Goal: Task Accomplishment & Management: Use online tool/utility

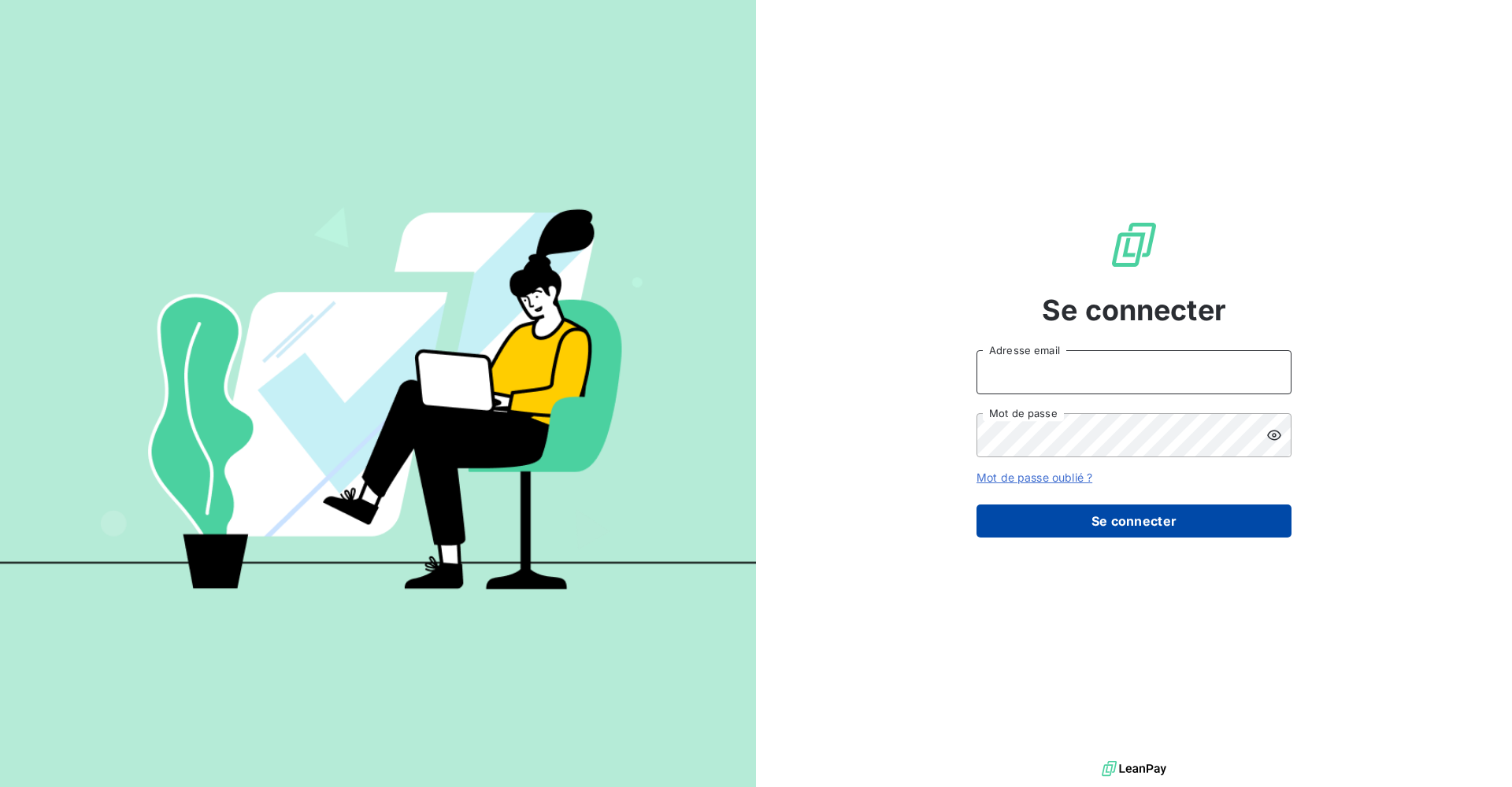
type input "[PERSON_NAME][EMAIL_ADDRESS][DOMAIN_NAME]"
click at [1141, 522] on button "Se connecter" at bounding box center [1133, 520] width 314 height 33
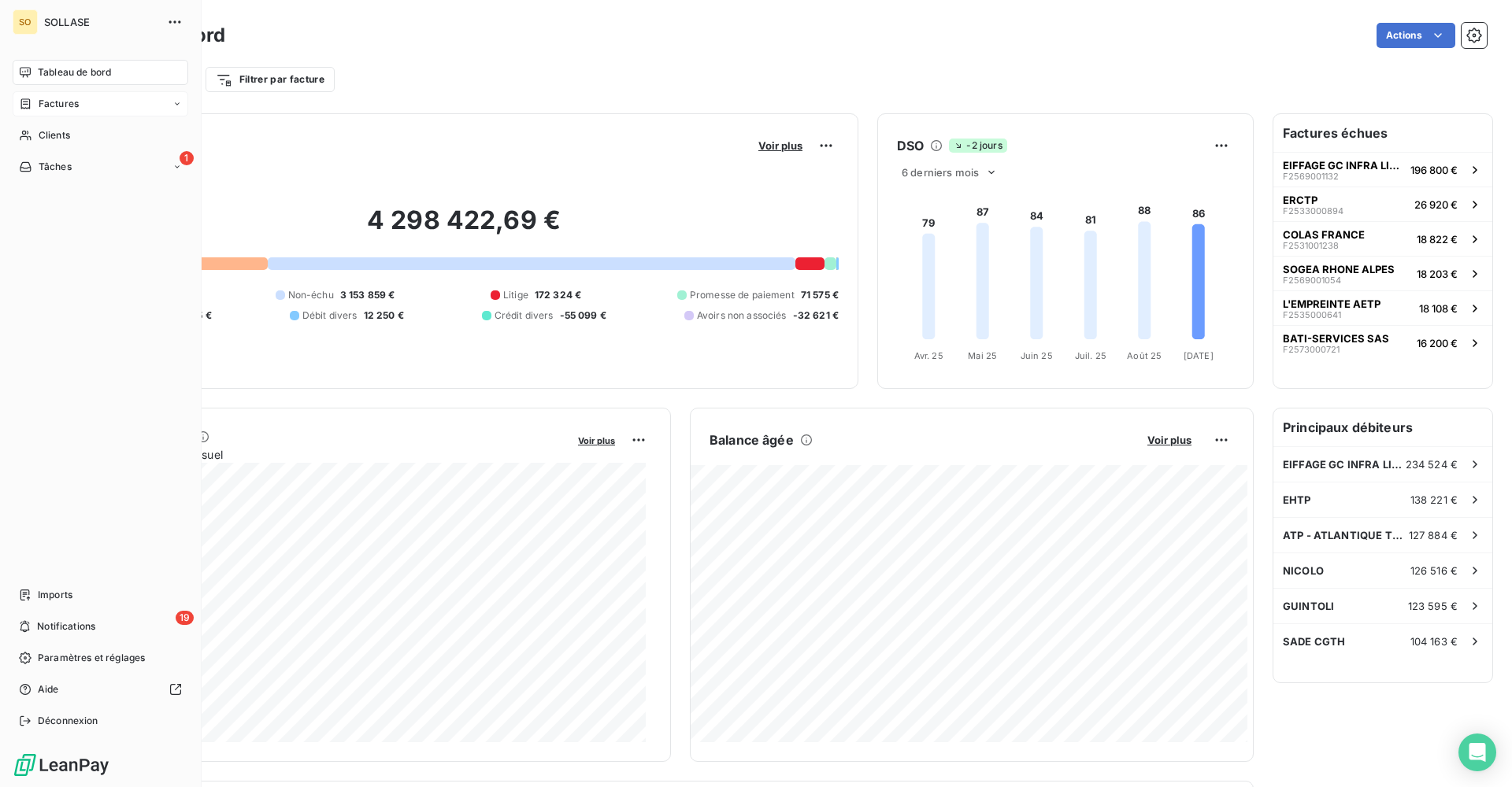
click at [99, 107] on div "Factures" at bounding box center [101, 103] width 176 height 25
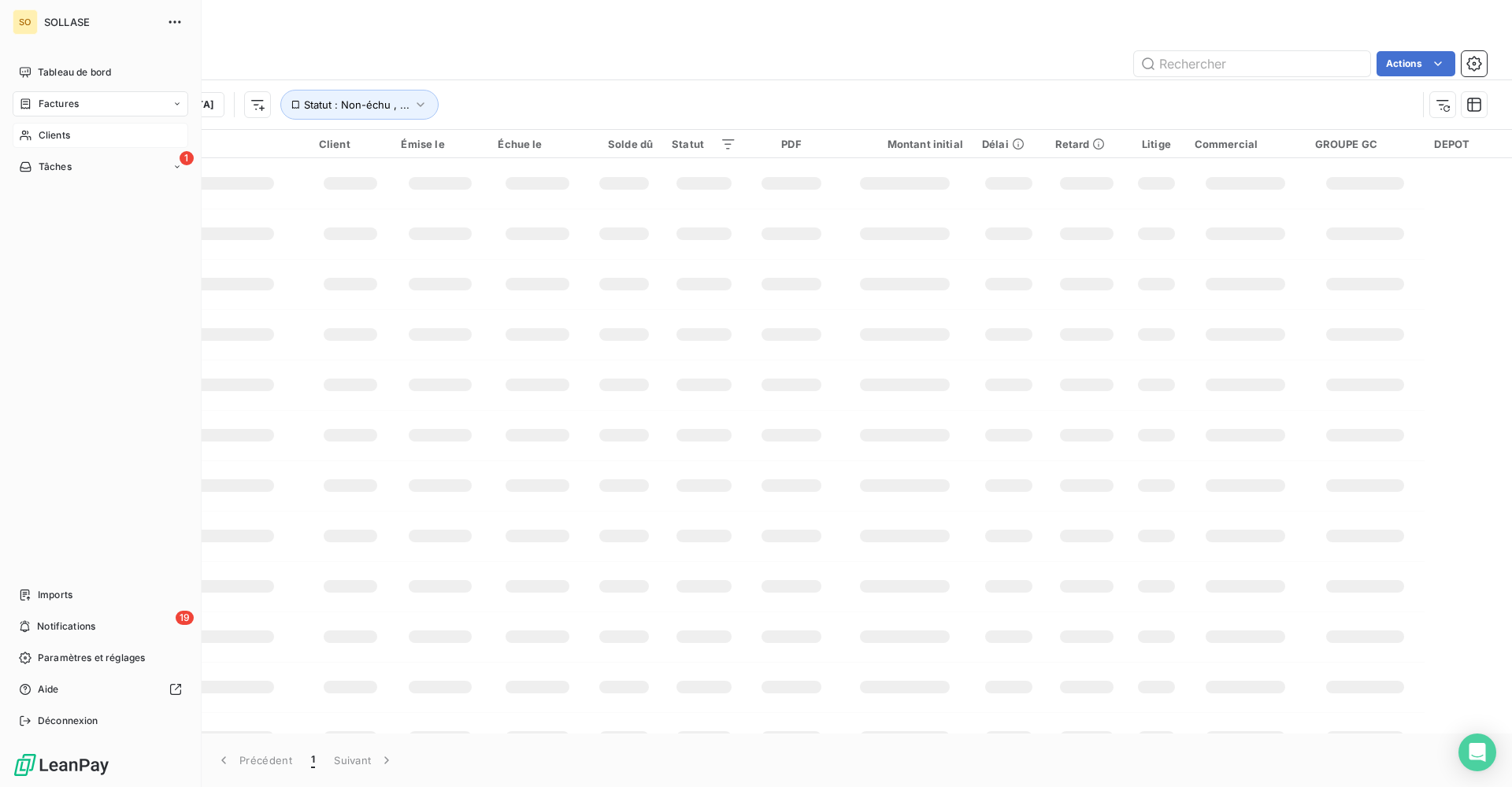
click at [98, 136] on div "Clients" at bounding box center [101, 134] width 176 height 25
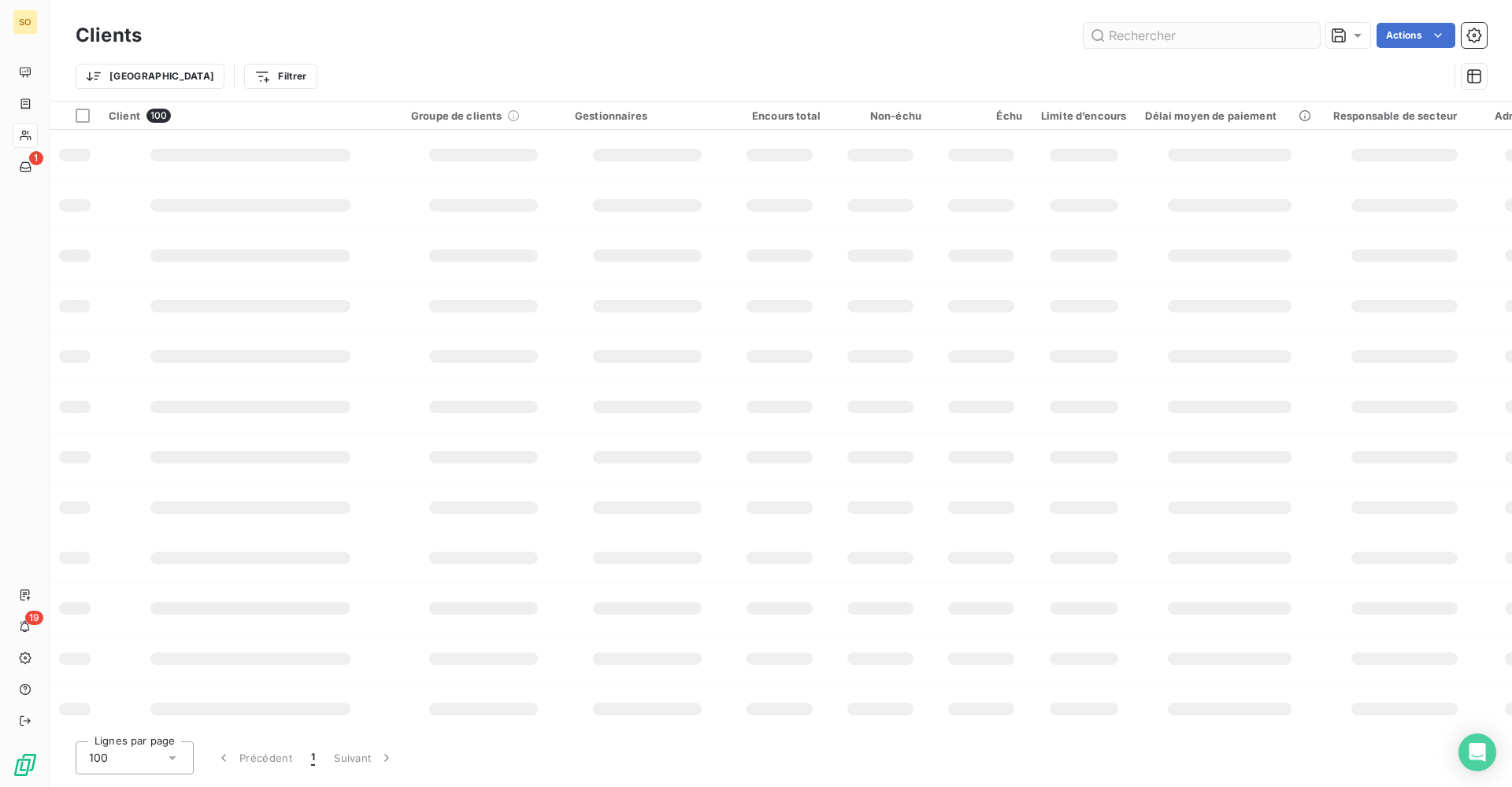
click at [1155, 34] on input "text" at bounding box center [1201, 35] width 236 height 25
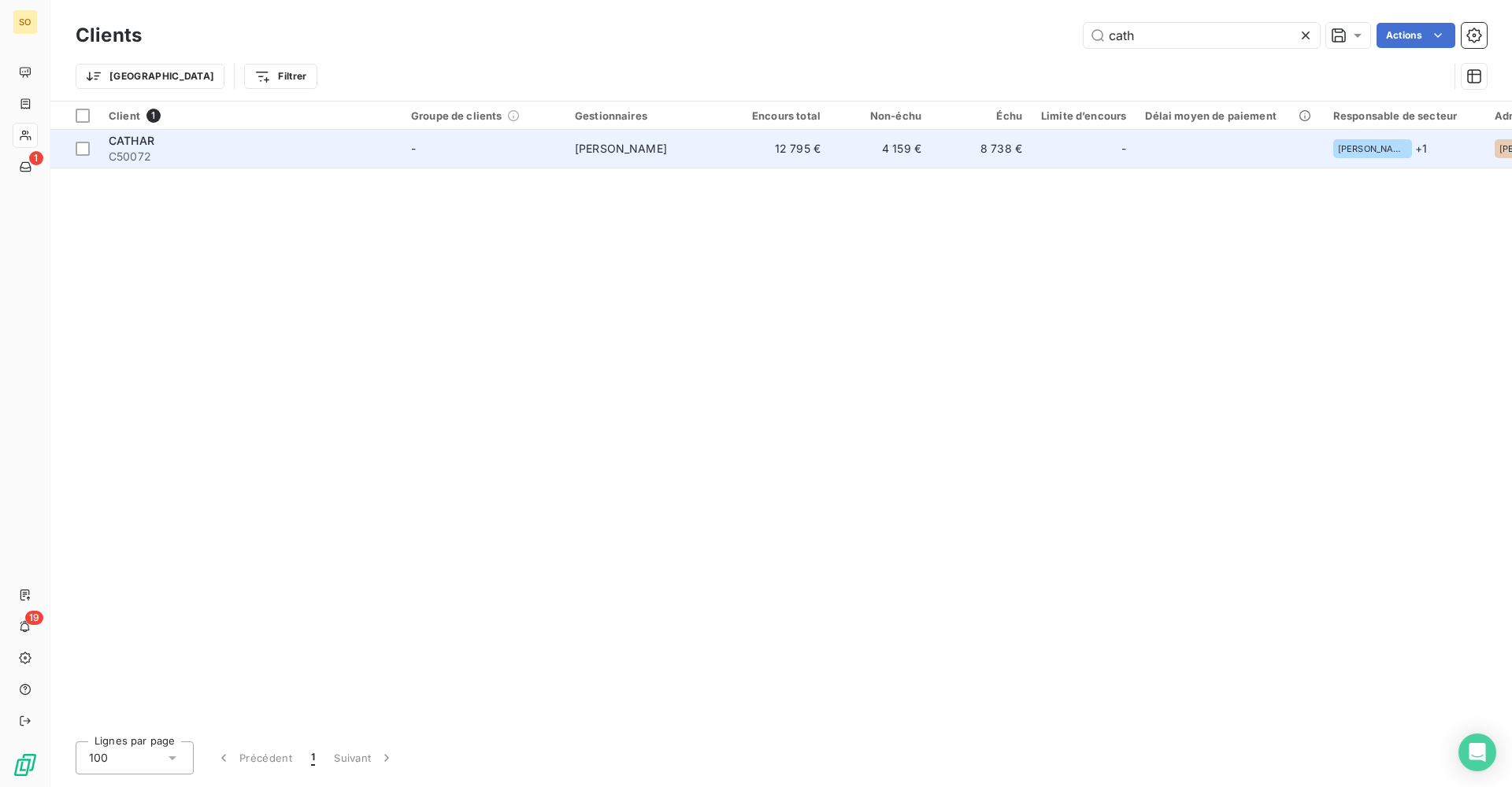
type input "cath"
click at [639, 160] on td "[PERSON_NAME]" at bounding box center [648, 148] width 164 height 38
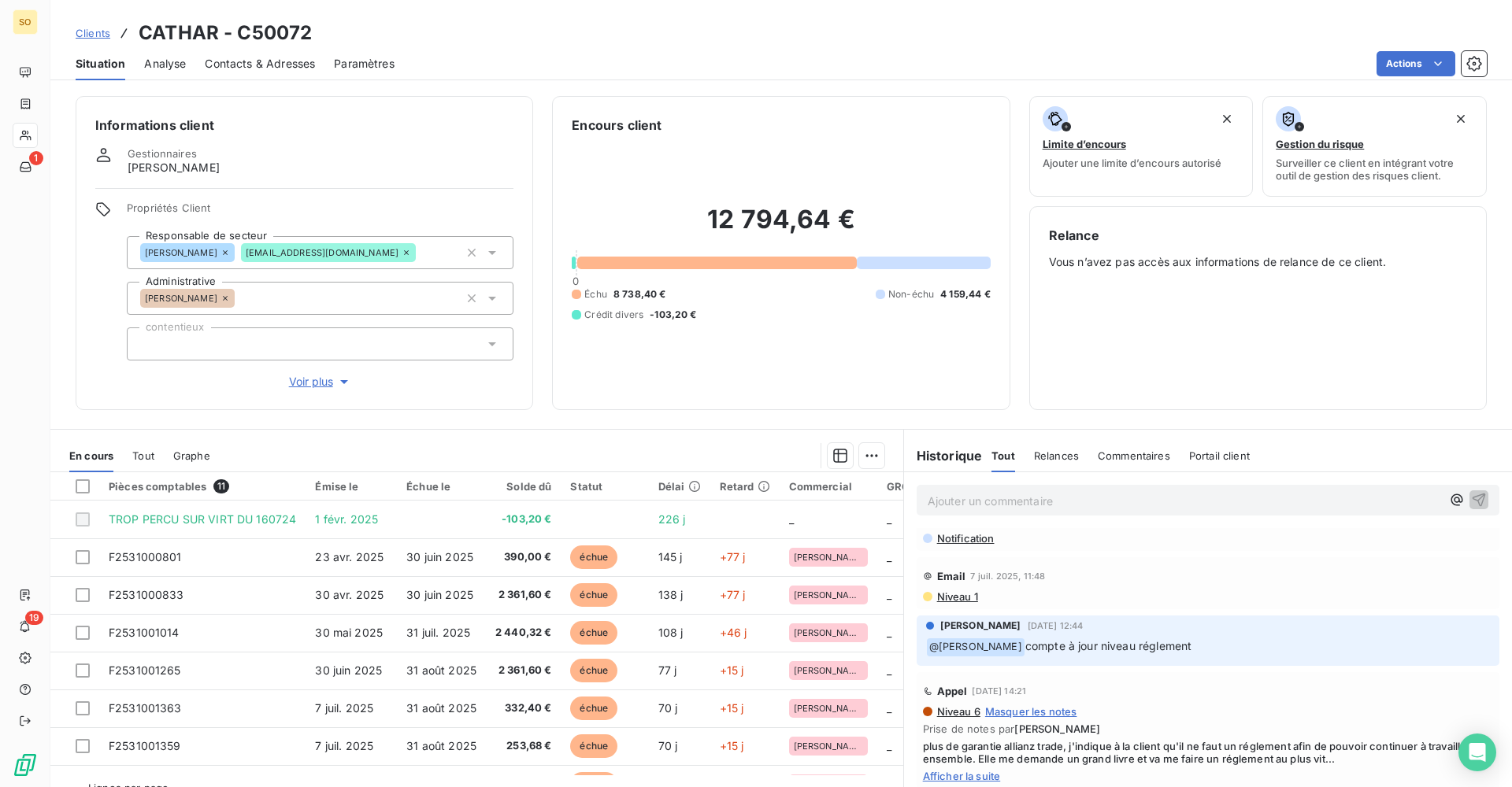
scroll to position [551, 0]
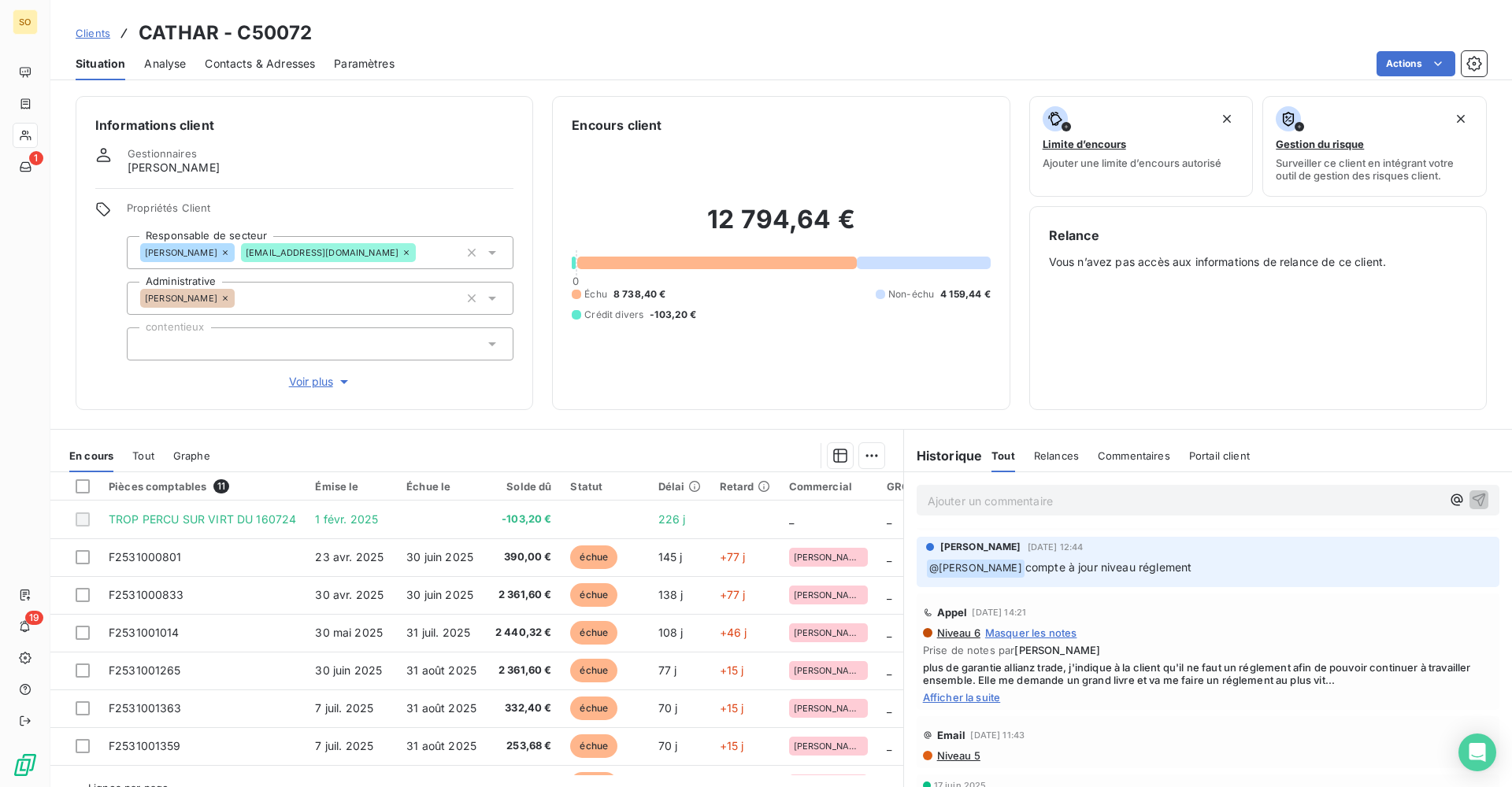
click at [993, 699] on span "Afficher la suite" at bounding box center [1207, 697] width 570 height 13
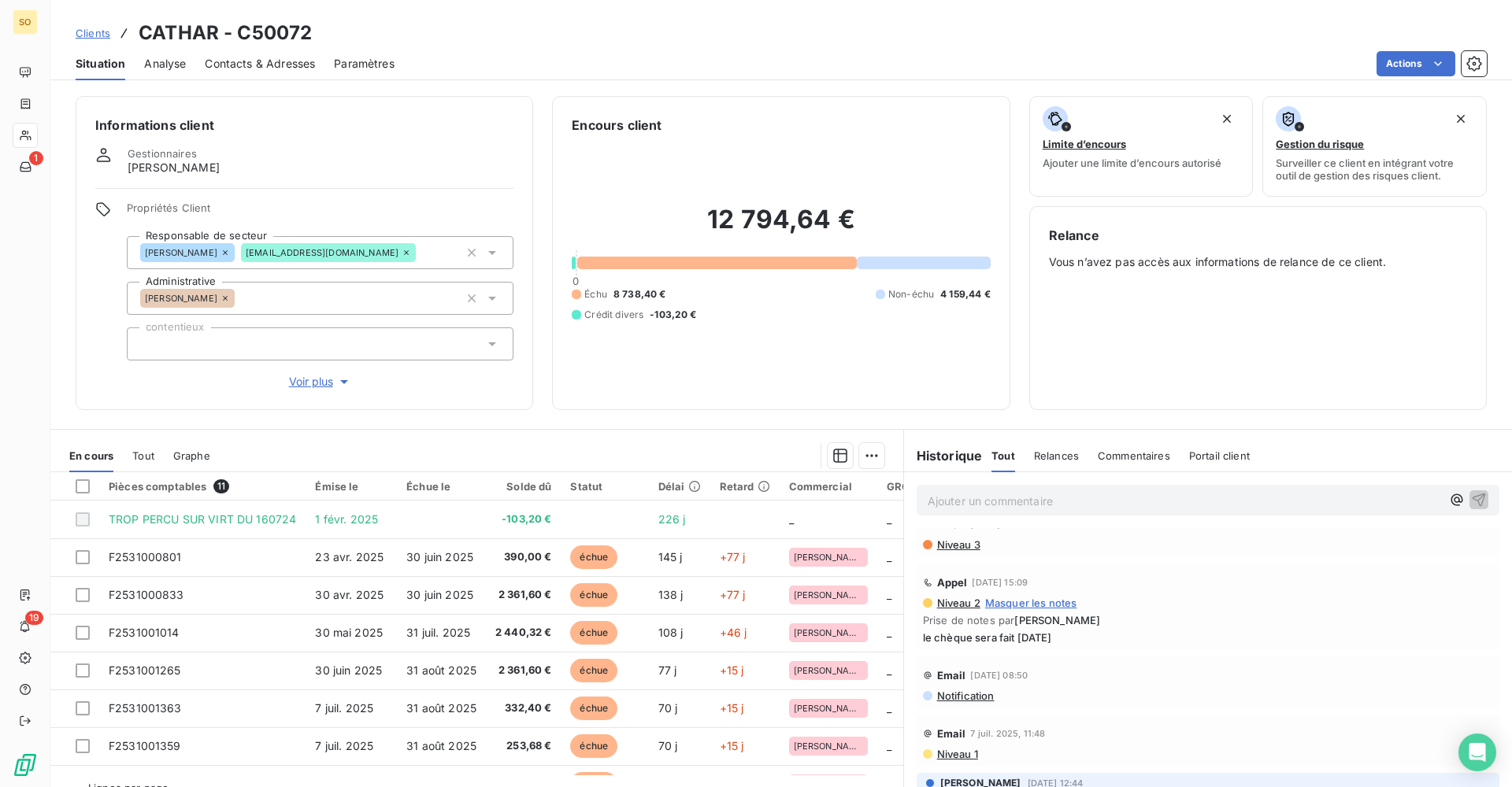
scroll to position [394, 0]
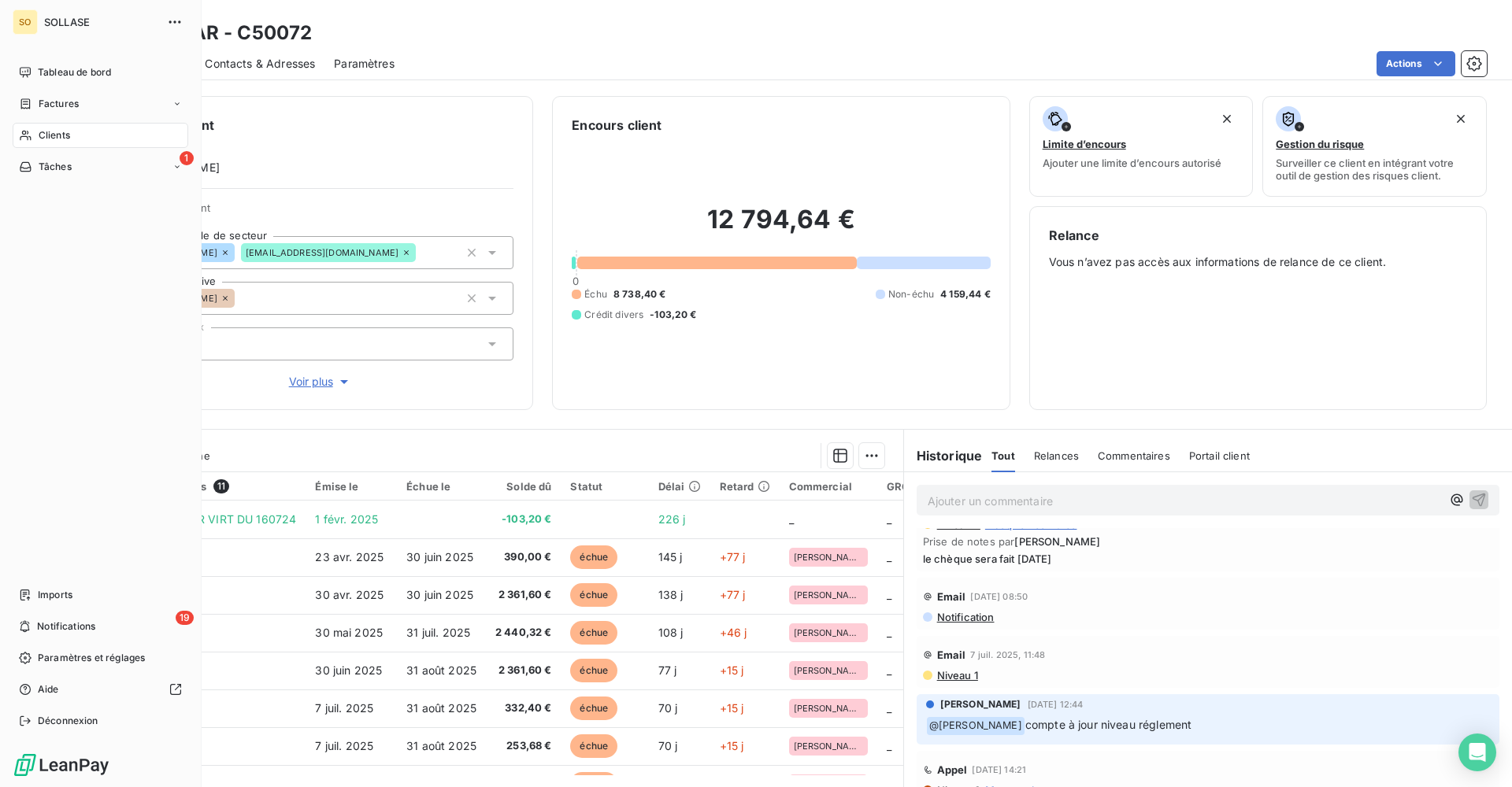
click at [83, 136] on div "Clients" at bounding box center [101, 134] width 176 height 25
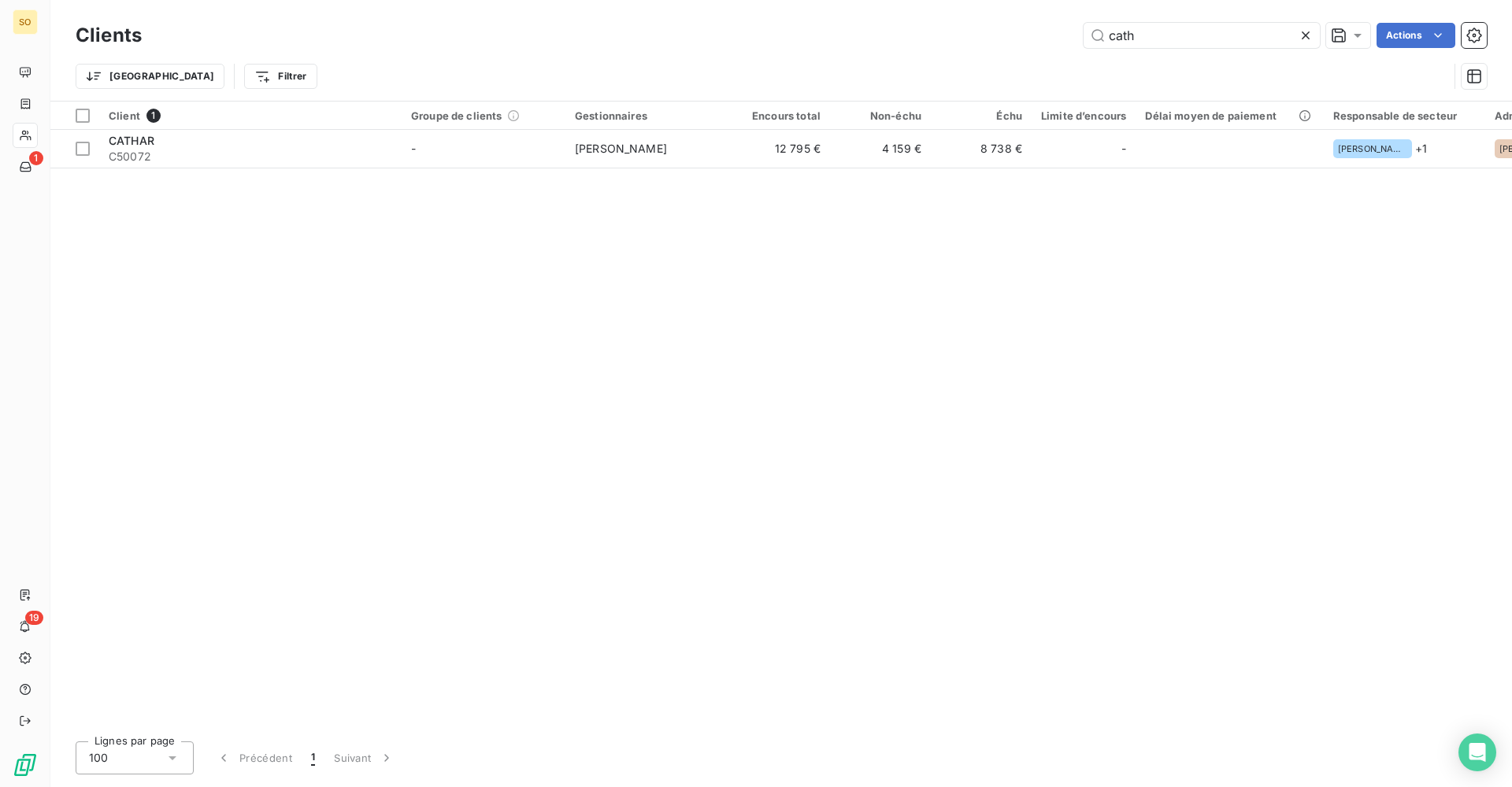
drag, startPoint x: 1160, startPoint y: 42, endPoint x: 1066, endPoint y: 50, distance: 94.3
click at [1066, 50] on div "Clients cath Actions" at bounding box center [780, 35] width 1411 height 33
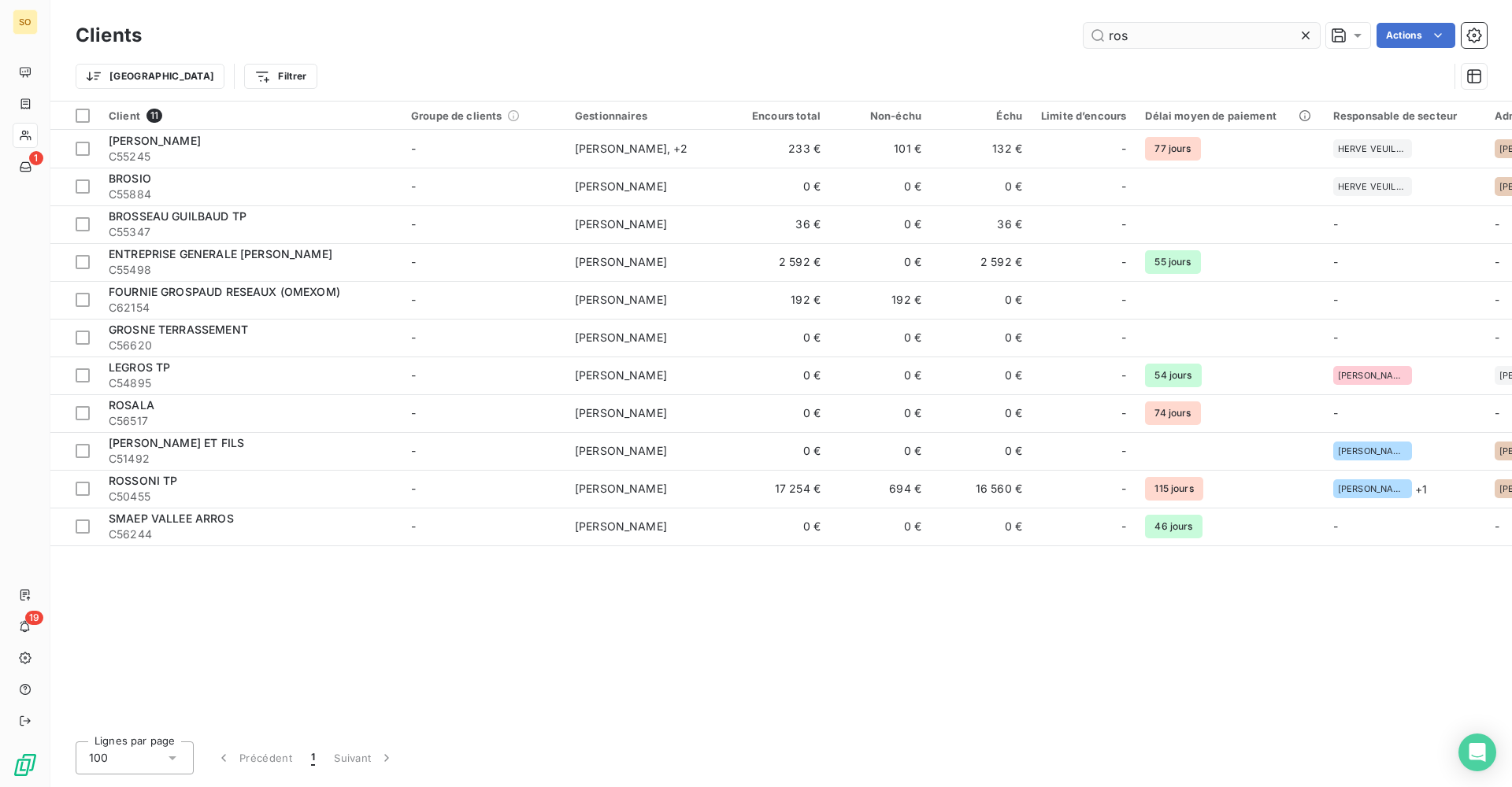
click at [1182, 29] on input "ros" at bounding box center [1201, 35] width 236 height 25
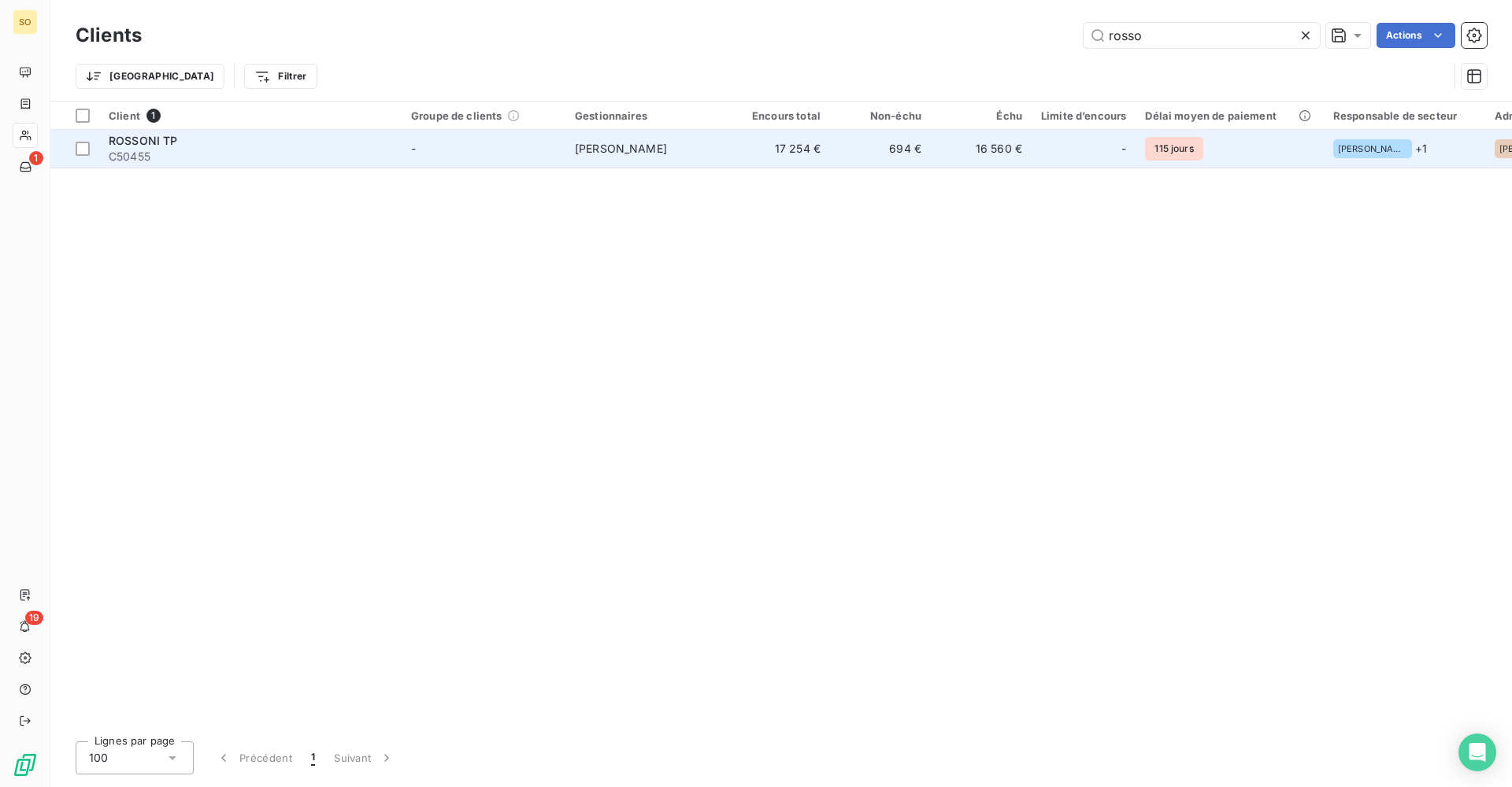
type input "rosso"
click at [750, 157] on td "17 254 €" at bounding box center [779, 148] width 101 height 38
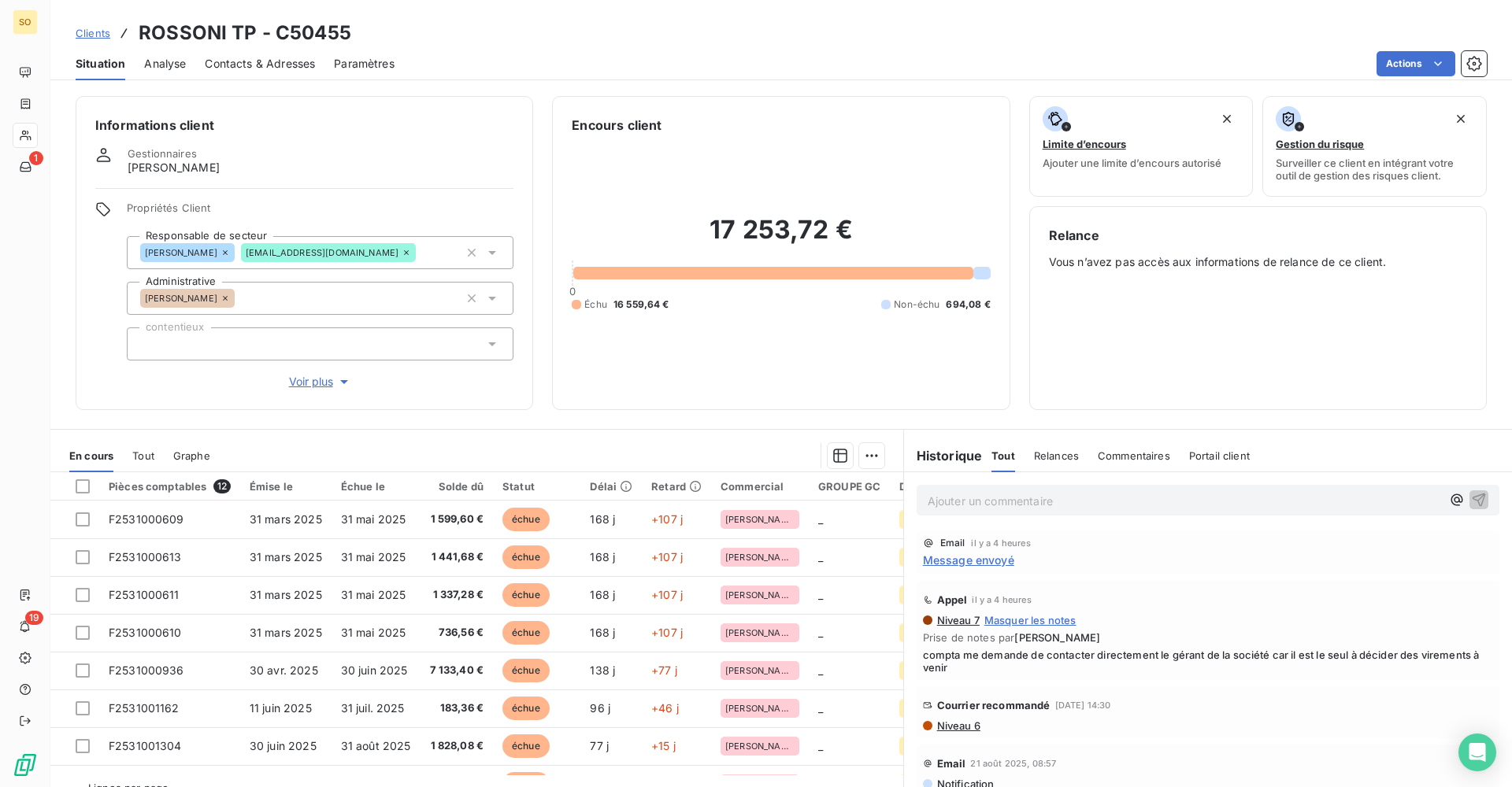
click at [95, 33] on span "Clients" at bounding box center [92, 33] width 35 height 13
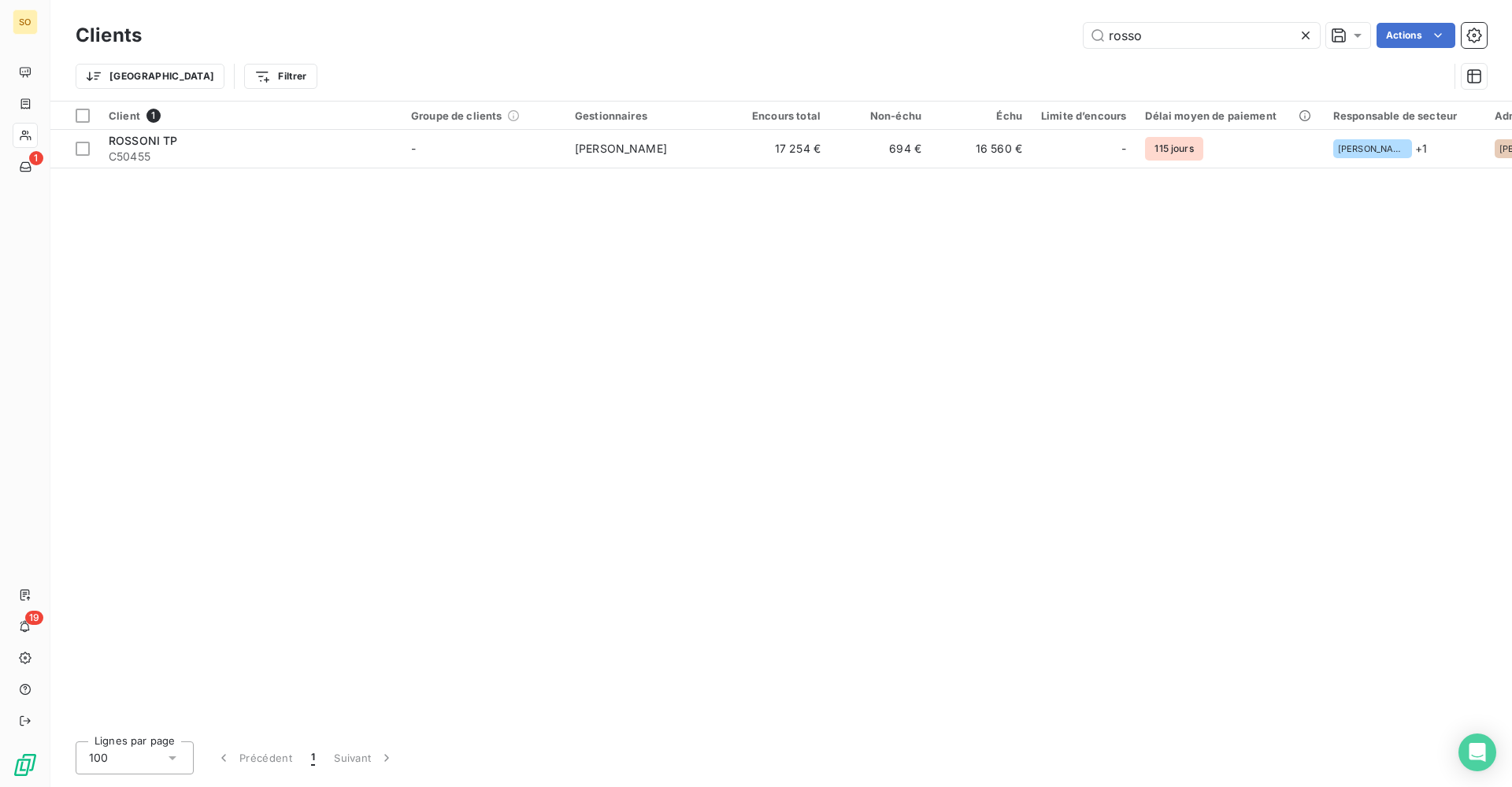
drag, startPoint x: 1175, startPoint y: 42, endPoint x: 1003, endPoint y: 33, distance: 172.2
click at [1016, 35] on div "rosso Actions" at bounding box center [823, 35] width 1326 height 25
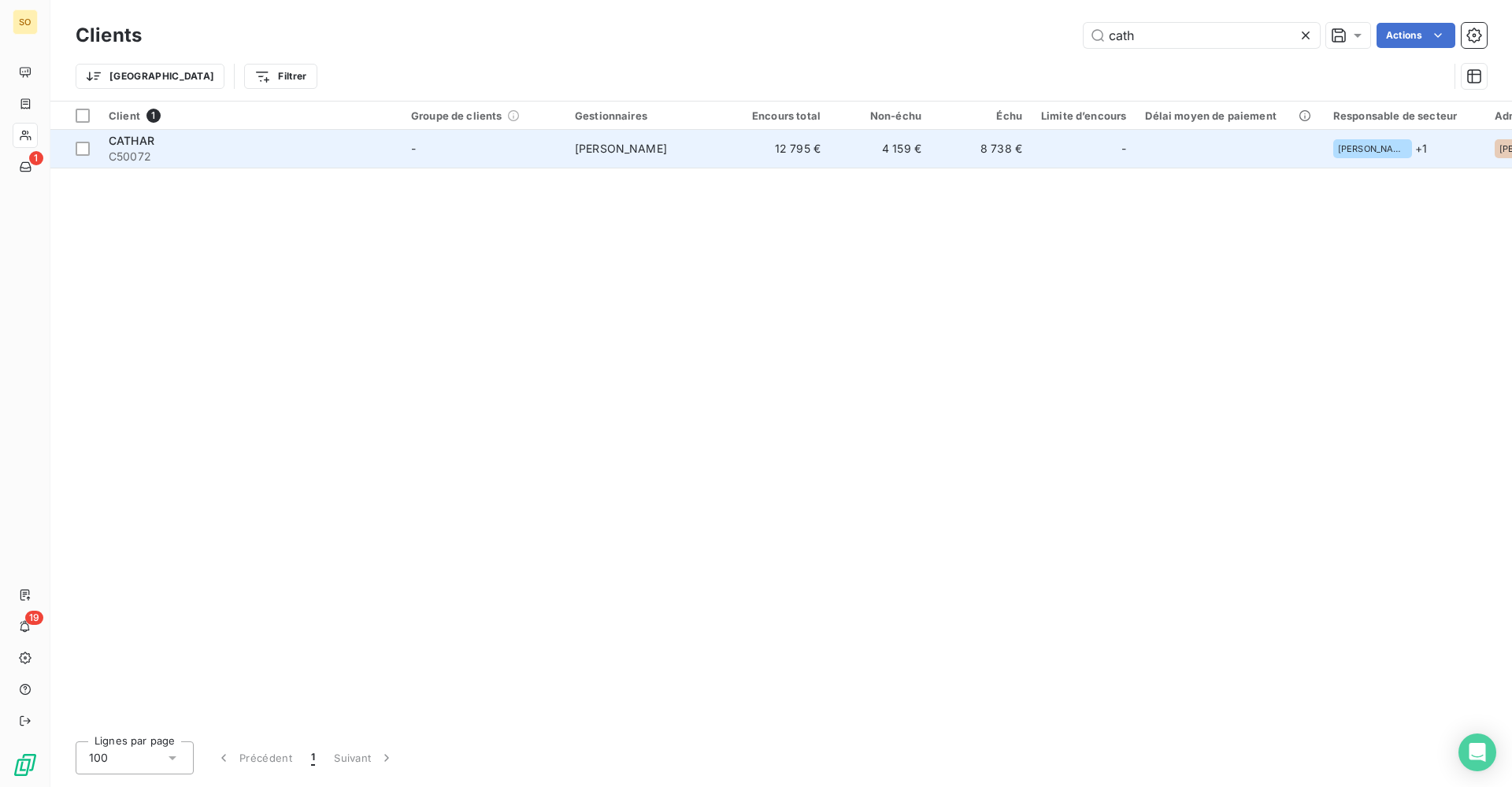
type input "cath"
click at [770, 160] on td "12 795 €" at bounding box center [779, 148] width 101 height 38
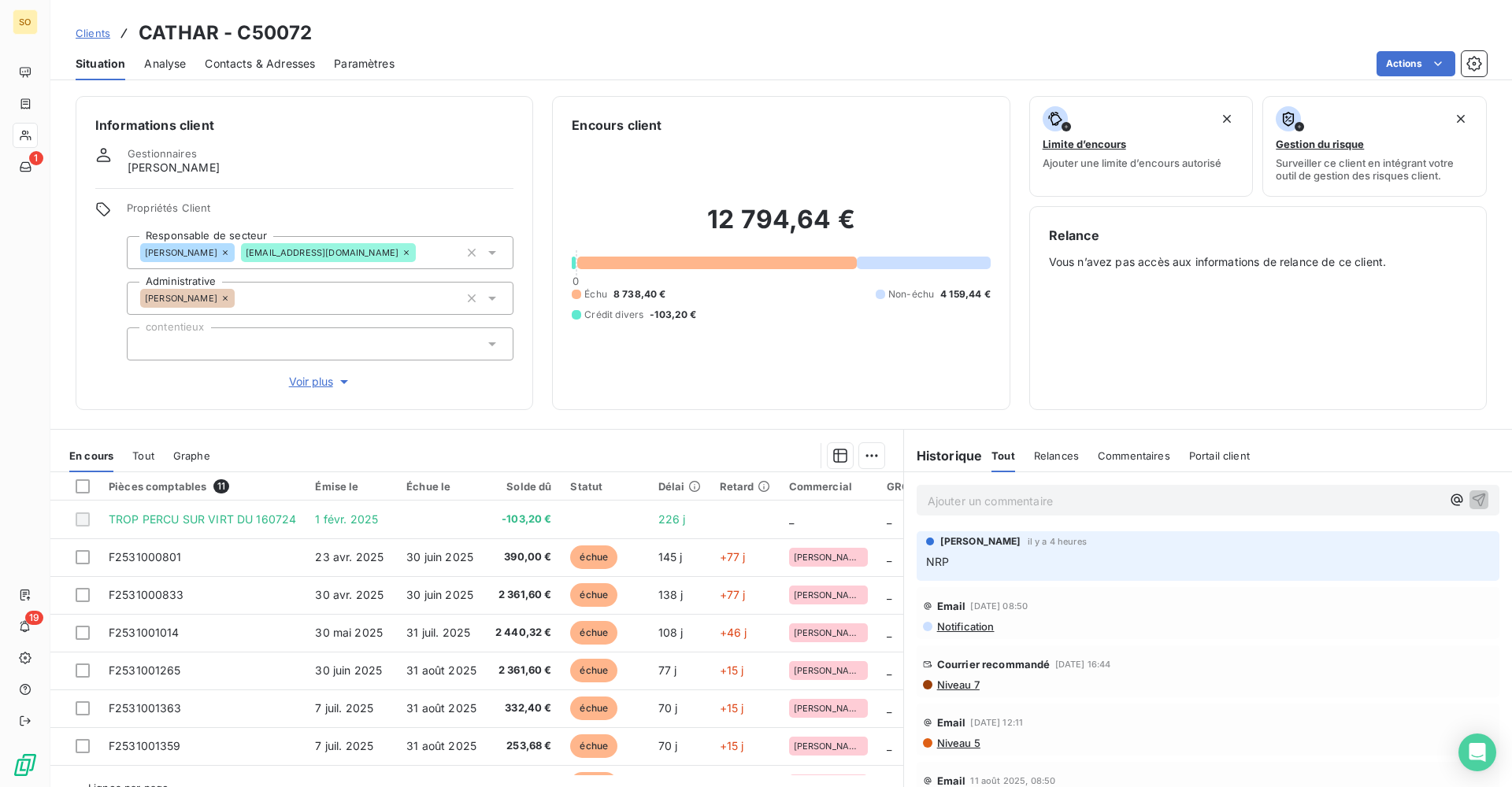
click at [93, 37] on span "Clients" at bounding box center [92, 33] width 35 height 13
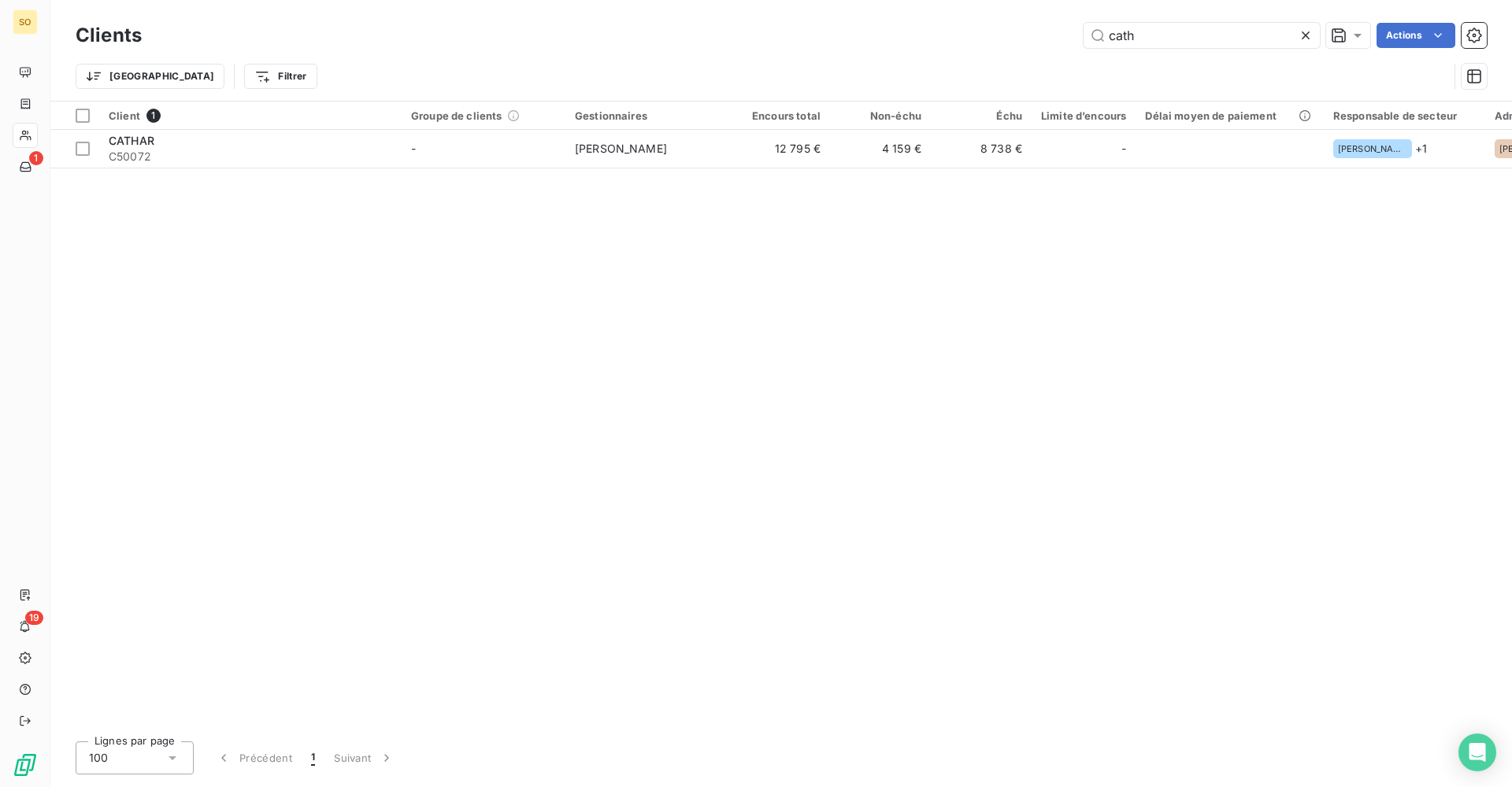
drag, startPoint x: 920, startPoint y: 721, endPoint x: 1201, endPoint y: 735, distance: 281.3
click at [1201, 735] on div "Clients cath Actions Trier Filtrer Client 1 Groupe de clients Gestionnaires Enc…" at bounding box center [781, 394] width 1462 height 787
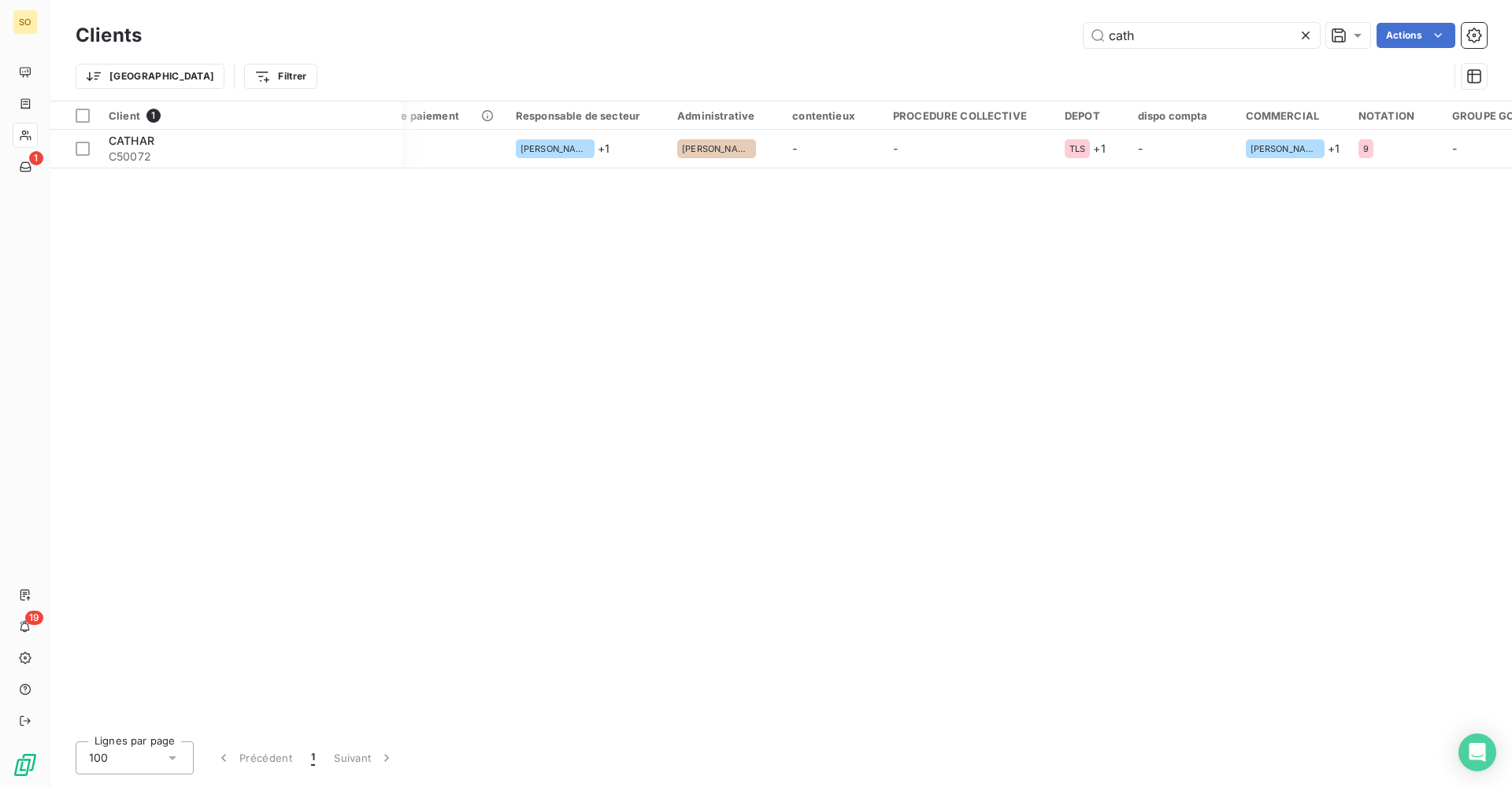
scroll to position [0, 960]
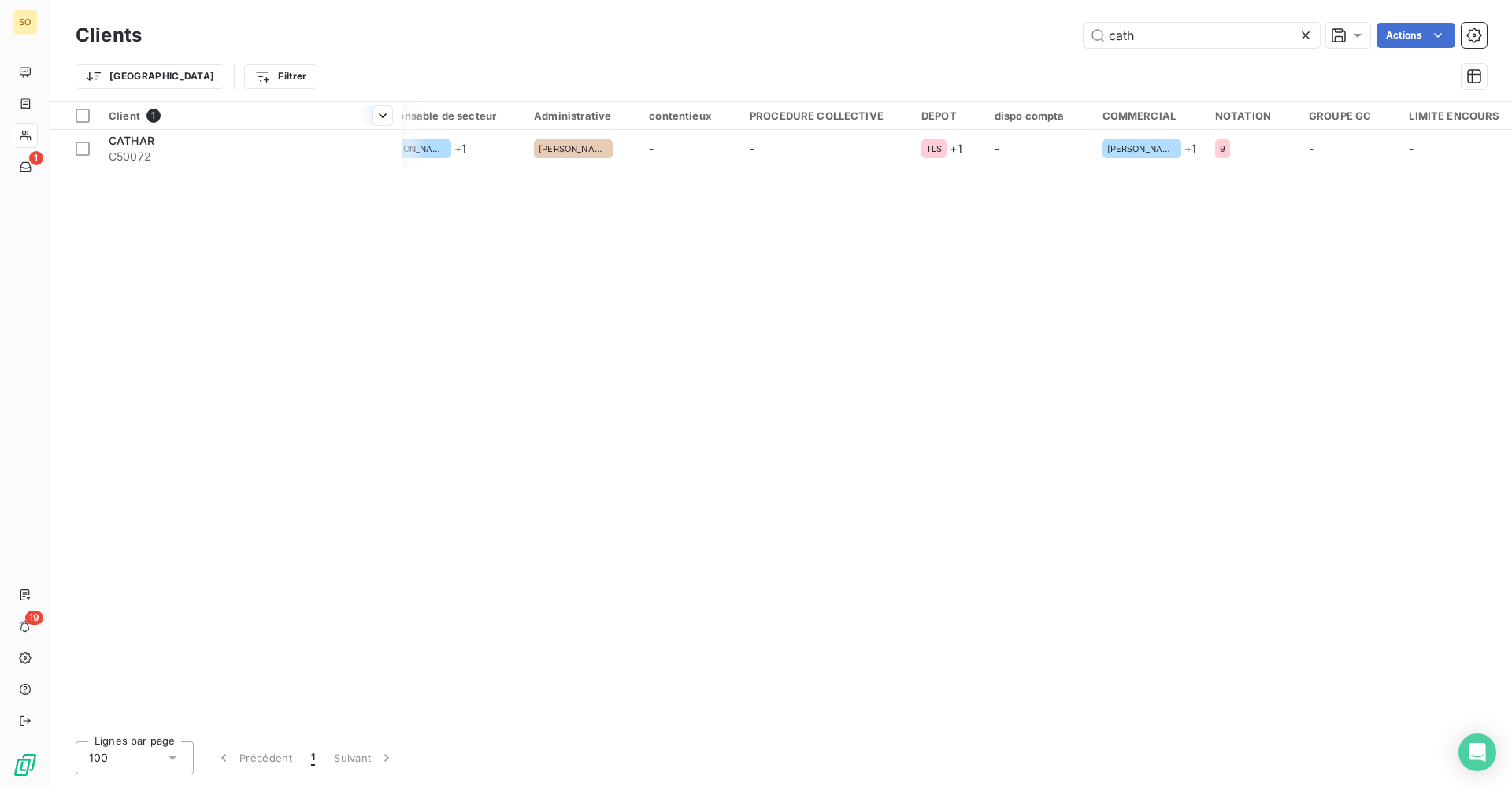
drag, startPoint x: 1226, startPoint y: 112, endPoint x: 298, endPoint y: 118, distance: 928.0
click at [298, 118] on tr "Client 1 Groupe de clients Gestionnaires Encours total Non-échu Échu Limite d’e…" at bounding box center [309, 116] width 2438 height 29
drag, startPoint x: 1220, startPoint y: 122, endPoint x: 1141, endPoint y: 126, distance: 79.1
click at [1083, 115] on tr "Client 1 Groupe de clients Gestionnaires Encours total Non-échu Échu Limite d’e…" at bounding box center [309, 116] width 2438 height 29
click at [1488, 83] on div "Clients cath Actions Trier Filtrer" at bounding box center [781, 50] width 1462 height 101
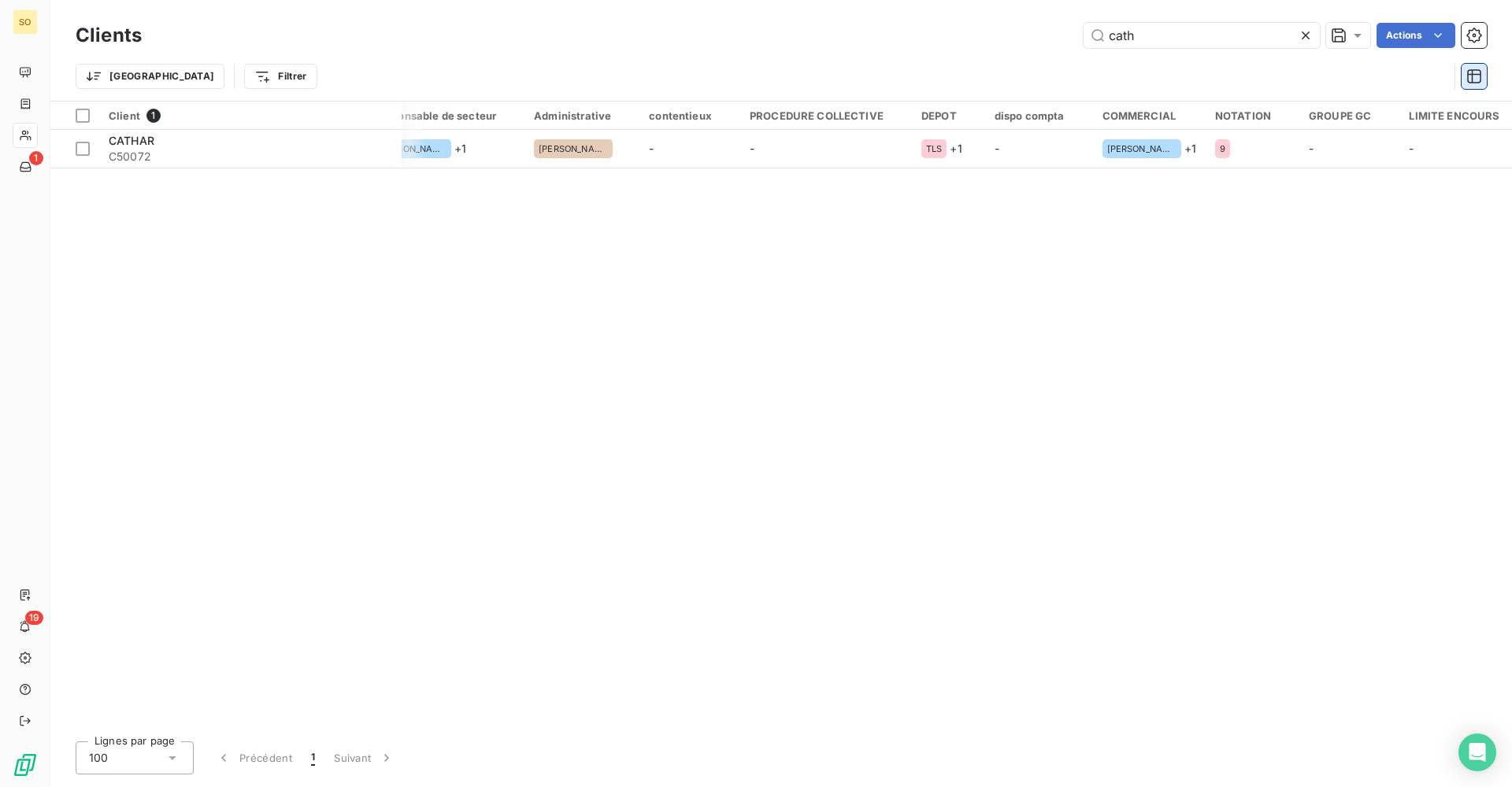
click at [1478, 75] on icon "button" at bounding box center [1473, 76] width 16 height 16
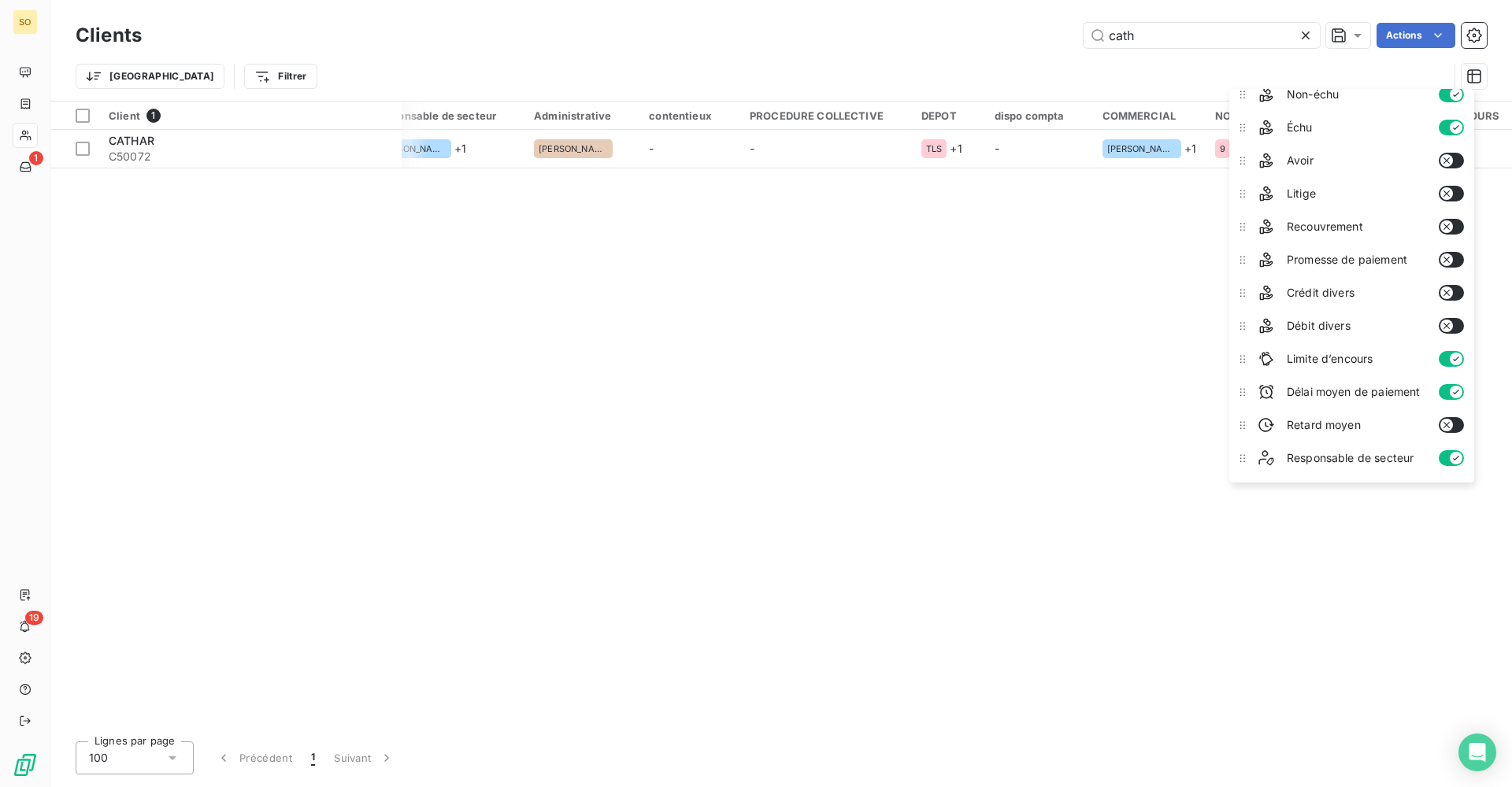
scroll to position [0, 0]
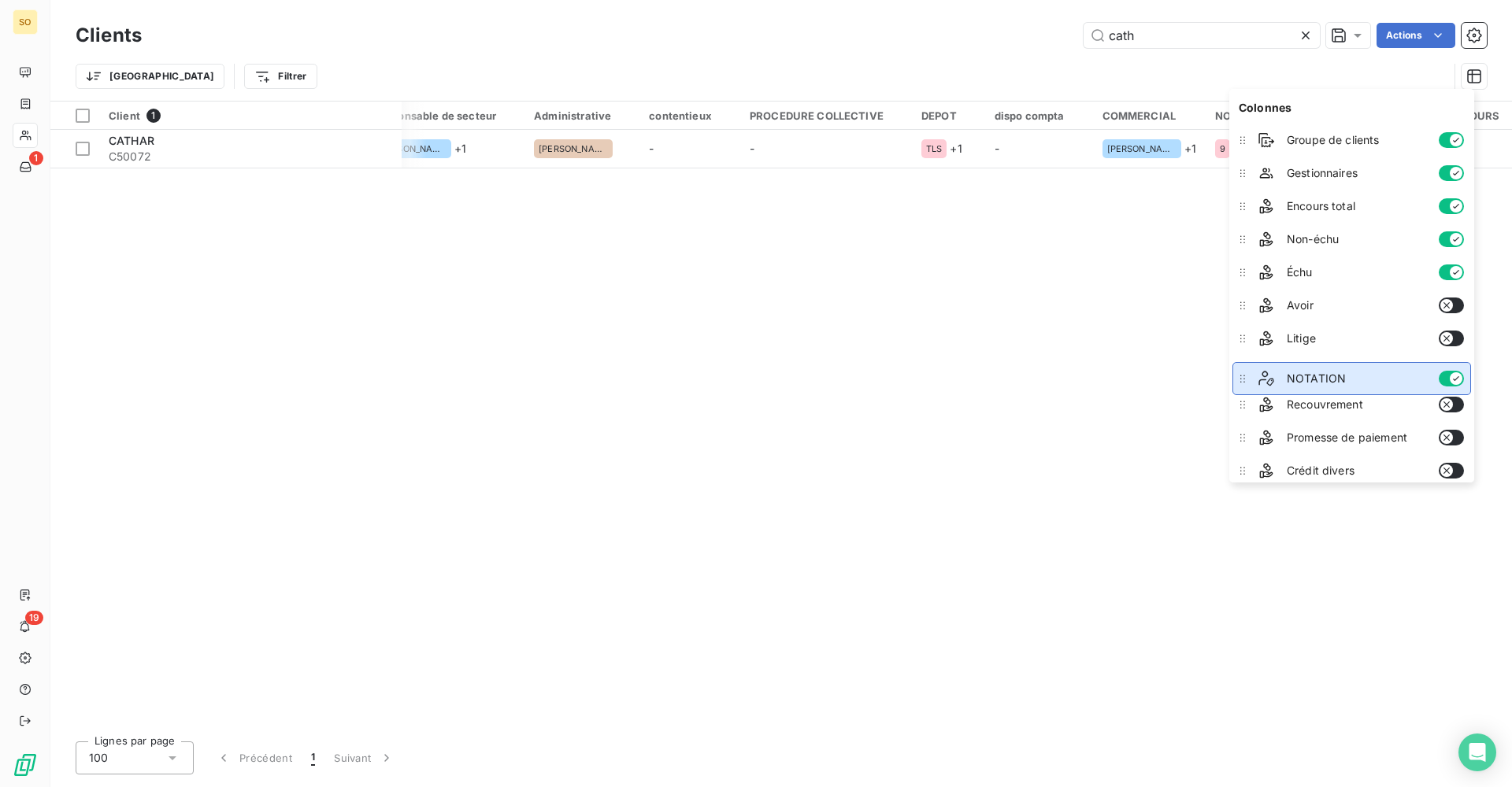
drag, startPoint x: 1243, startPoint y: 400, endPoint x: 1265, endPoint y: 383, distance: 27.8
click at [1265, 383] on li "NOTATION" at bounding box center [1351, 378] width 238 height 33
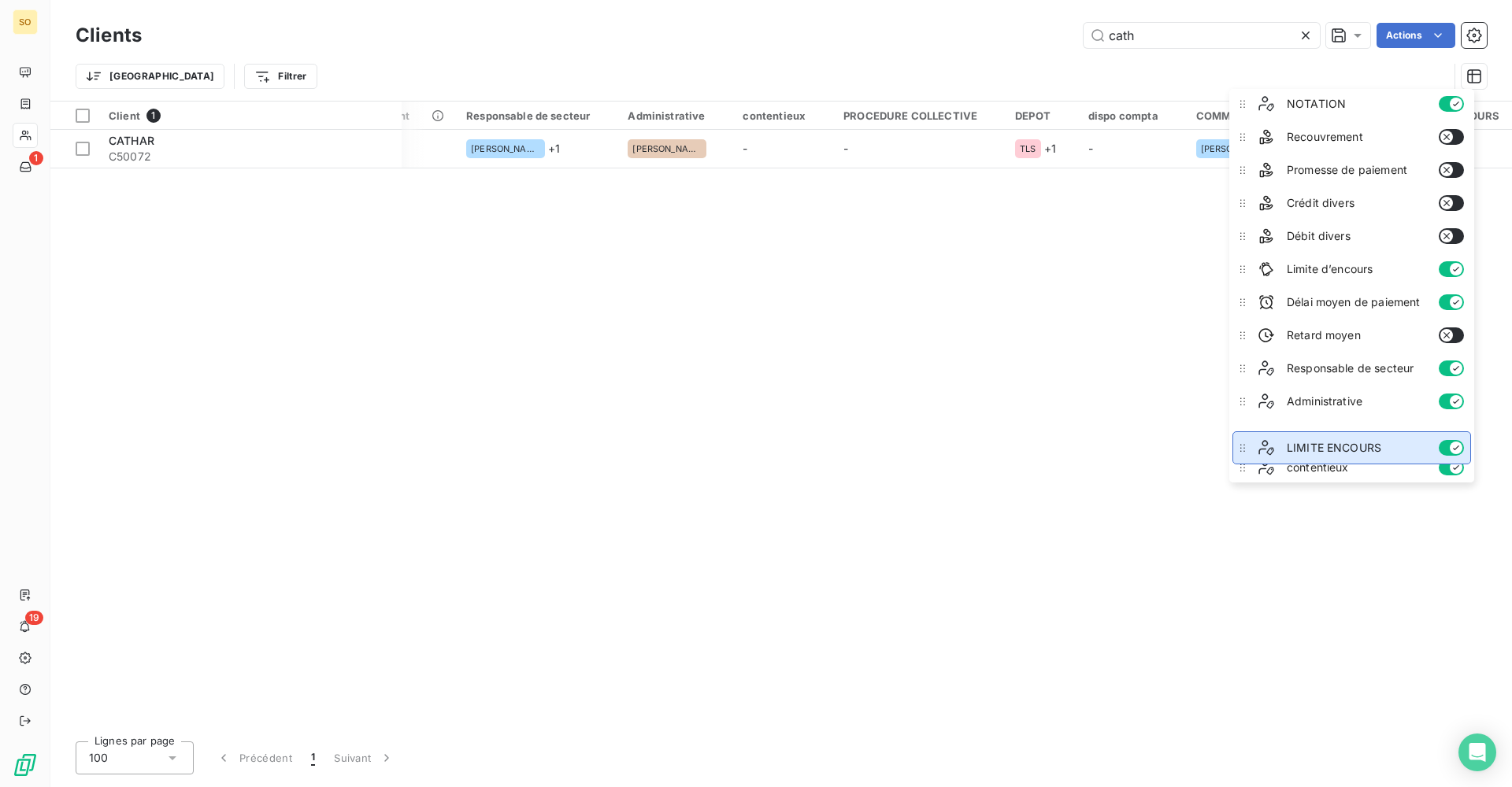
scroll to position [292, 0]
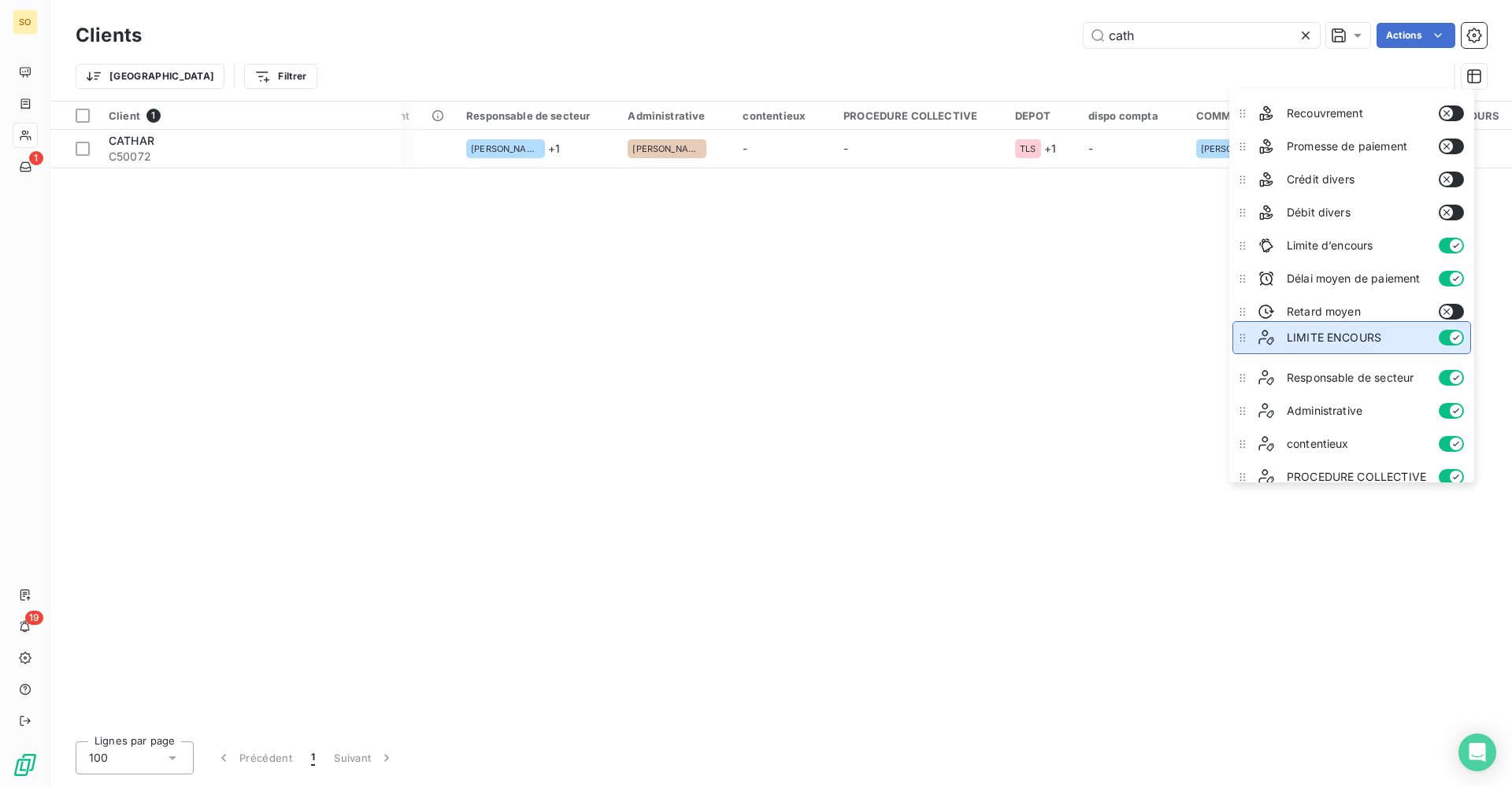
drag, startPoint x: 1241, startPoint y: 427, endPoint x: 1268, endPoint y: 338, distance: 93.0
click at [1268, 338] on li "LIMITE ENCOURS" at bounding box center [1351, 337] width 238 height 33
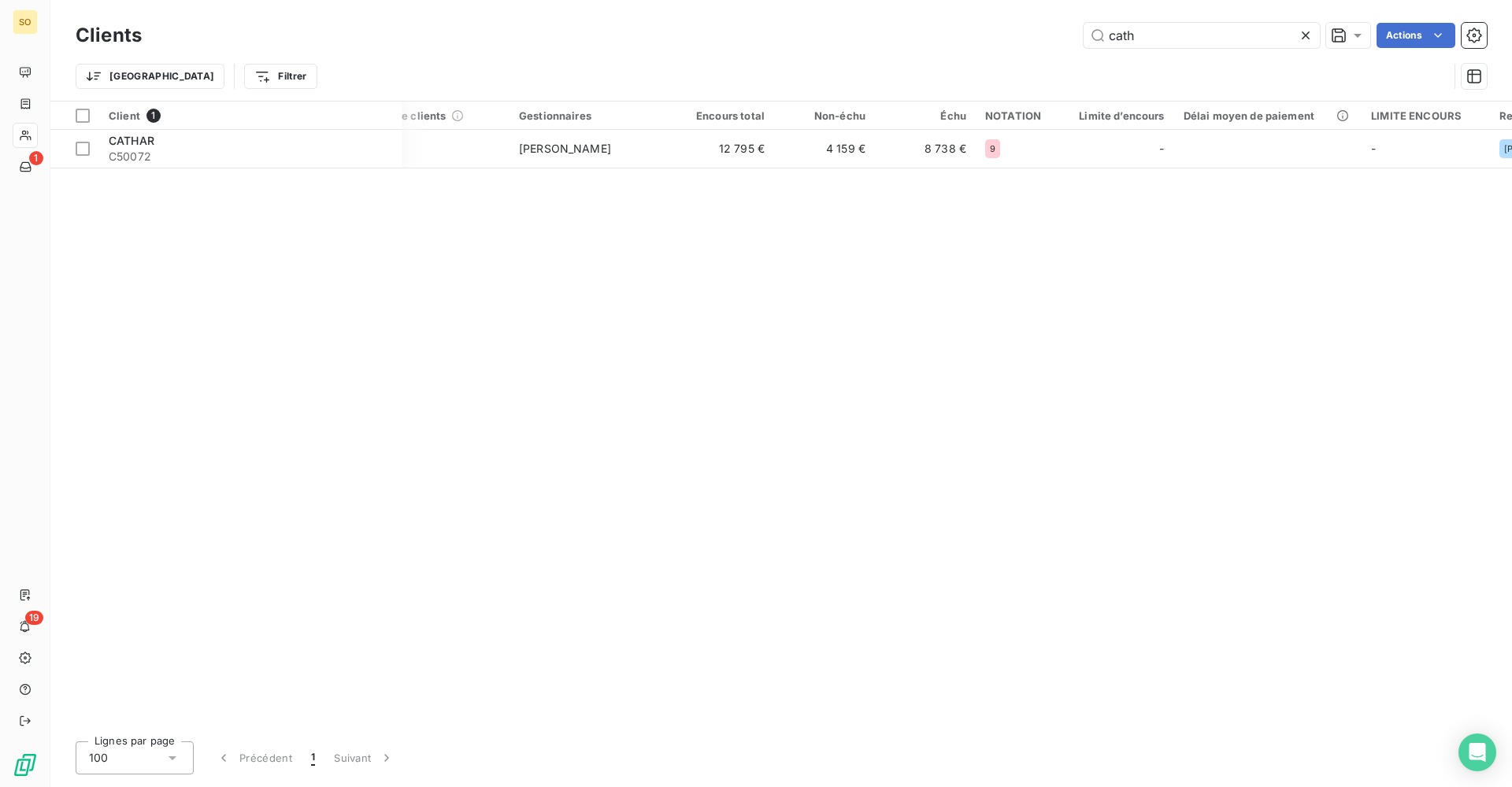
scroll to position [0, 0]
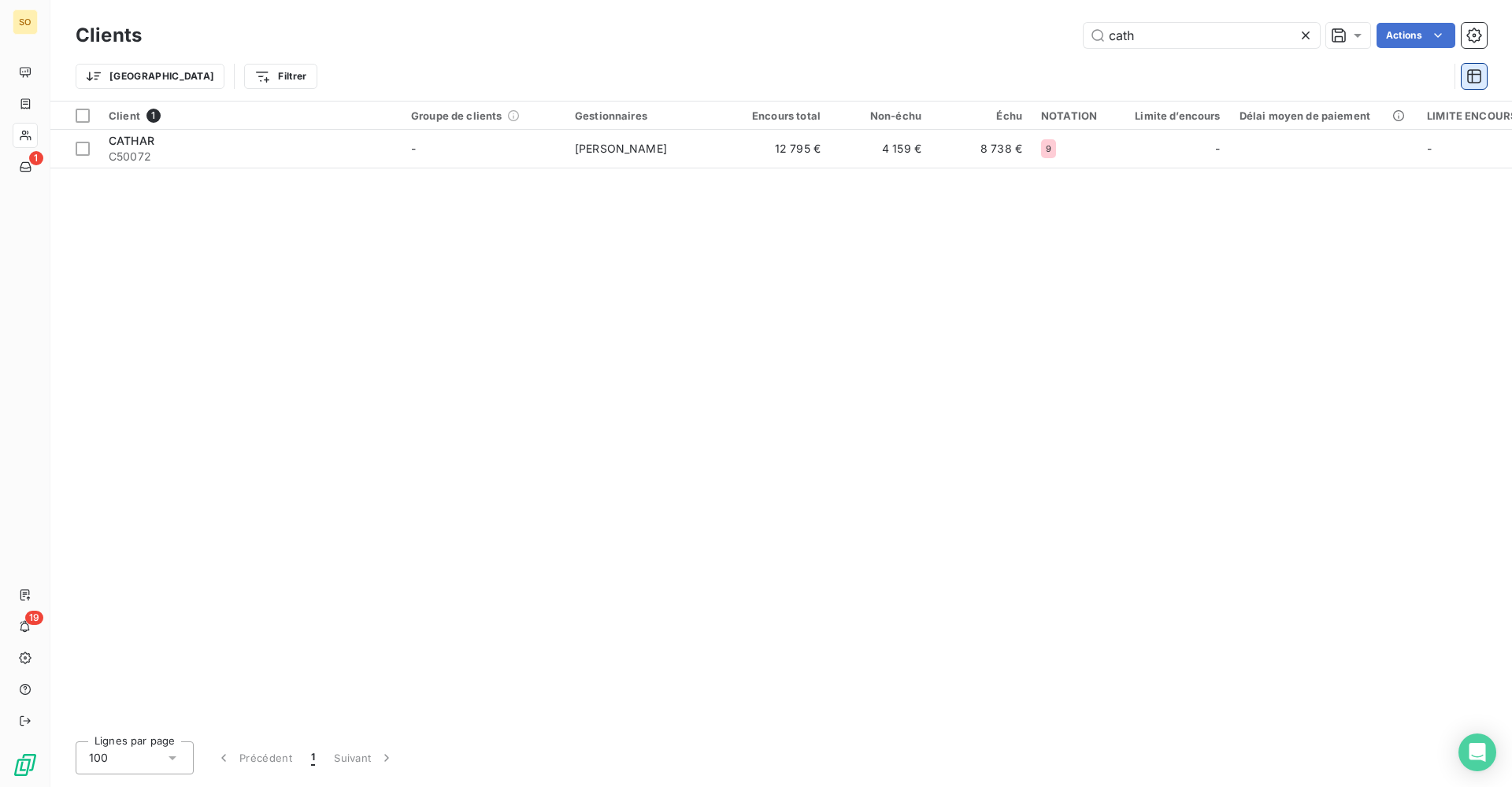
click at [1473, 73] on icon "button" at bounding box center [1473, 76] width 16 height 16
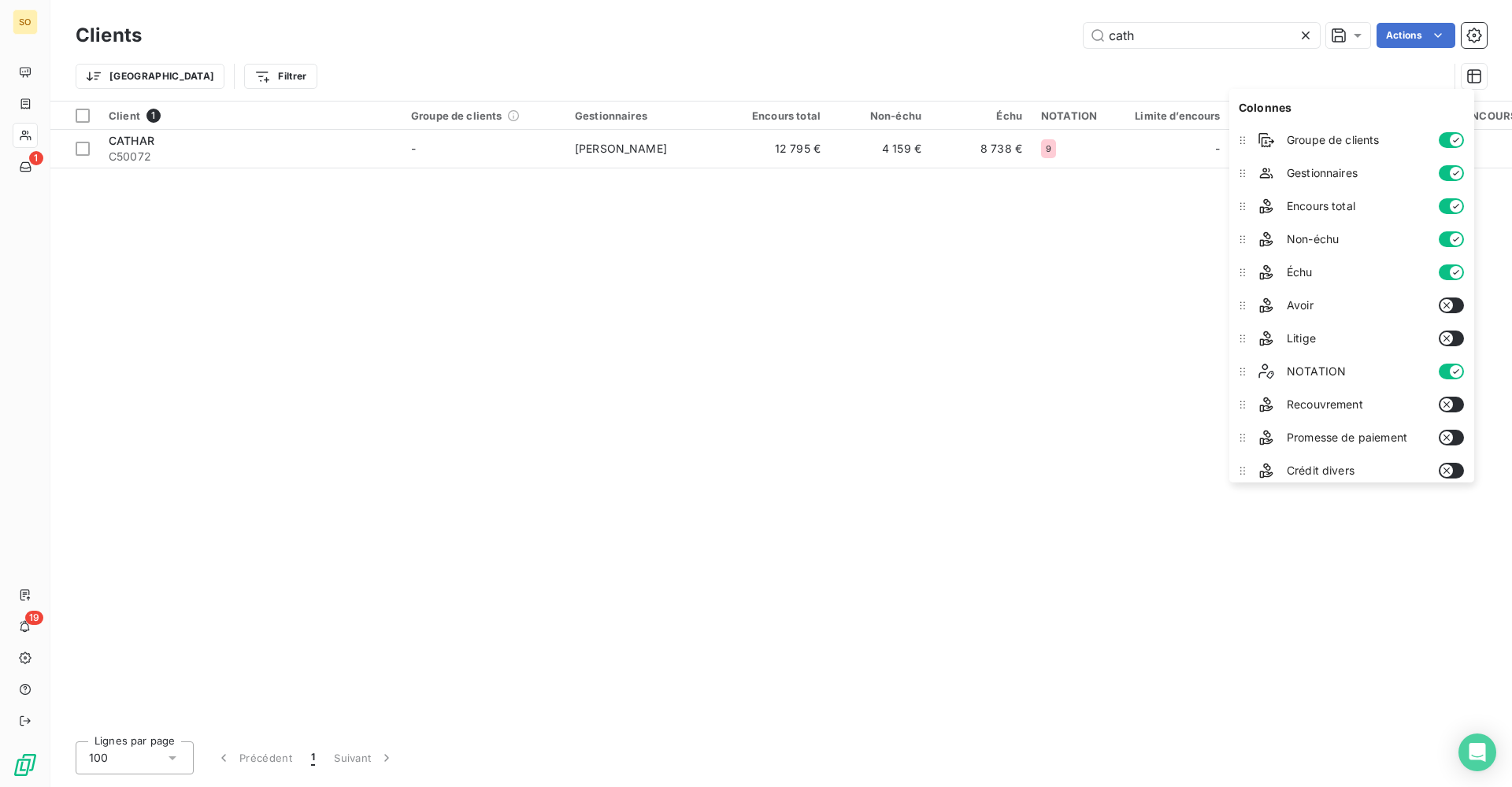
click at [1455, 144] on icon "button" at bounding box center [1456, 139] width 13 height 13
click at [1115, 364] on div "Client 1 Gestionnaires Encours total Non-échu Échu NOTATION Limite d’encours Dé…" at bounding box center [781, 415] width 1462 height 628
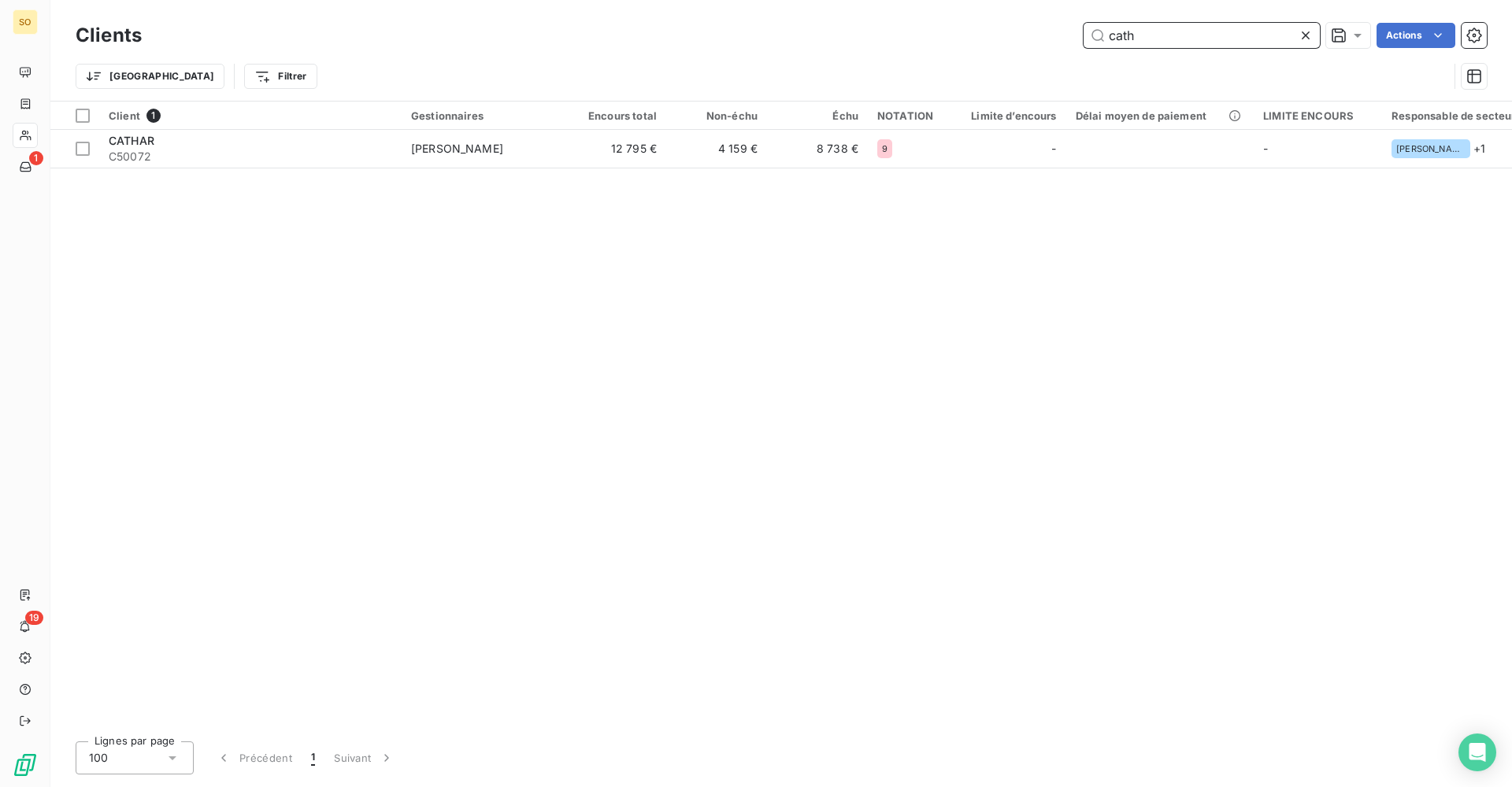
drag, startPoint x: 1192, startPoint y: 29, endPoint x: 1070, endPoint y: 37, distance: 122.3
click at [1070, 37] on div "cath Actions" at bounding box center [823, 35] width 1326 height 25
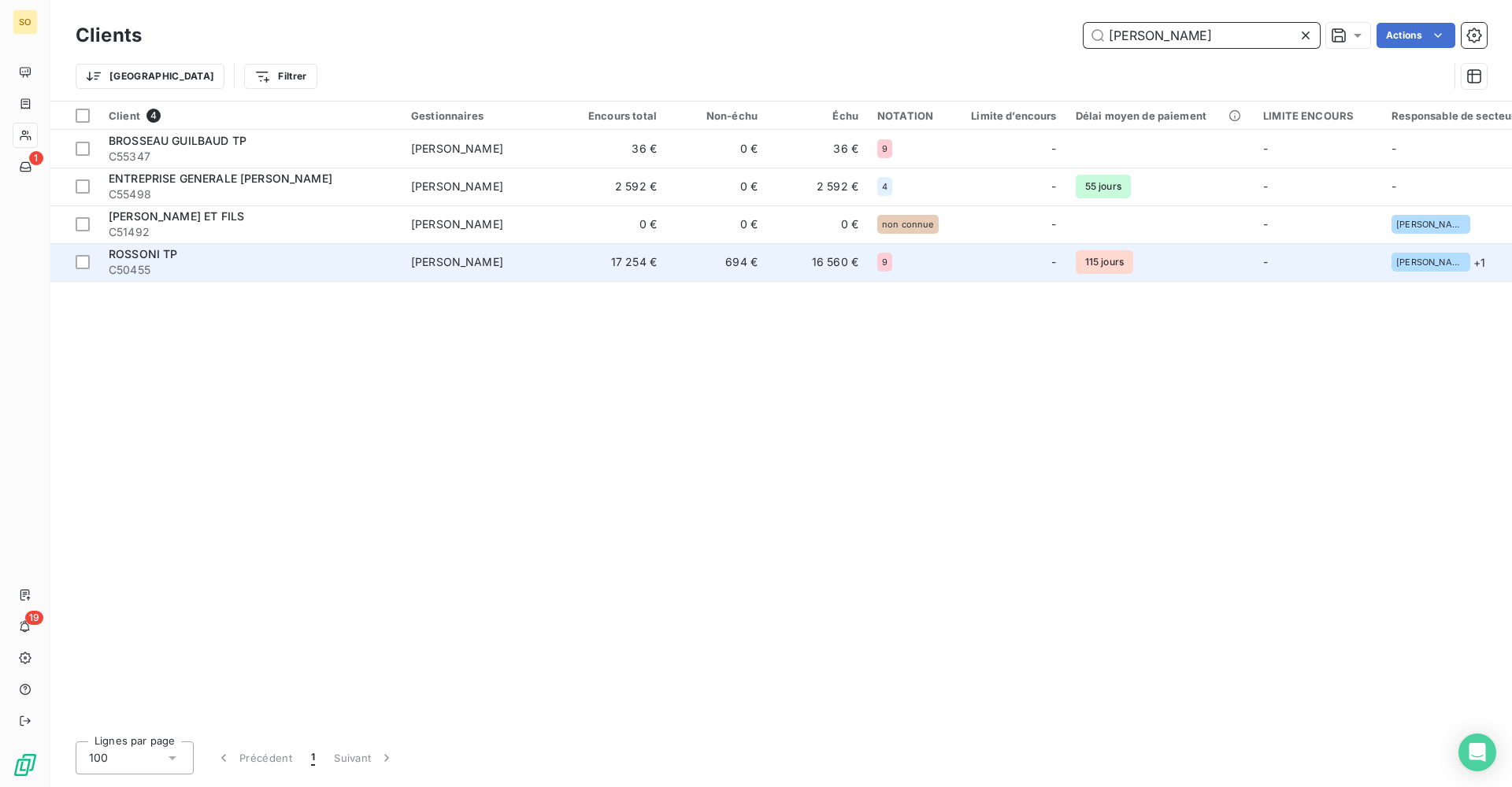
type input "[PERSON_NAME]"
click at [310, 257] on div "ROSSONI TP" at bounding box center [250, 254] width 284 height 16
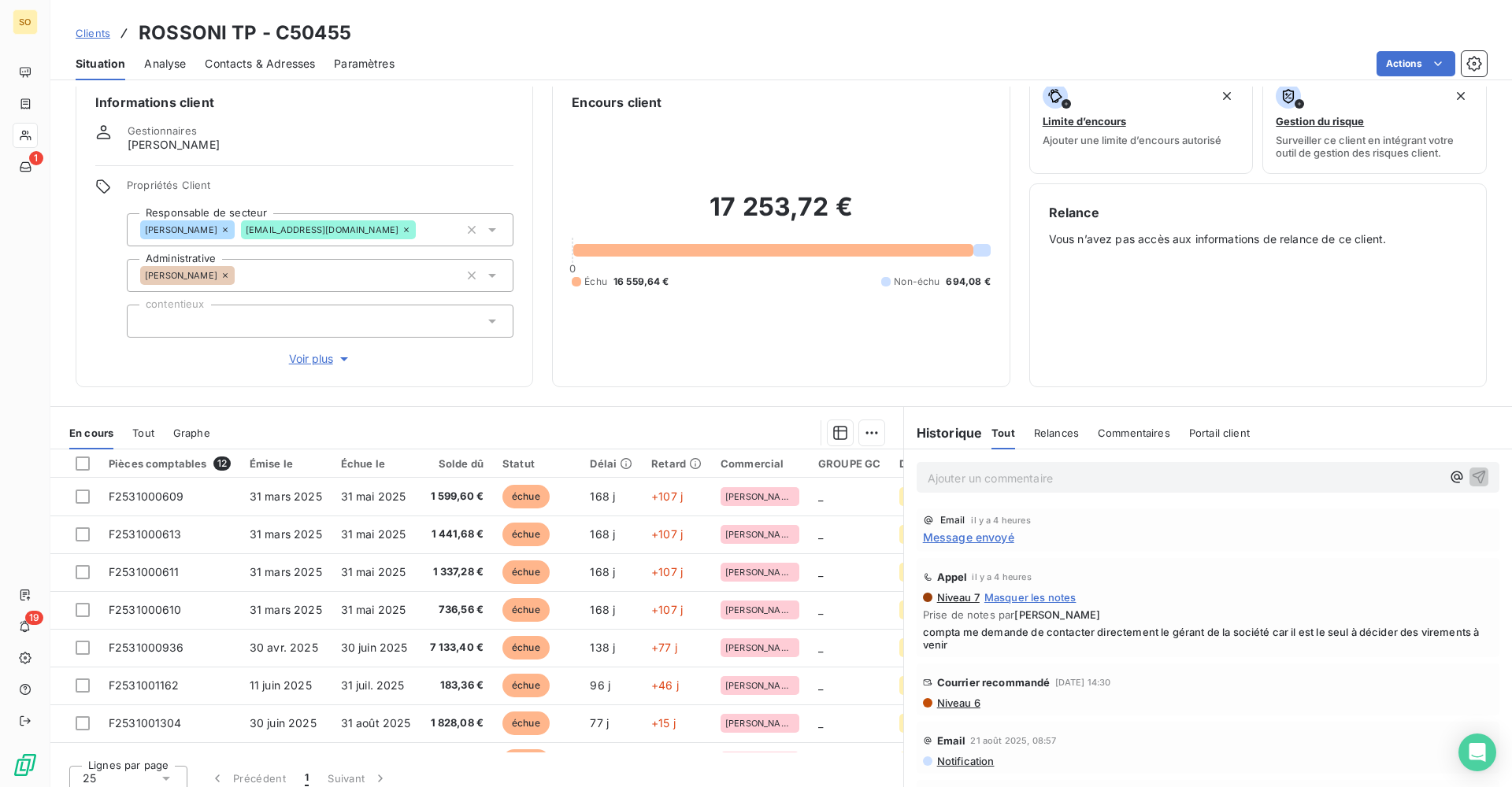
scroll to position [36, 0]
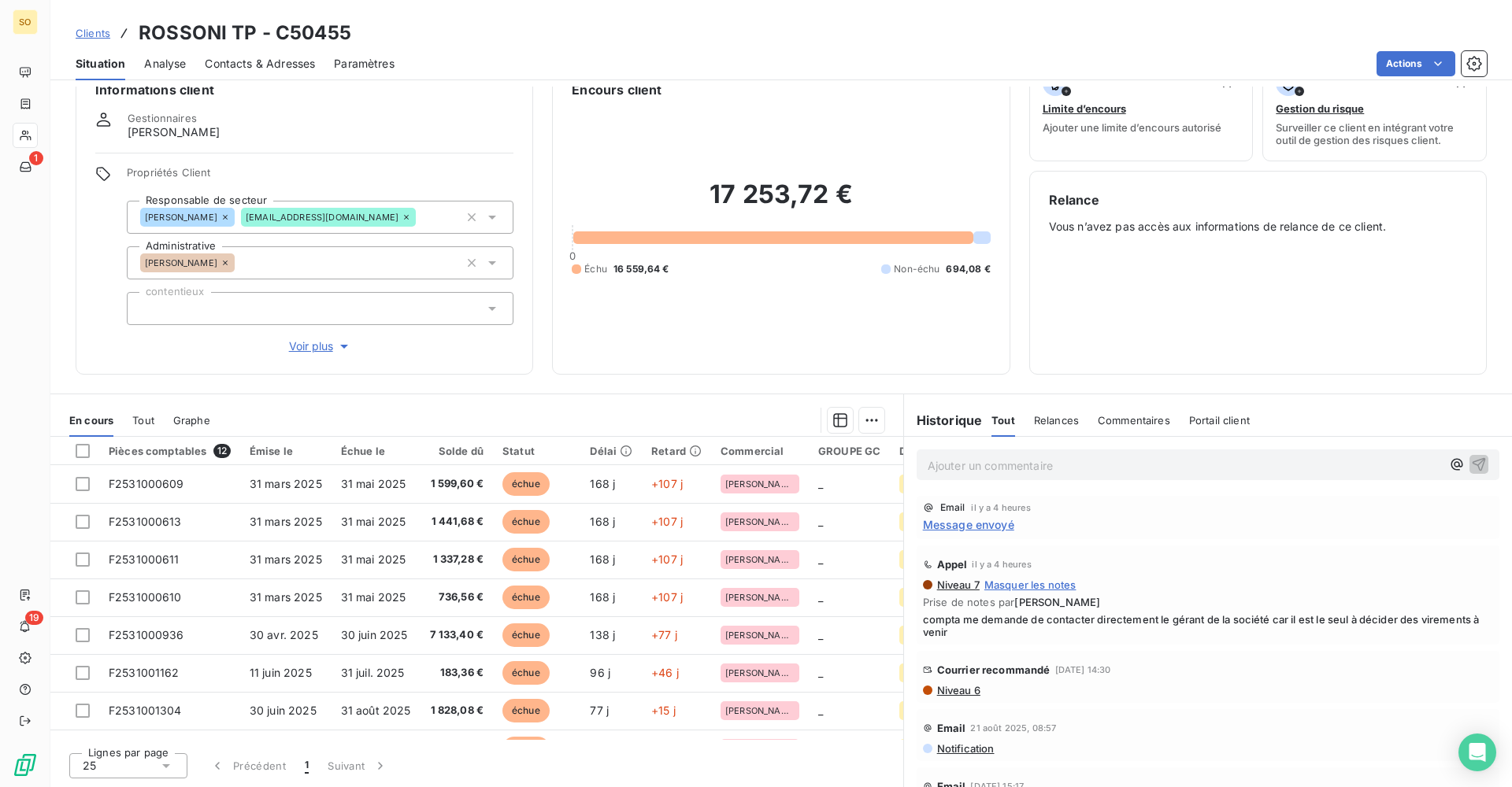
click at [102, 39] on span "Clients" at bounding box center [92, 33] width 35 height 13
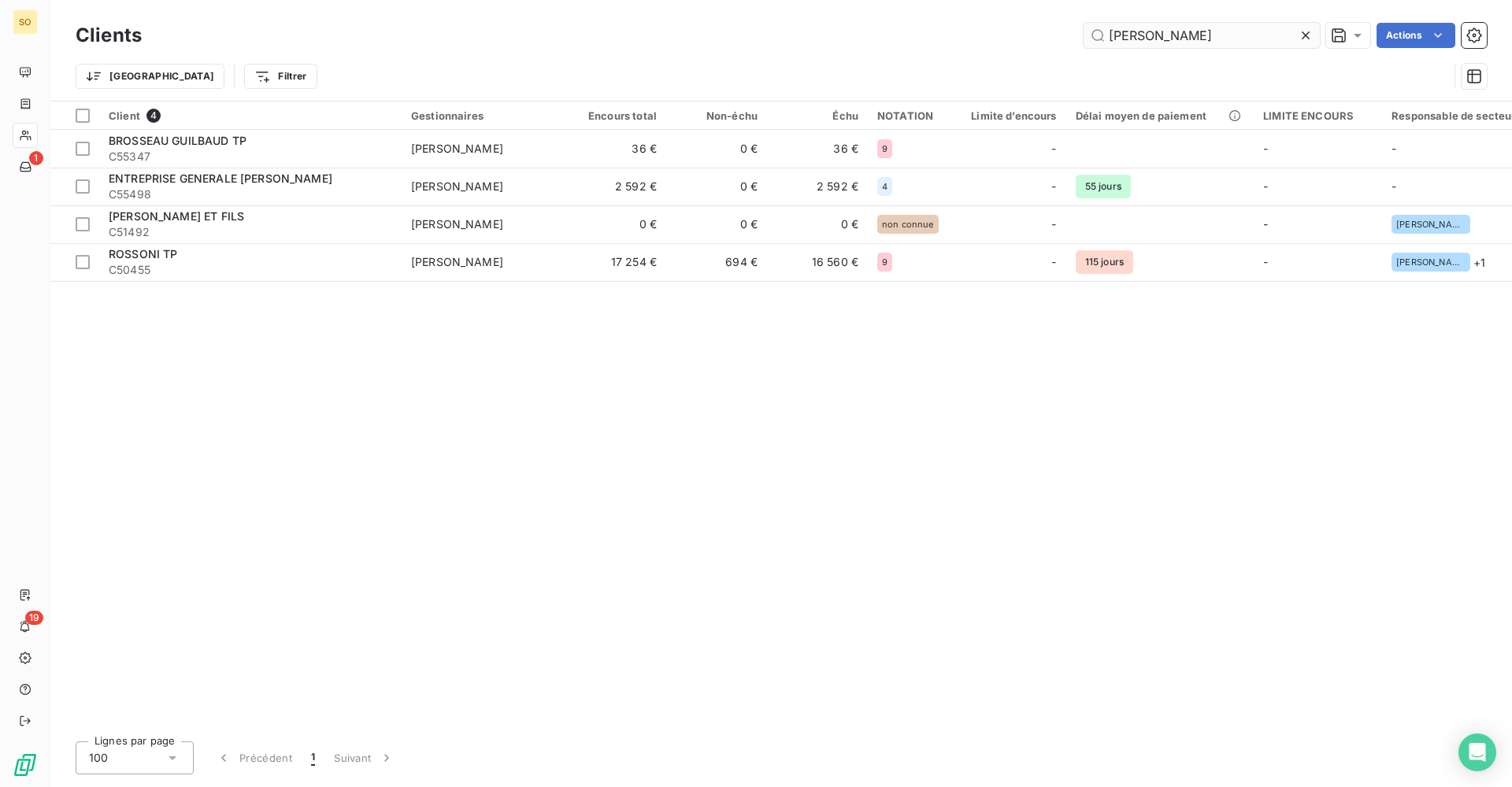
drag, startPoint x: 1125, startPoint y: 34, endPoint x: 1090, endPoint y: 37, distance: 35.1
click at [1090, 37] on input "[PERSON_NAME]" at bounding box center [1201, 35] width 236 height 25
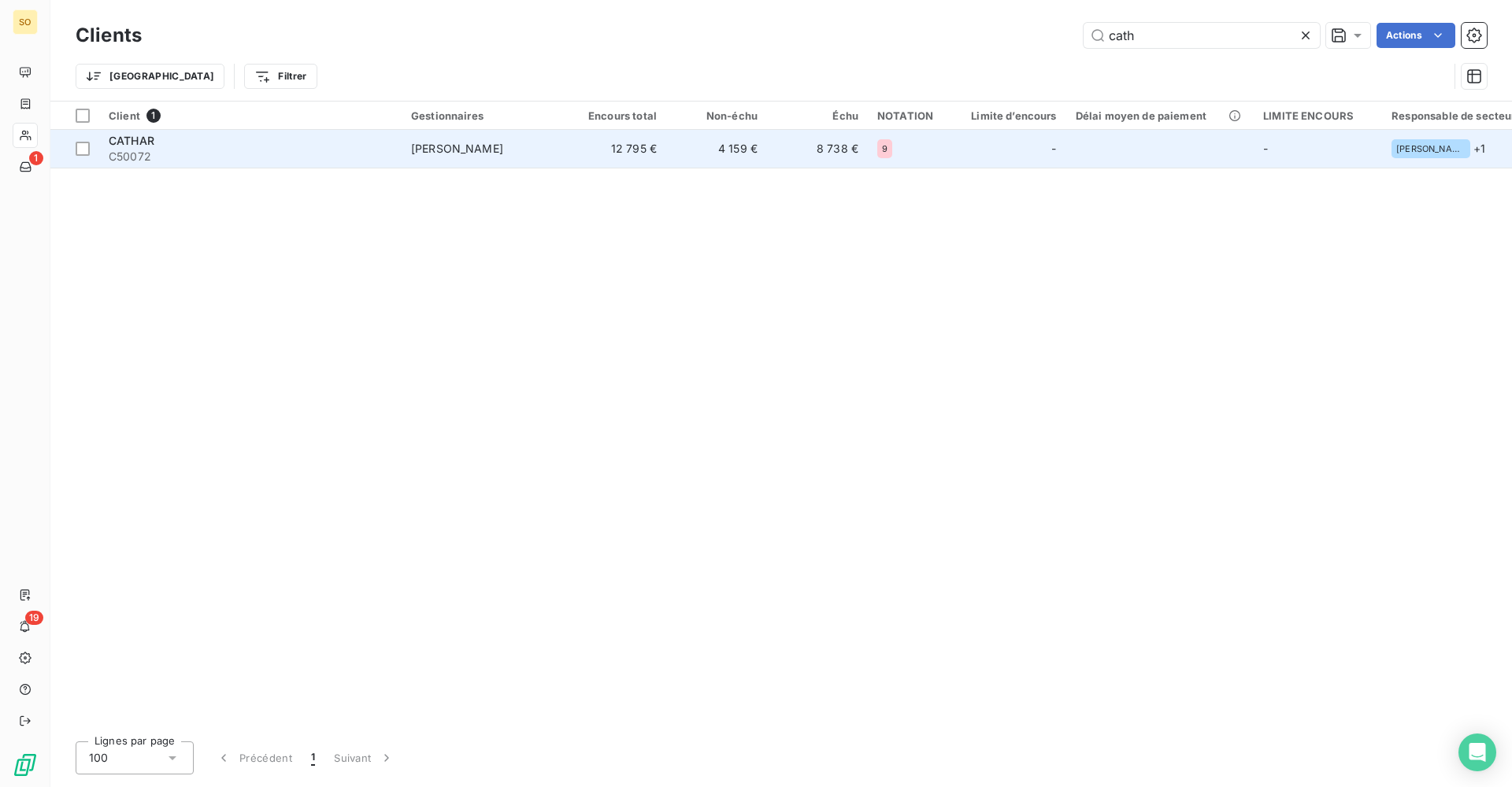
type input "cath"
click at [436, 159] on td "[PERSON_NAME]" at bounding box center [484, 148] width 164 height 38
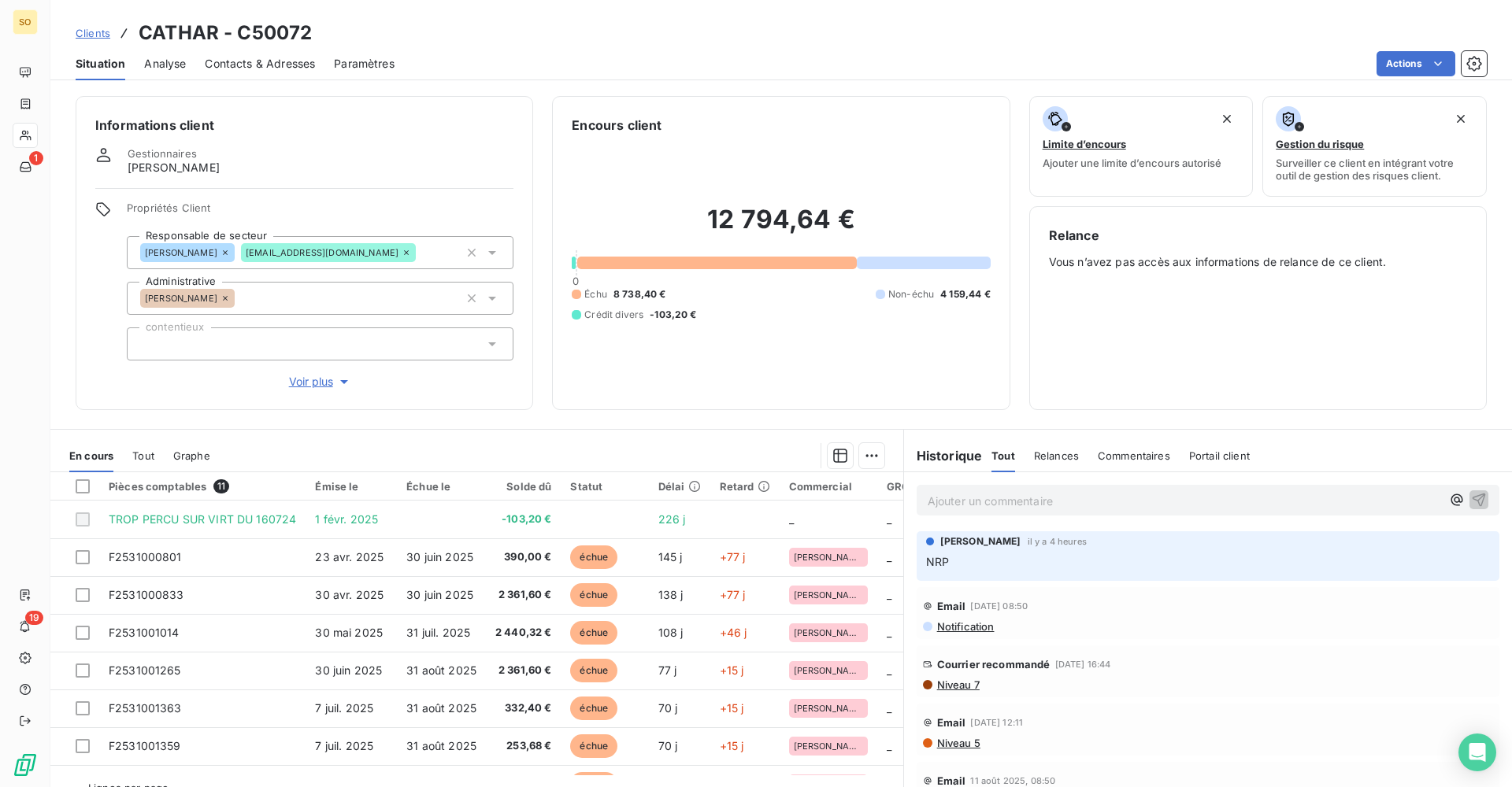
click at [78, 42] on div "Clients CATHAR - C50072" at bounding box center [193, 33] width 236 height 29
click at [118, 34] on icon at bounding box center [125, 33] width 16 height 16
click at [114, 33] on div "Clients CATHAR - C50072" at bounding box center [193, 33] width 236 height 29
click at [75, 35] on div "Clients CATHAR - C50072" at bounding box center [781, 33] width 1462 height 29
click at [99, 36] on span "Clients" at bounding box center [92, 33] width 35 height 13
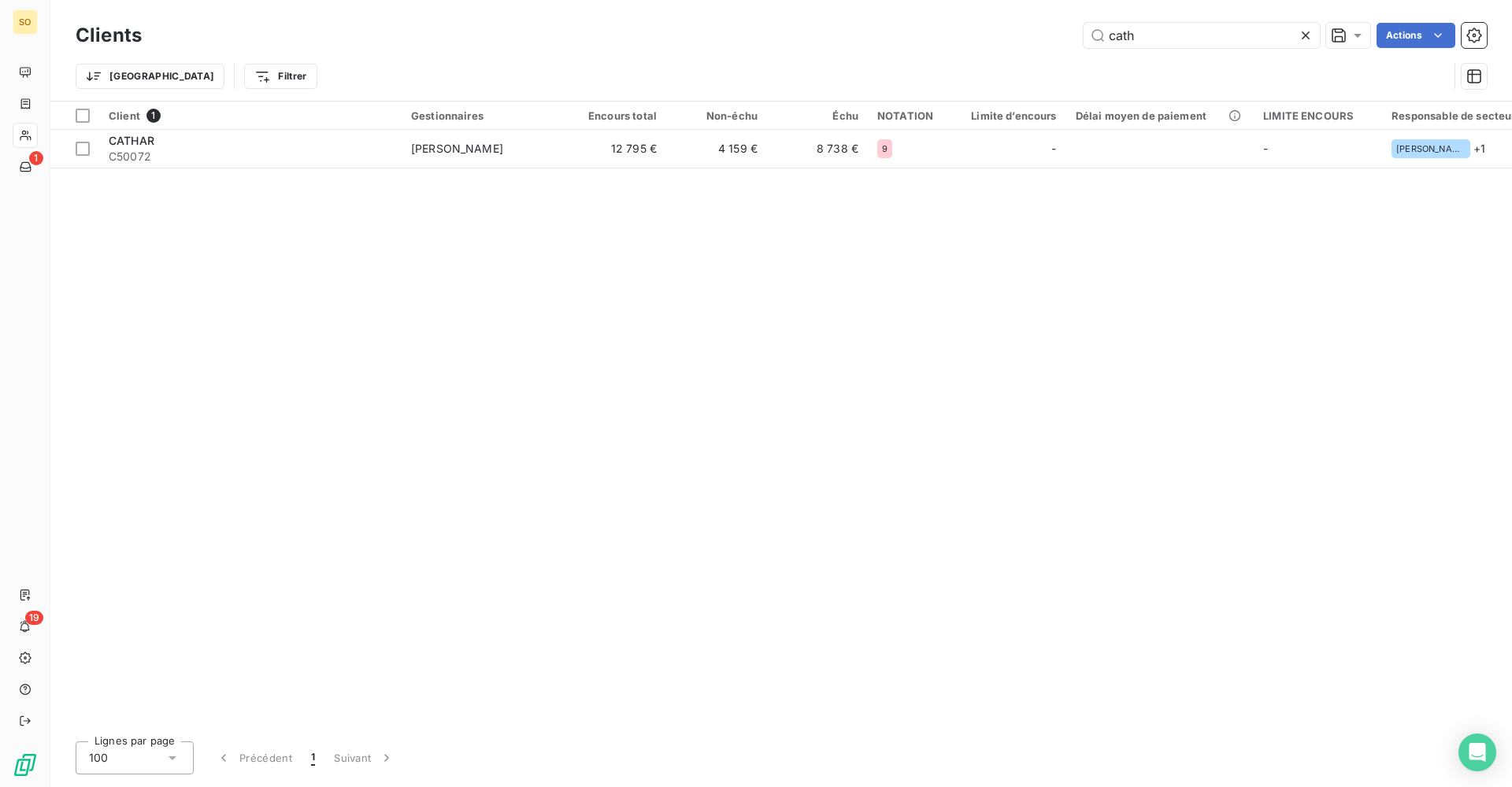
drag, startPoint x: 1151, startPoint y: 41, endPoint x: 1022, endPoint y: 44, distance: 129.0
click at [1023, 44] on div "cath Actions" at bounding box center [823, 35] width 1326 height 25
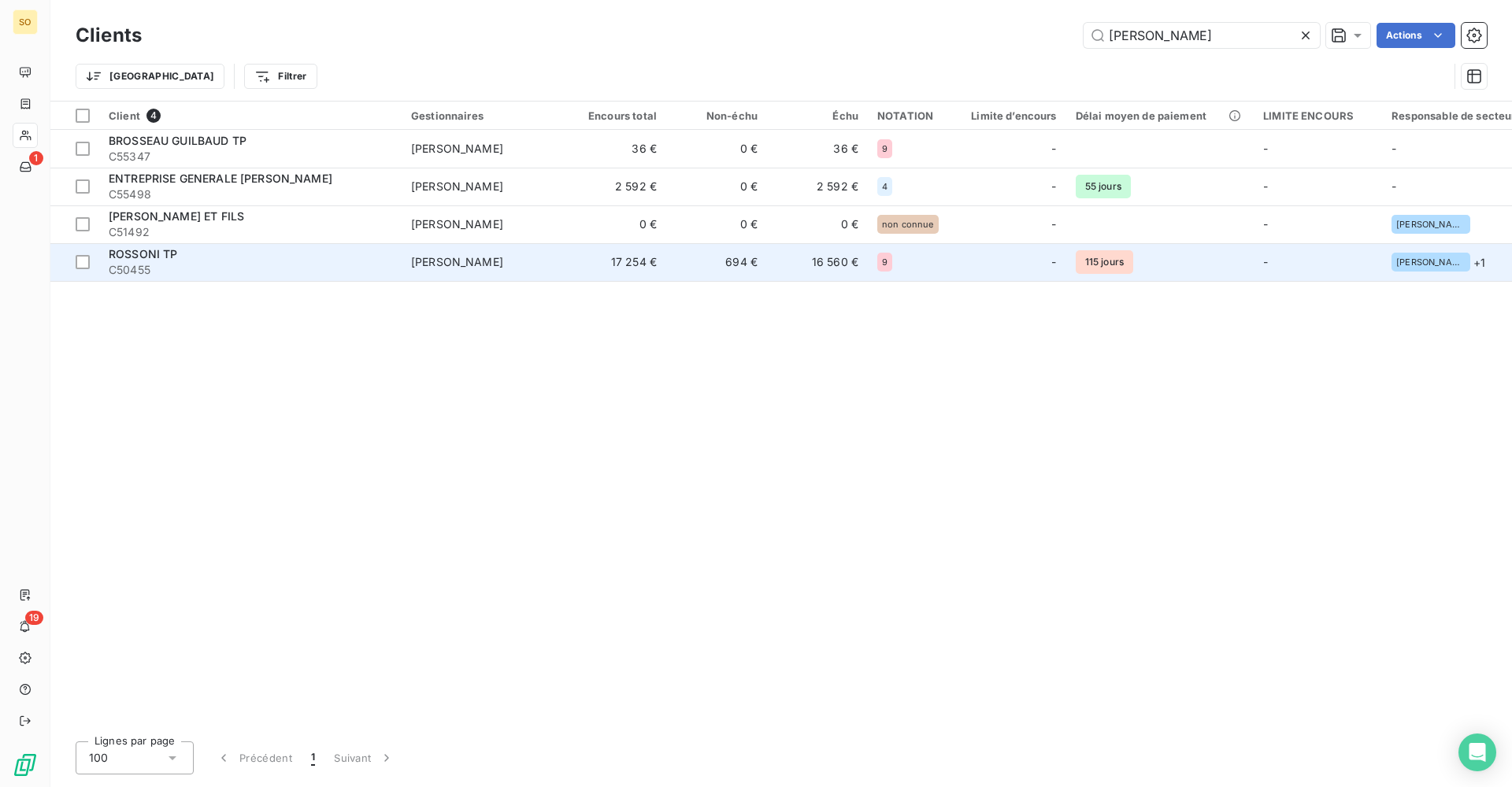
type input "[PERSON_NAME]"
click at [402, 263] on td "[PERSON_NAME]" at bounding box center [484, 262] width 164 height 38
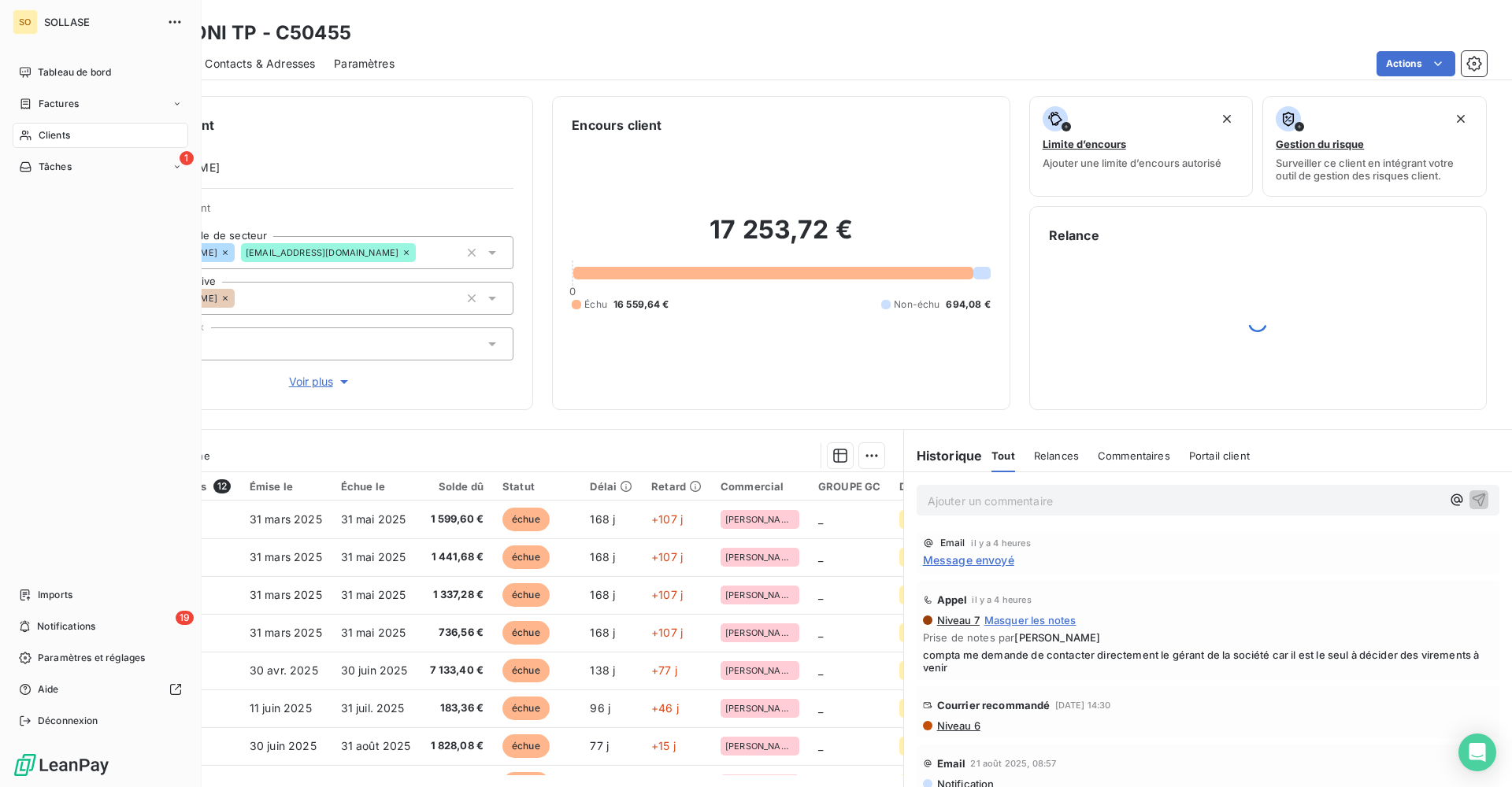
click at [71, 130] on div "Clients" at bounding box center [101, 134] width 176 height 25
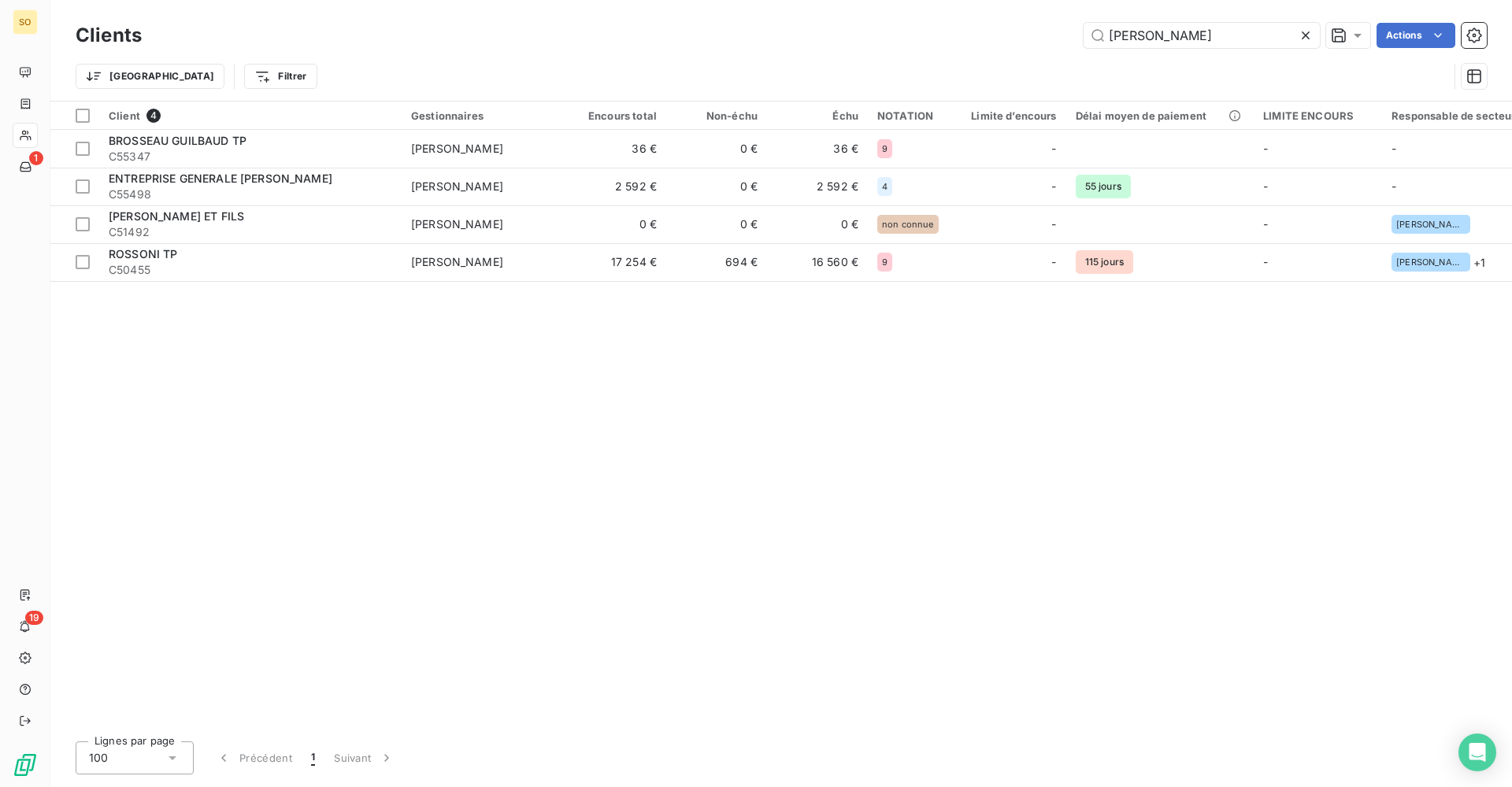
drag, startPoint x: 1172, startPoint y: 41, endPoint x: 1052, endPoint y: 40, distance: 120.0
click at [1052, 40] on div "[PERSON_NAME] Actions" at bounding box center [823, 35] width 1326 height 25
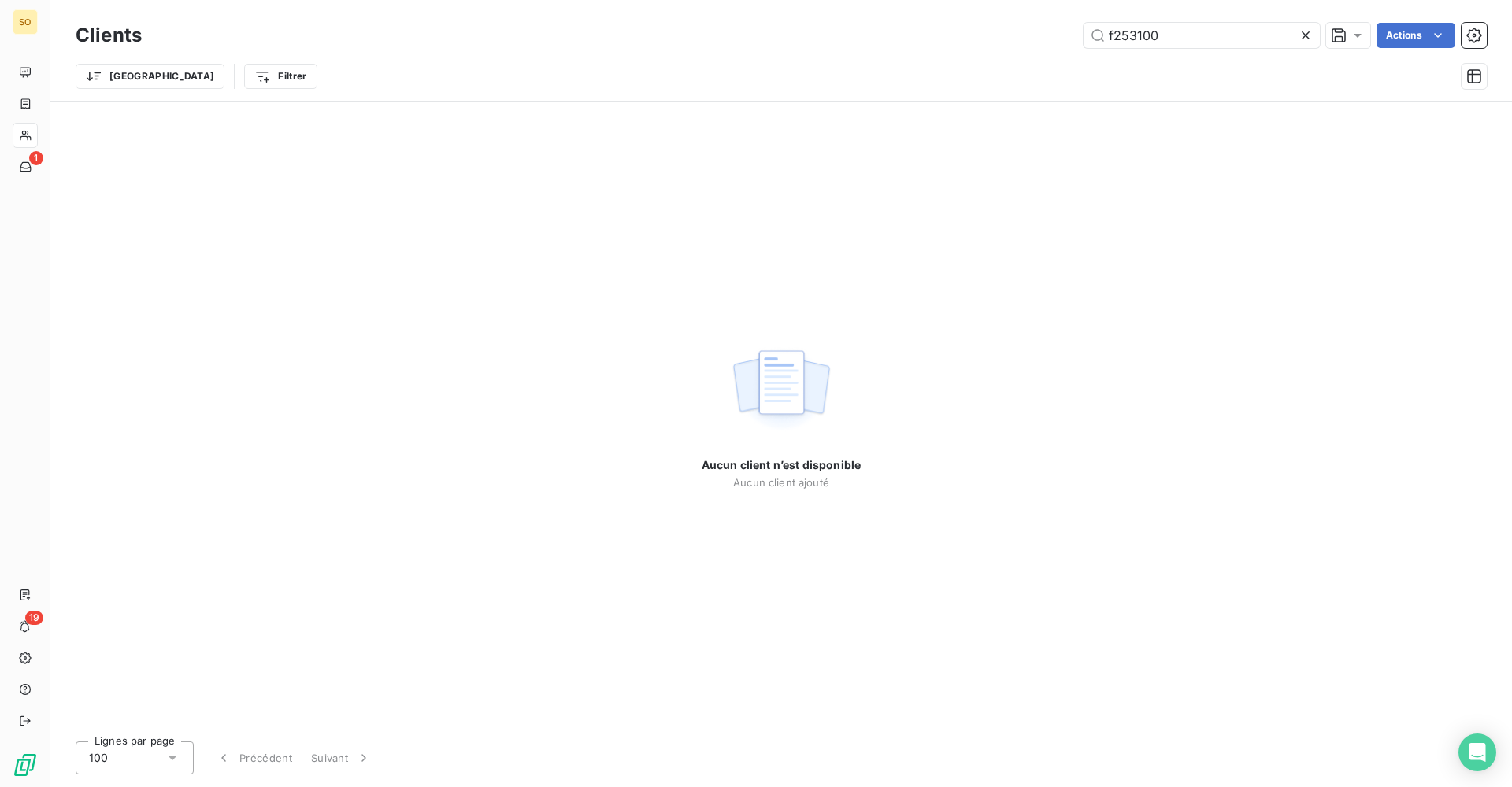
type input "f253100"
click at [1188, 45] on input "f253100" at bounding box center [1201, 35] width 236 height 25
click at [315, 75] on div "Trier Filtrer" at bounding box center [761, 76] width 1373 height 30
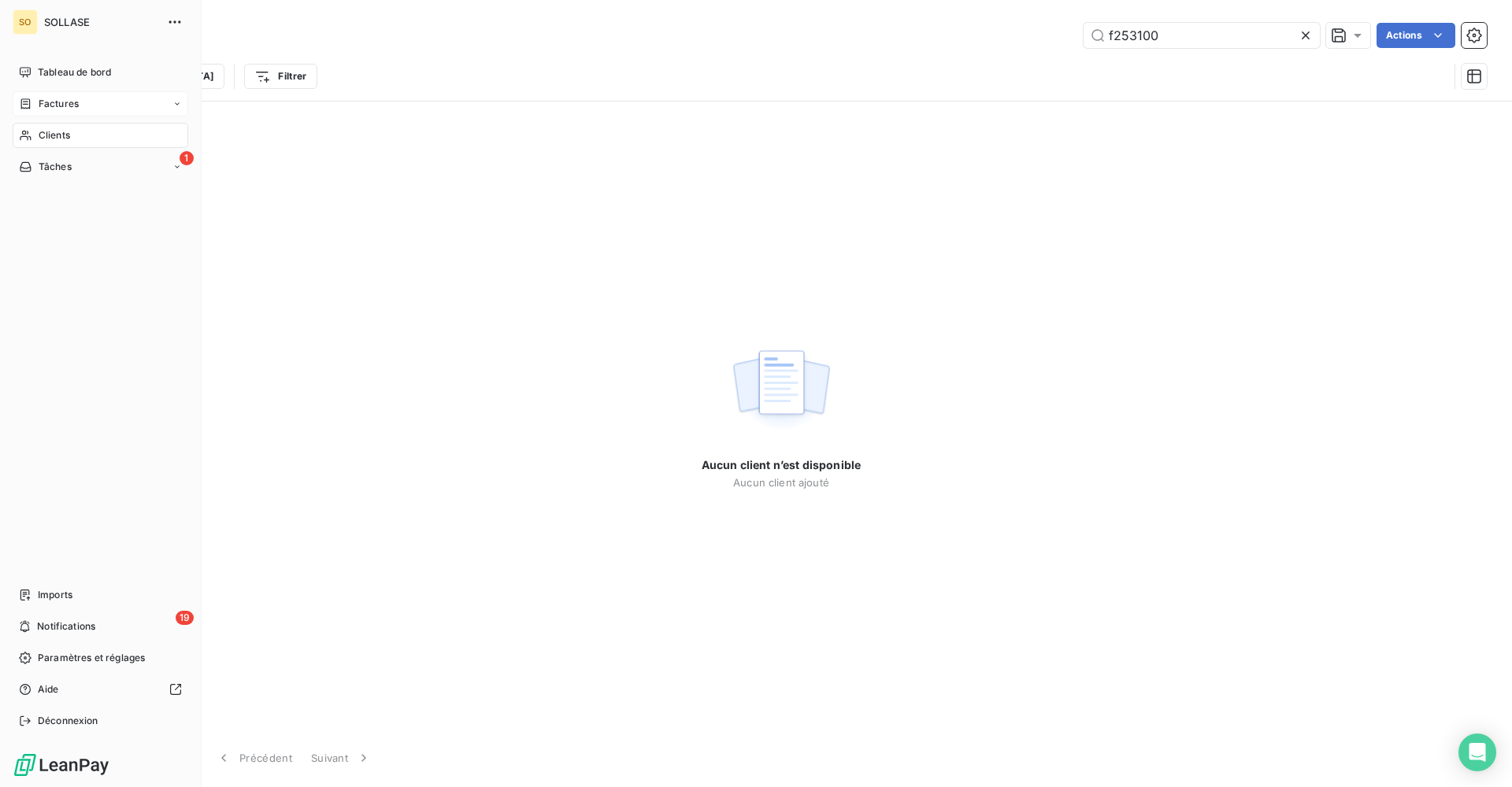
click at [66, 106] on span "Factures" at bounding box center [58, 104] width 41 height 14
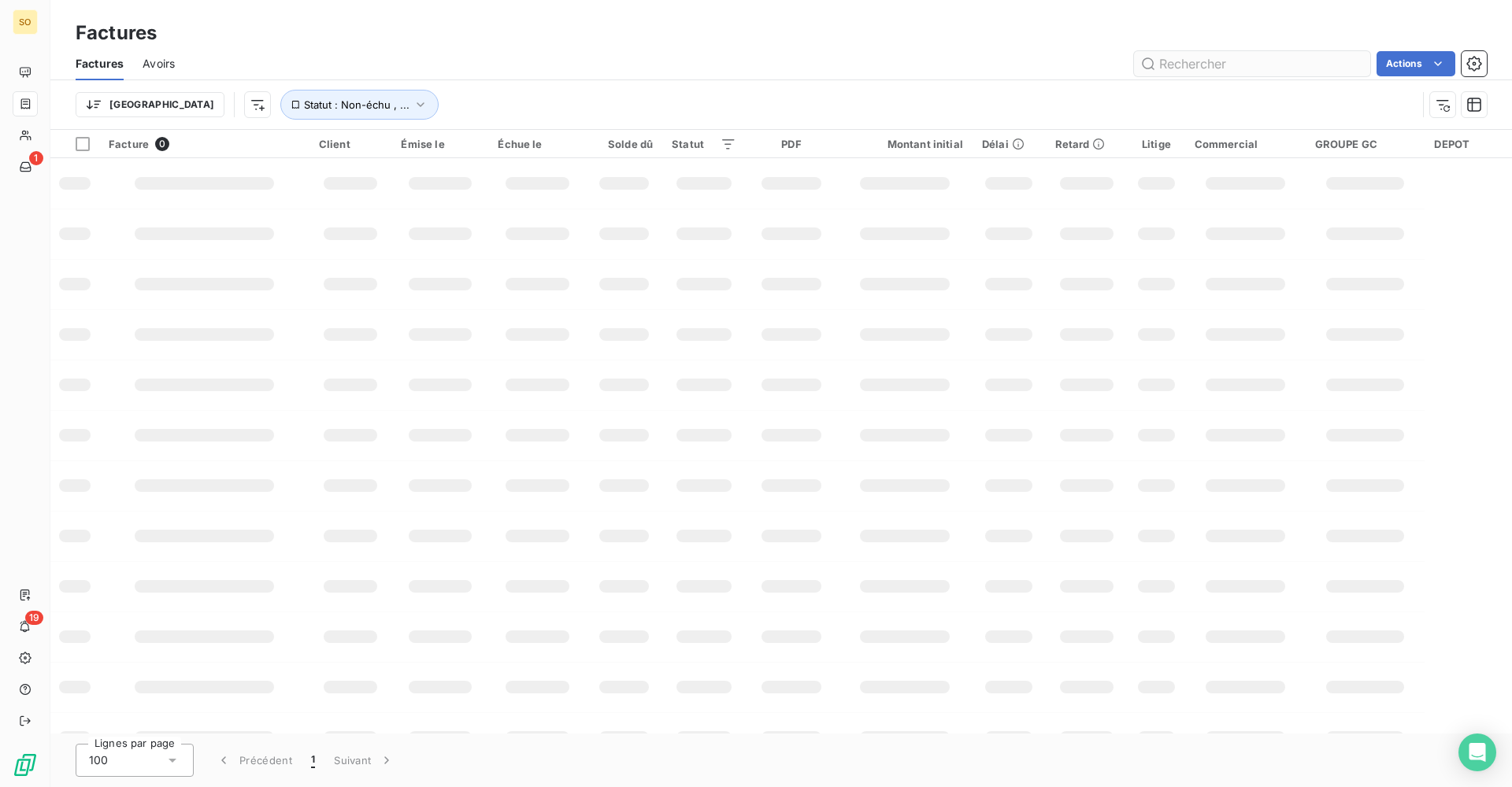
click at [1268, 69] on input "text" at bounding box center [1251, 63] width 236 height 25
click at [1235, 64] on input "f2531" at bounding box center [1251, 63] width 236 height 25
drag, startPoint x: 1264, startPoint y: 69, endPoint x: 746, endPoint y: 56, distance: 518.2
click at [748, 56] on div "f2531 Actions" at bounding box center [840, 63] width 1292 height 25
type input "colas"
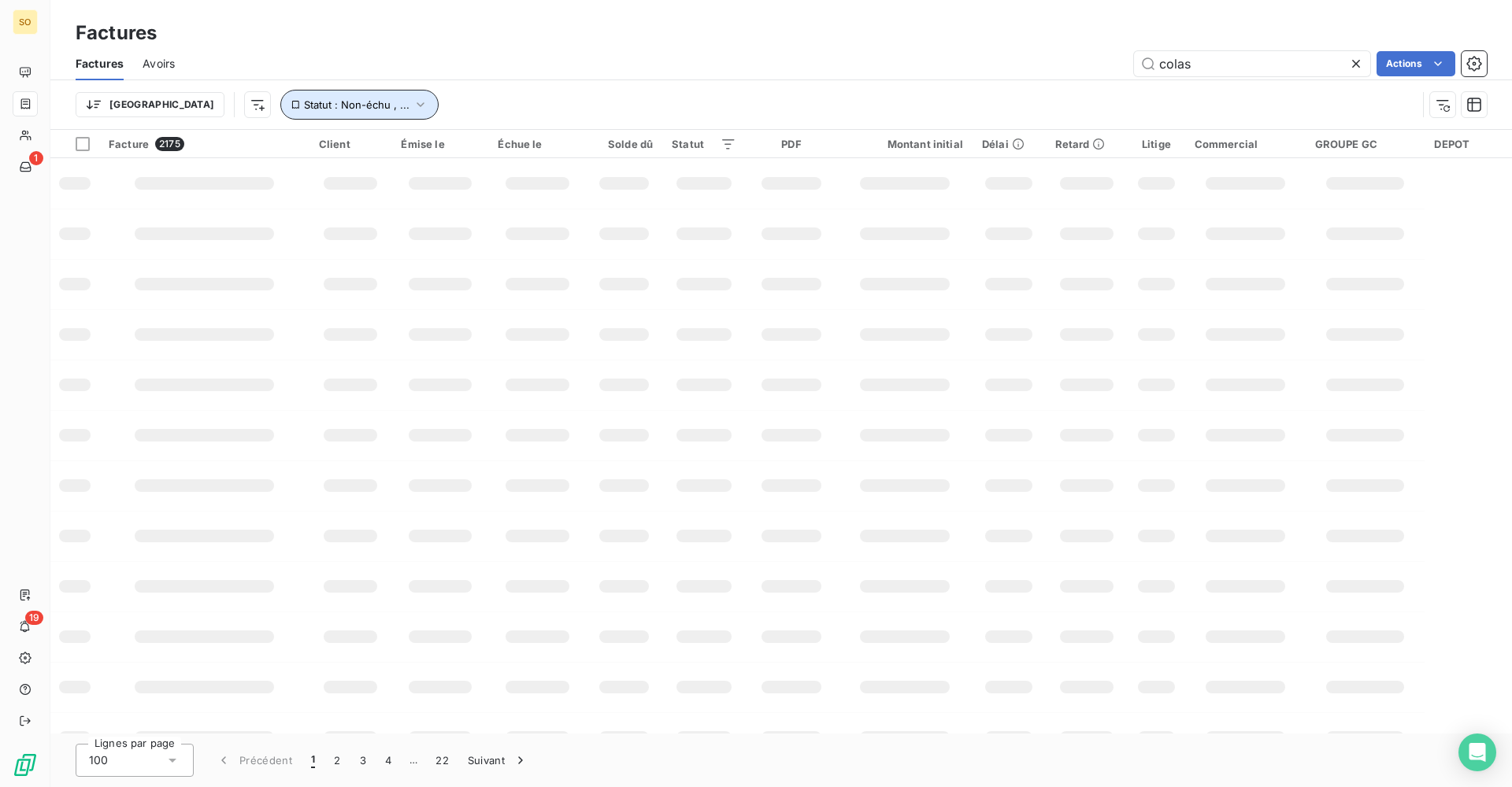
click at [304, 100] on span "Statut : Non-échu , ..." at bounding box center [356, 105] width 106 height 13
click at [280, 95] on button "Statut : Non-échu , ..." at bounding box center [359, 105] width 158 height 30
click at [313, 106] on span "Statut : Non-échu , ..." at bounding box center [356, 105] width 106 height 13
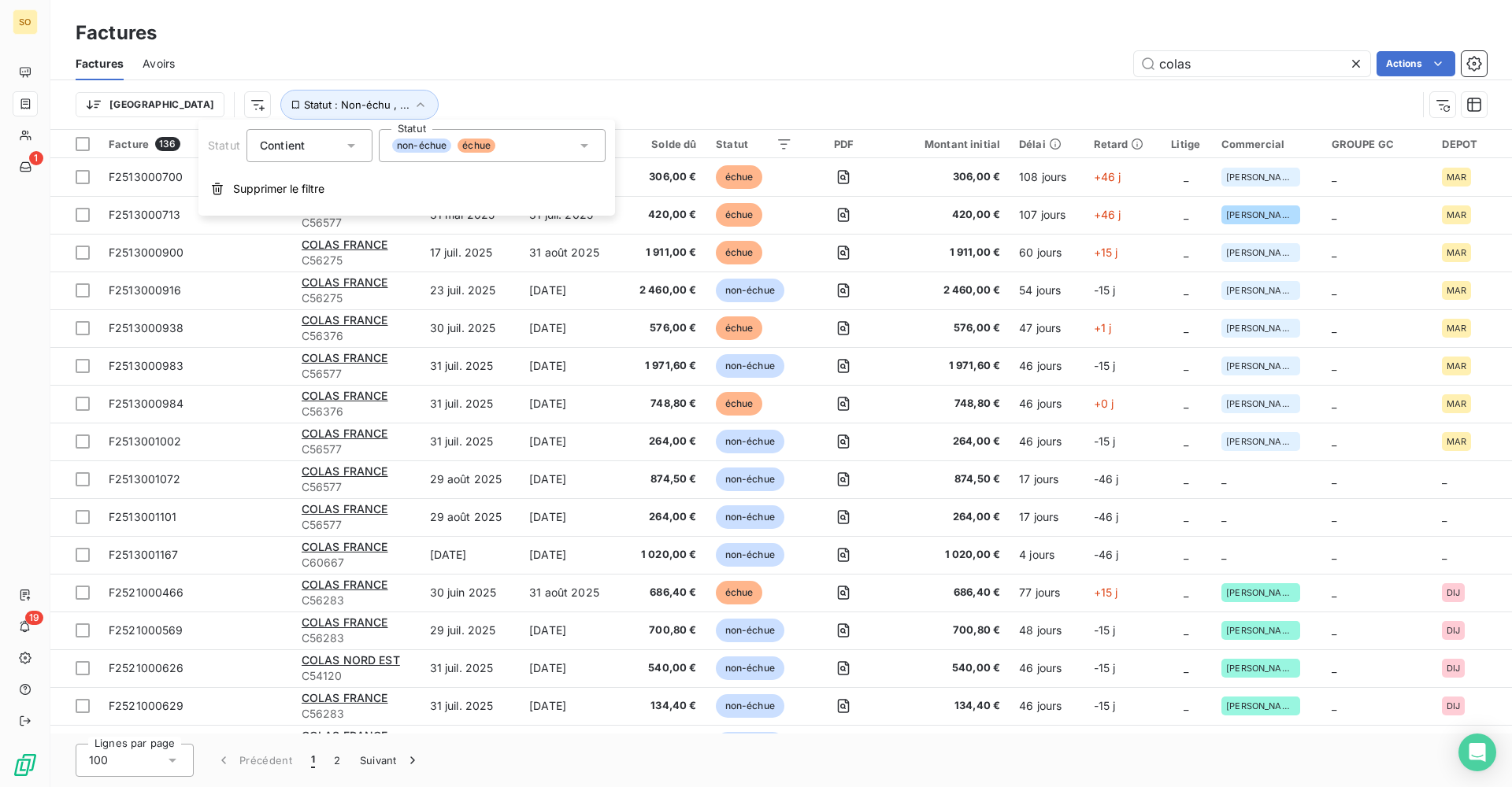
click at [449, 147] on span "non-échue" at bounding box center [421, 145] width 59 height 14
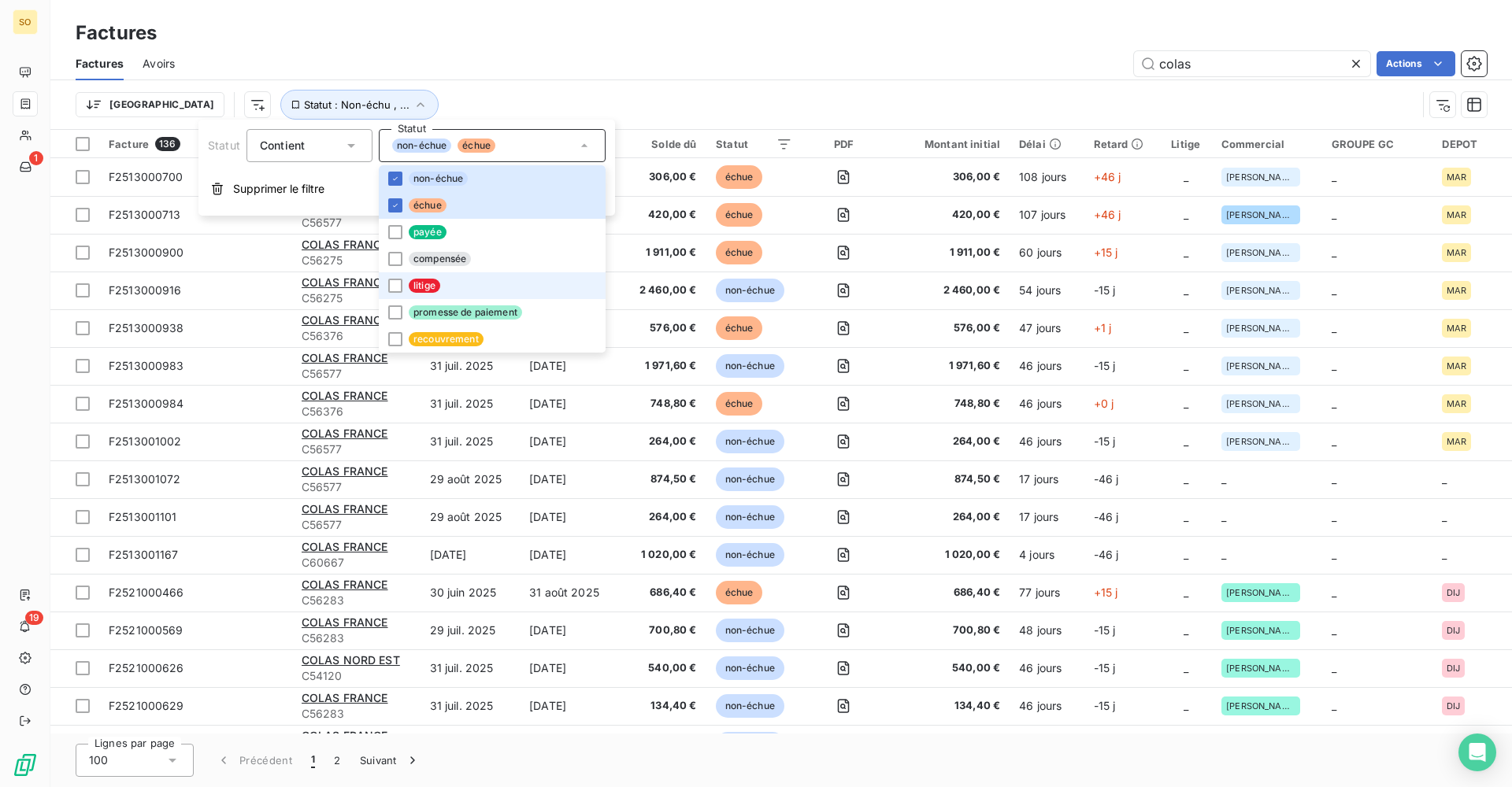
click at [423, 281] on span "litige" at bounding box center [424, 286] width 32 height 14
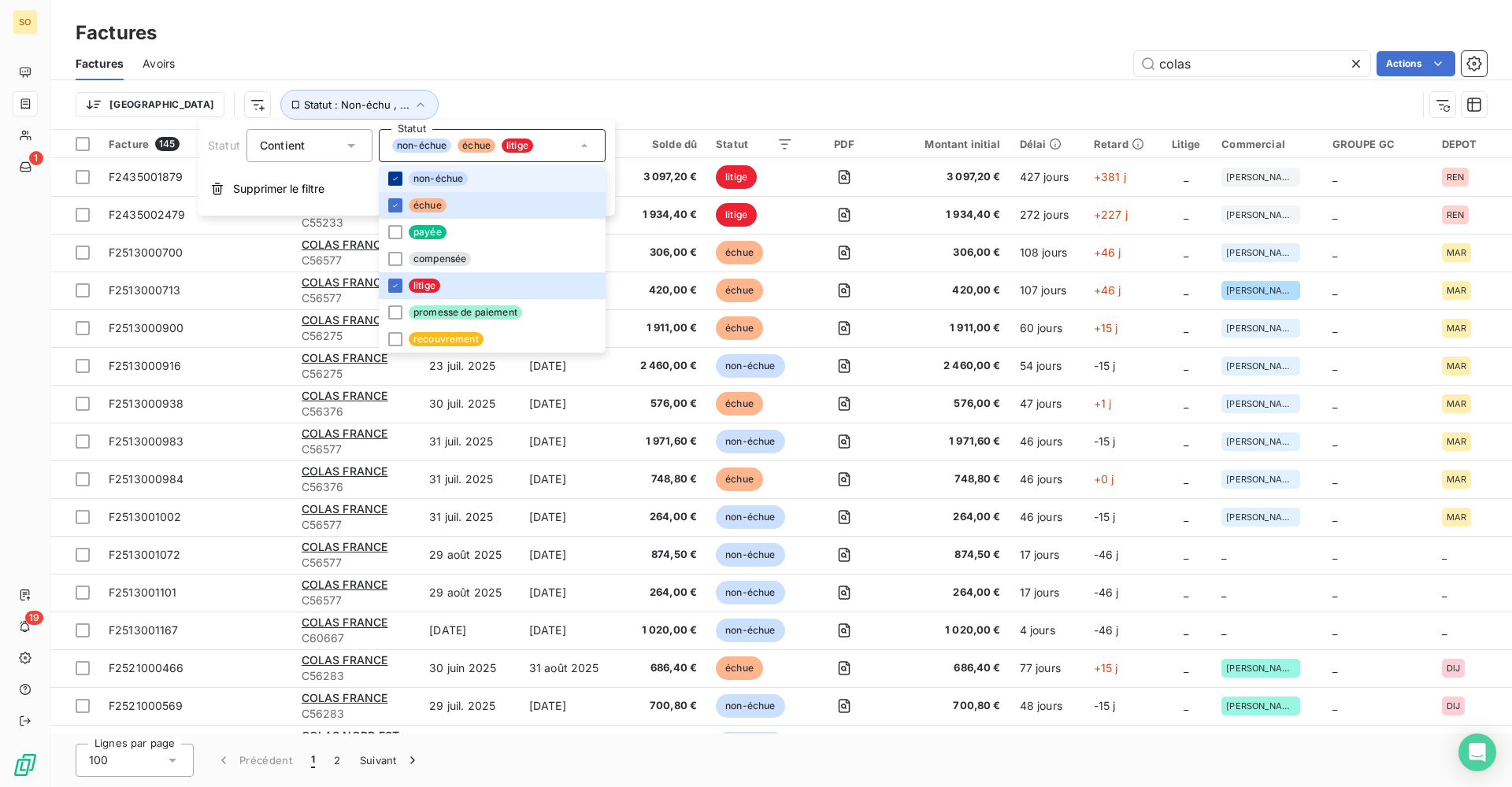
click at [399, 179] on icon at bounding box center [396, 179] width 10 height 10
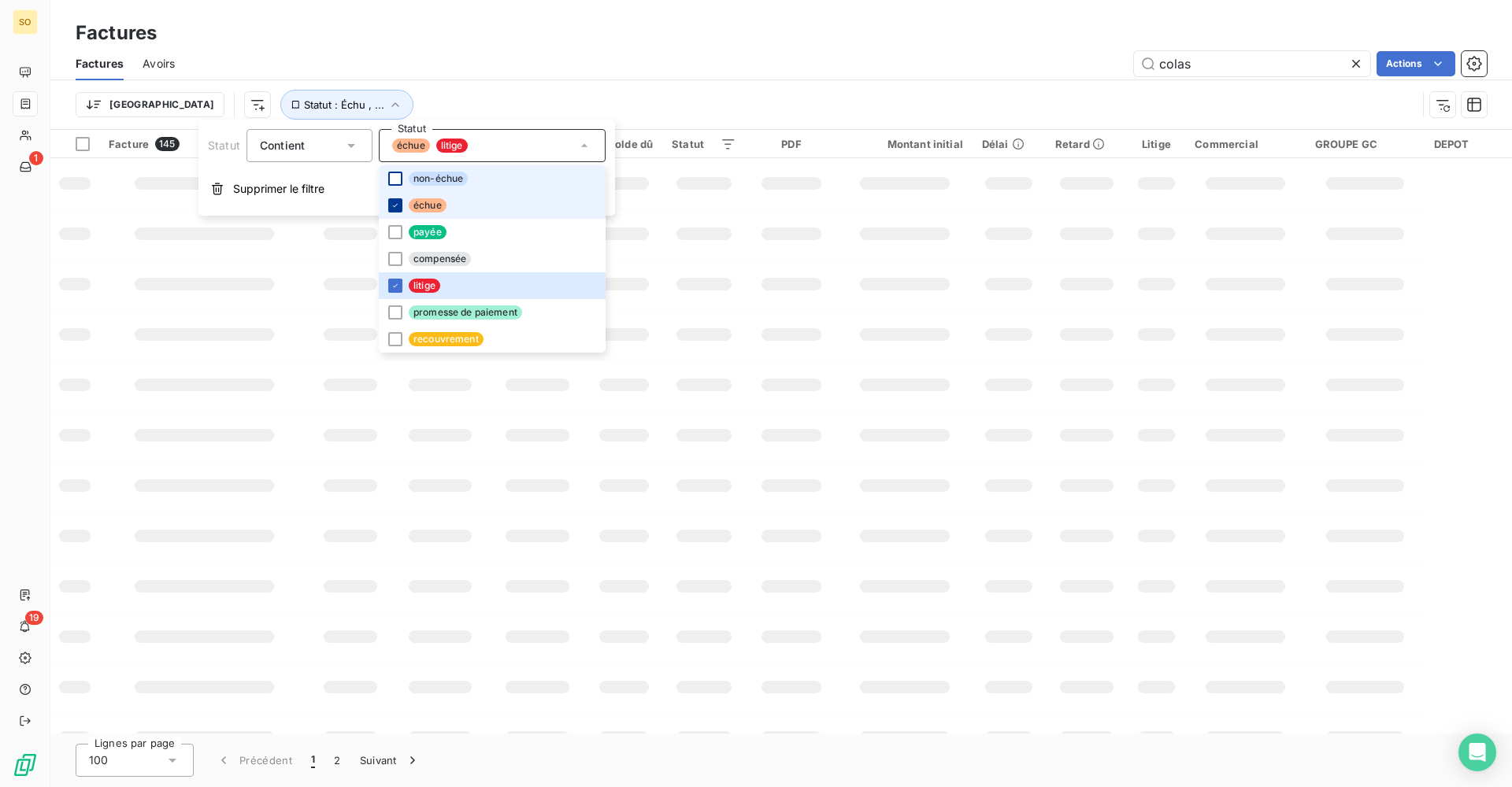
click at [394, 203] on icon at bounding box center [396, 206] width 10 height 10
drag, startPoint x: 450, startPoint y: 99, endPoint x: 388, endPoint y: 95, distance: 62.1
click at [450, 98] on div "Trier Statut : Litige" at bounding box center [746, 105] width 1341 height 30
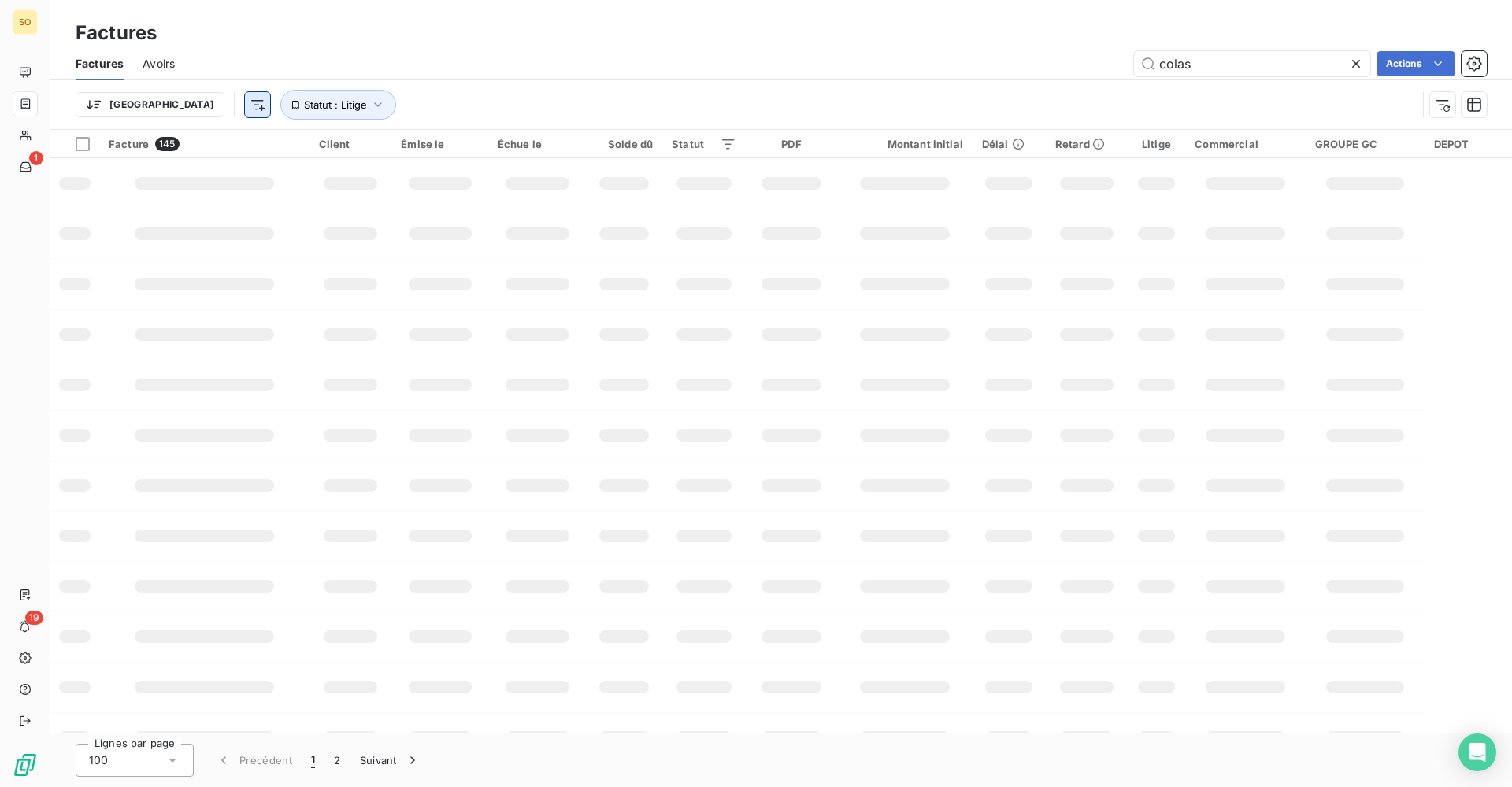
click at [183, 106] on html "SO 1 19 Factures Factures Avoirs colas Actions Trier Statut : Litige Facture 14…" at bounding box center [756, 394] width 1512 height 787
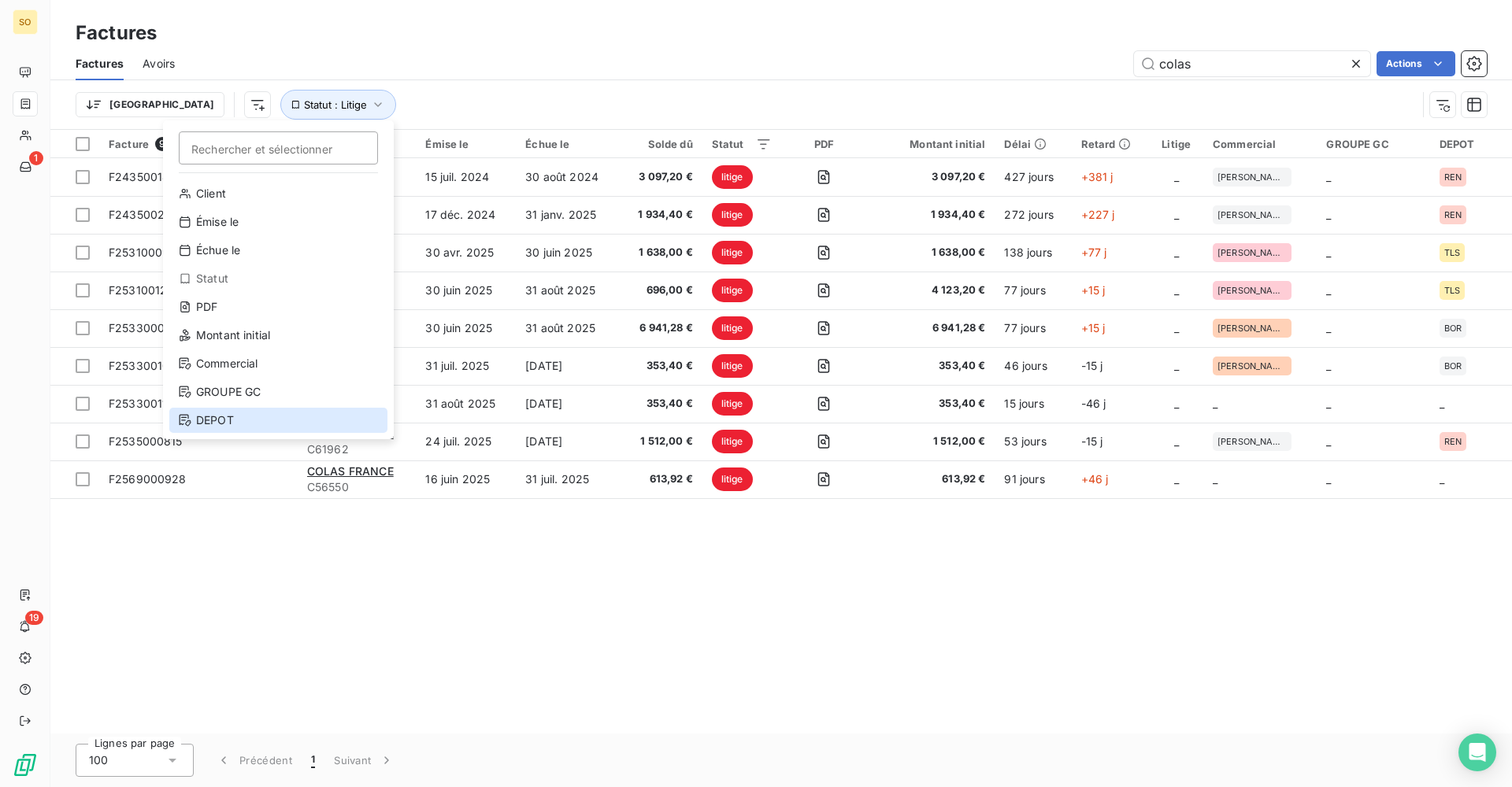
click at [241, 415] on div "DEPOT" at bounding box center [278, 419] width 219 height 25
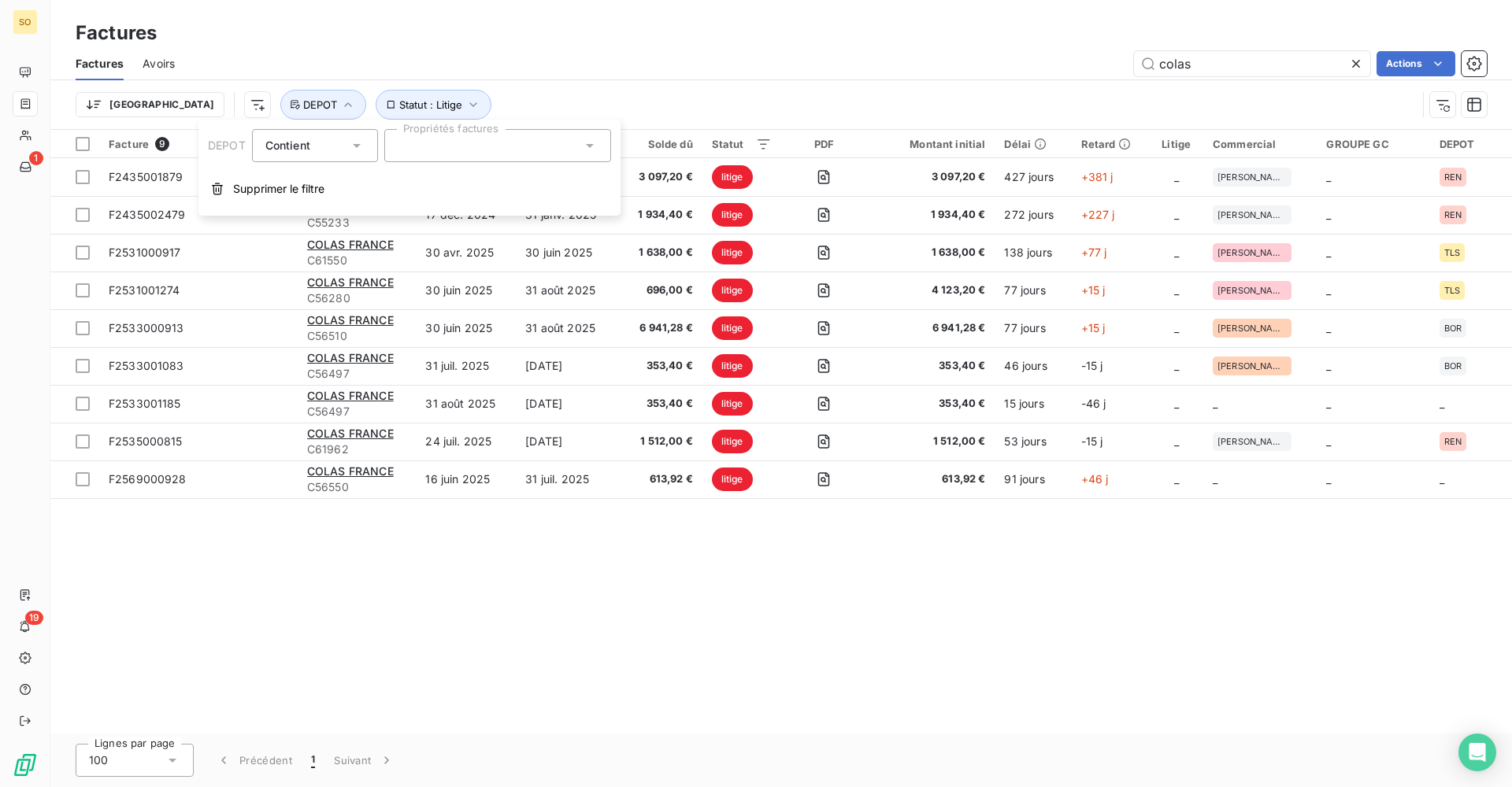
click at [454, 144] on div at bounding box center [497, 145] width 226 height 33
click at [464, 154] on div at bounding box center [497, 145] width 226 height 33
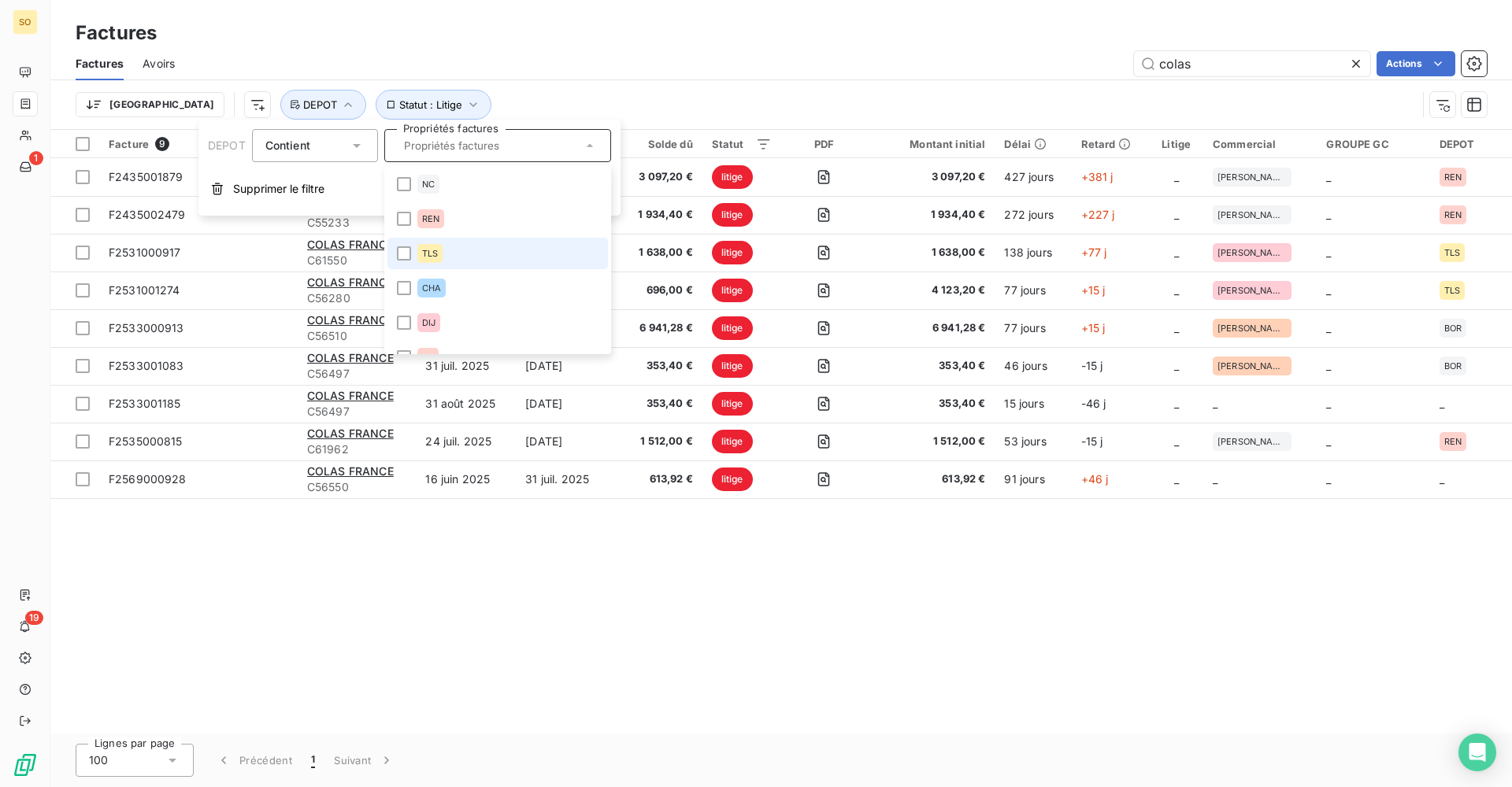
click at [451, 254] on li "TLS" at bounding box center [497, 253] width 221 height 32
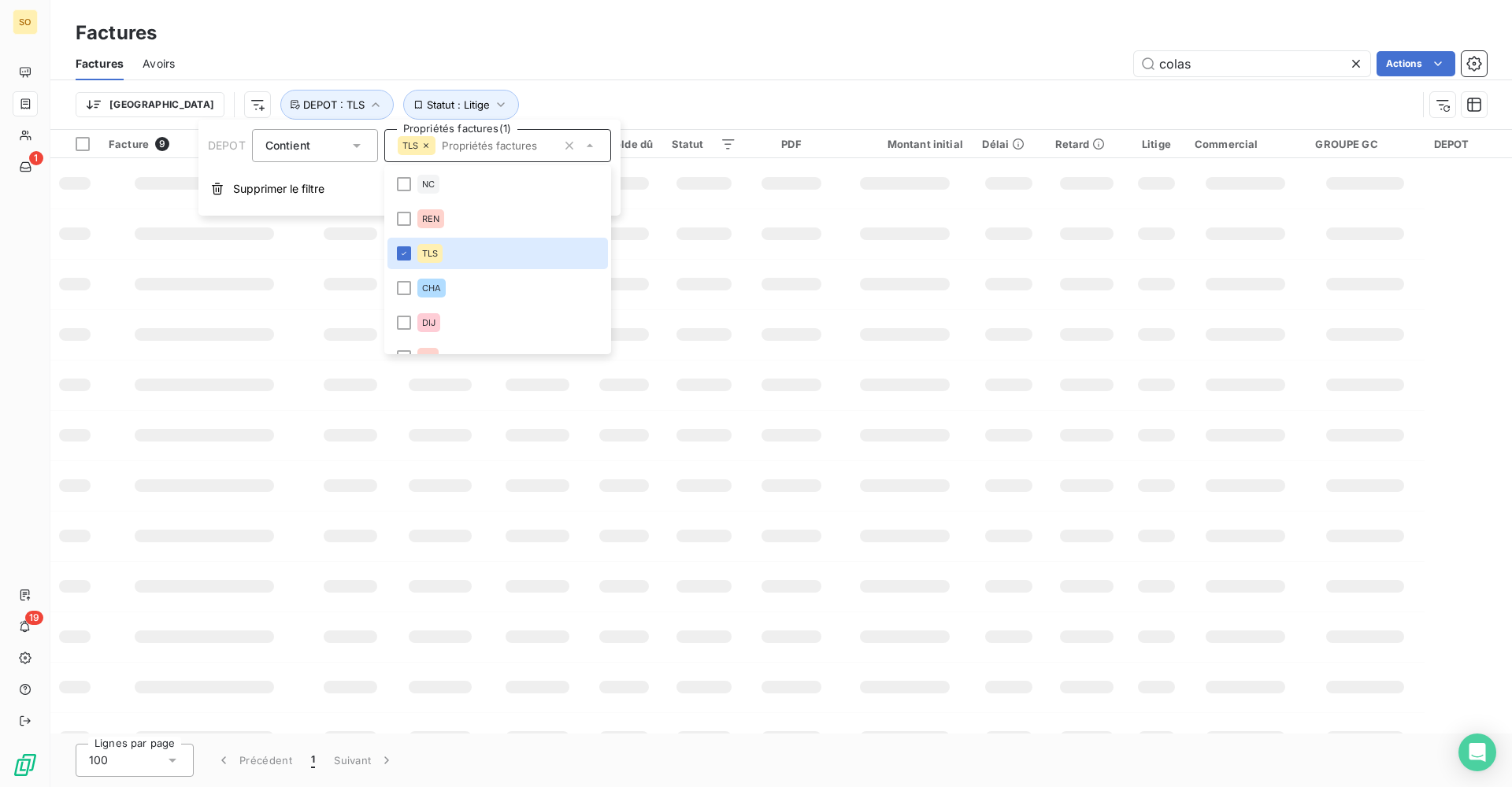
click at [655, 108] on div "Trier Statut : Litige DEPOT : TLS" at bounding box center [746, 105] width 1341 height 30
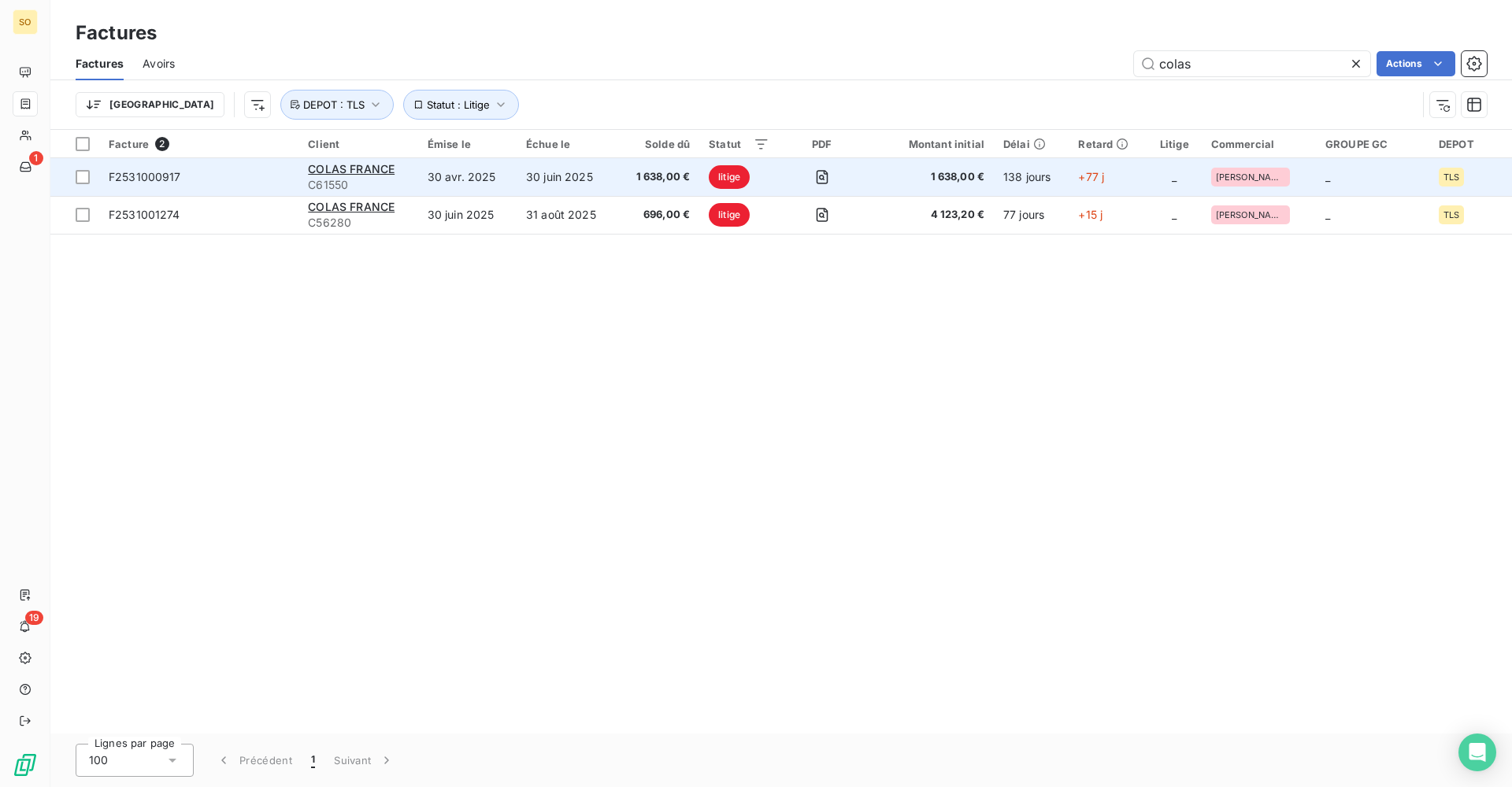
click at [563, 182] on td "30 juin 2025" at bounding box center [567, 177] width 101 height 38
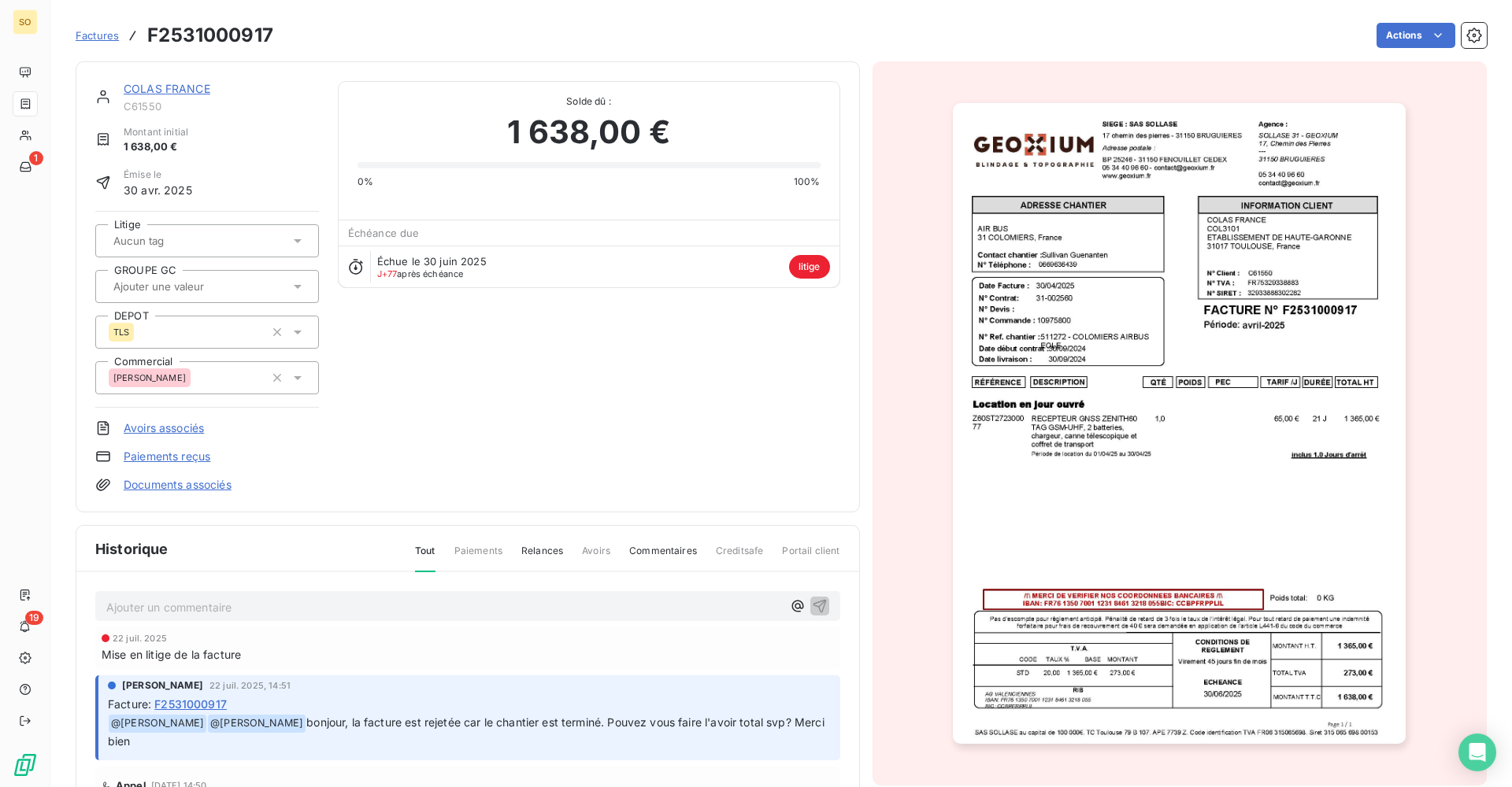
click at [1204, 461] on img "button" at bounding box center [1179, 423] width 453 height 641
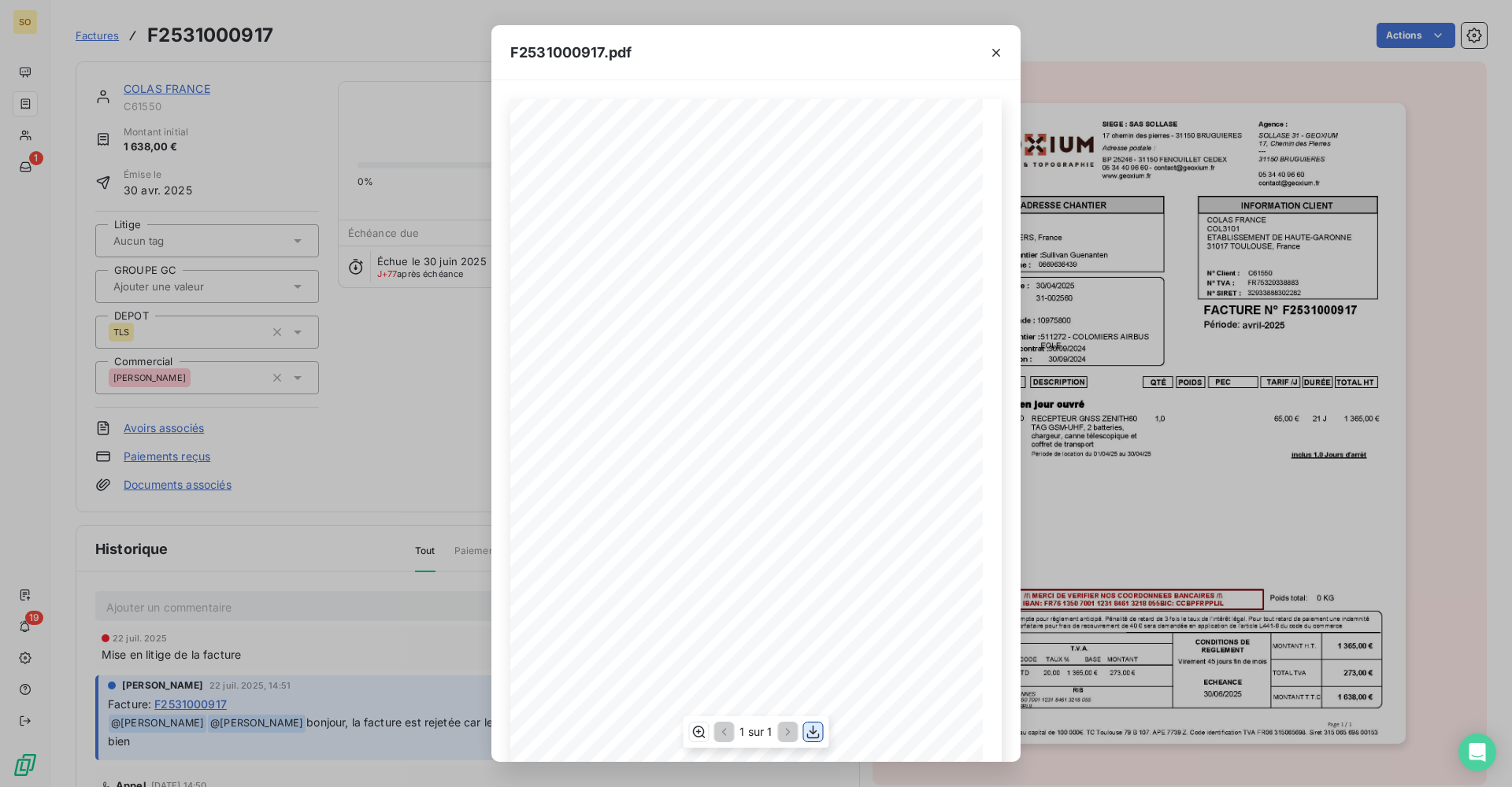
click at [812, 728] on icon "button" at bounding box center [813, 732] width 16 height 16
click at [990, 53] on icon "button" at bounding box center [996, 52] width 16 height 16
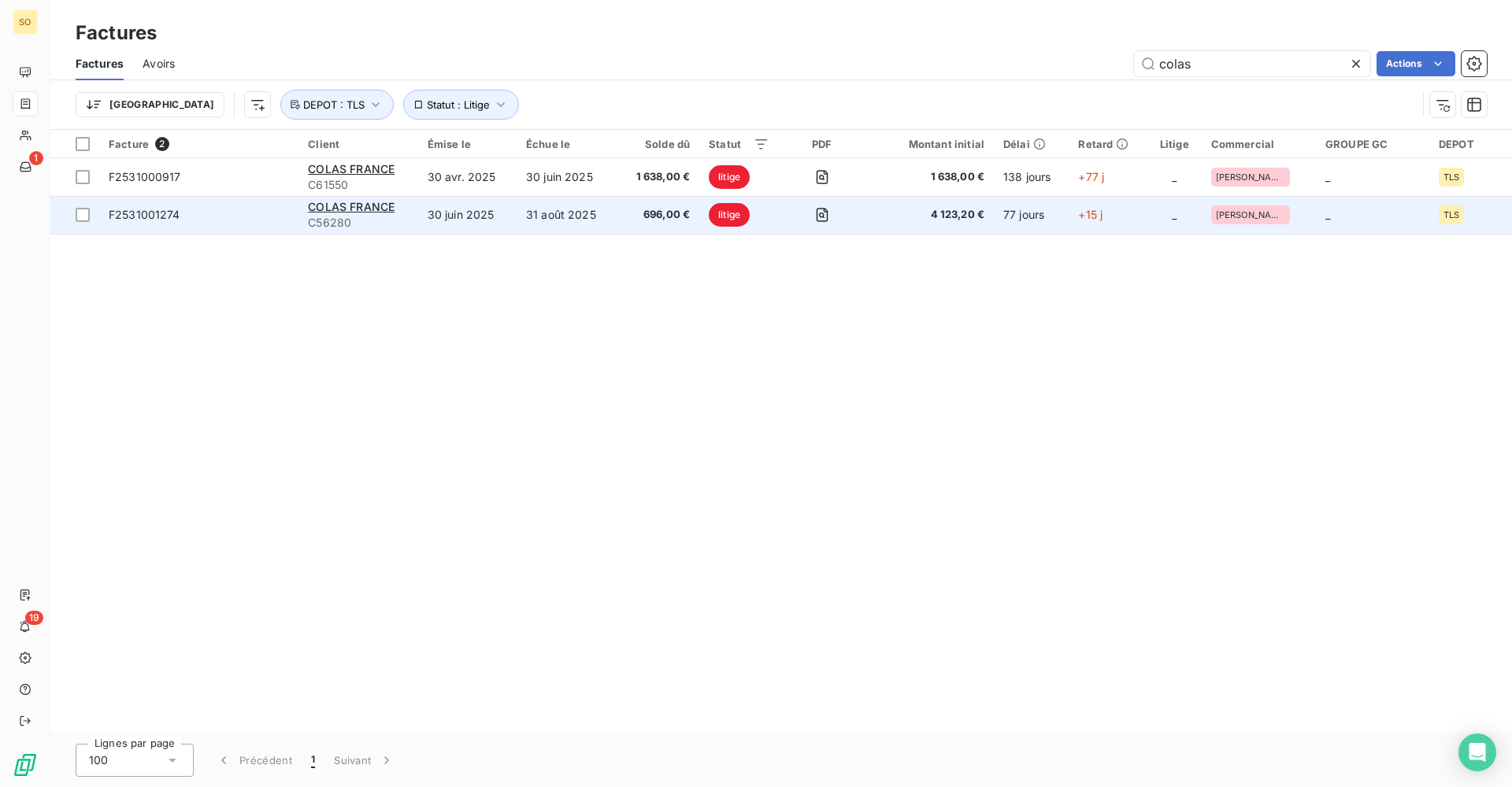
click at [495, 226] on td "30 juin 2025" at bounding box center [468, 215] width 99 height 38
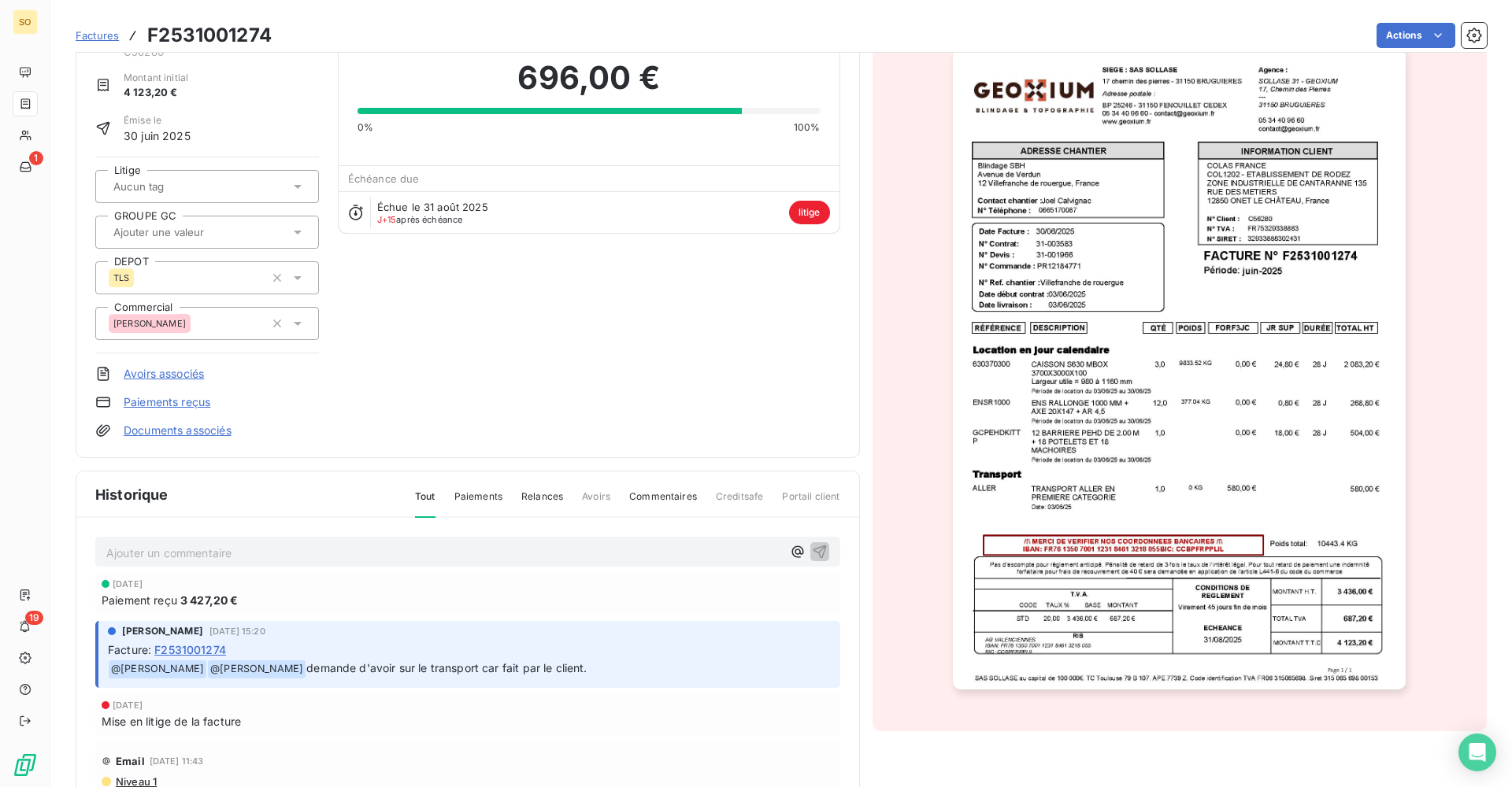
scroll to position [80, 0]
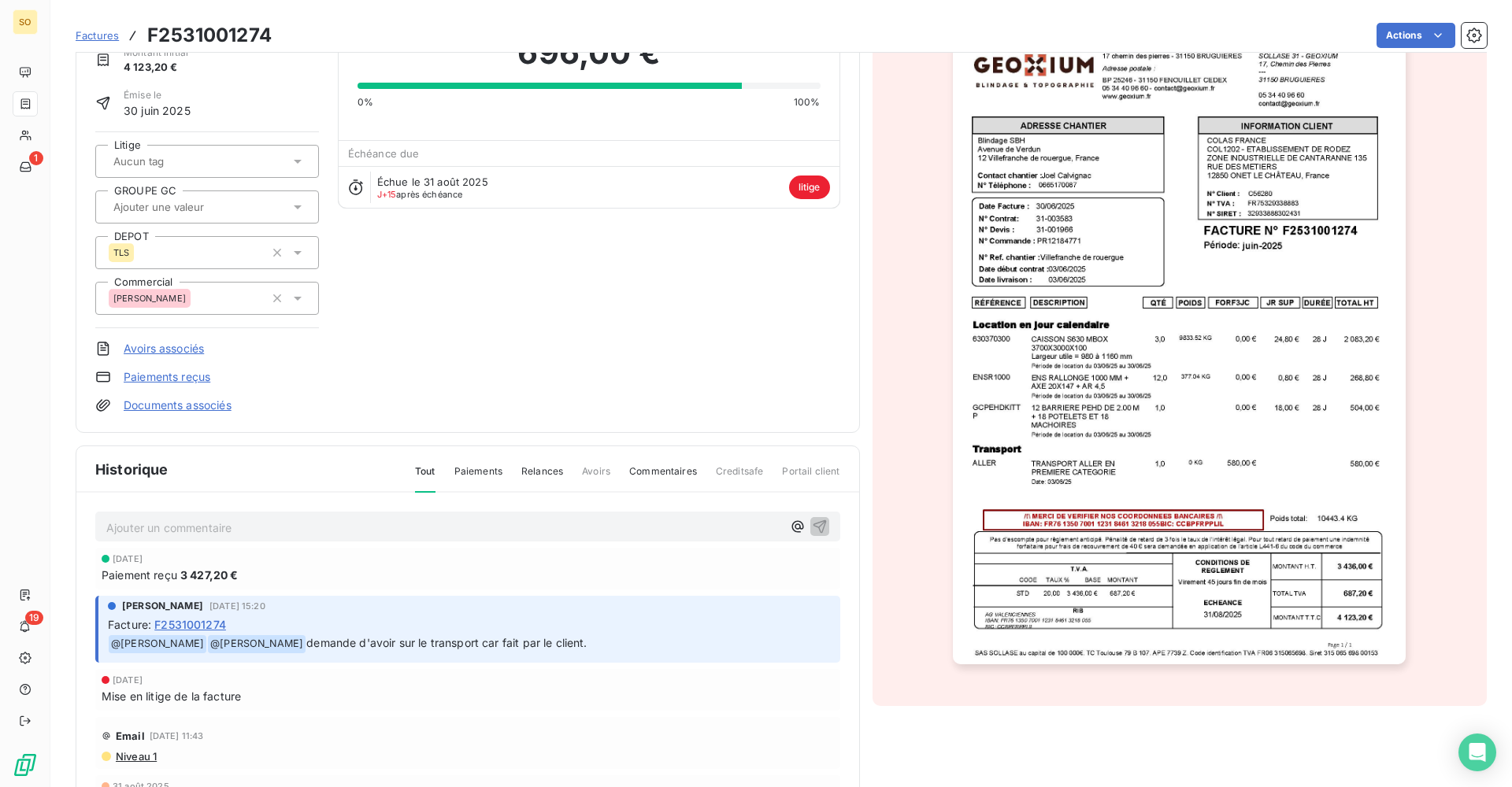
click at [1098, 414] on img "button" at bounding box center [1179, 344] width 453 height 641
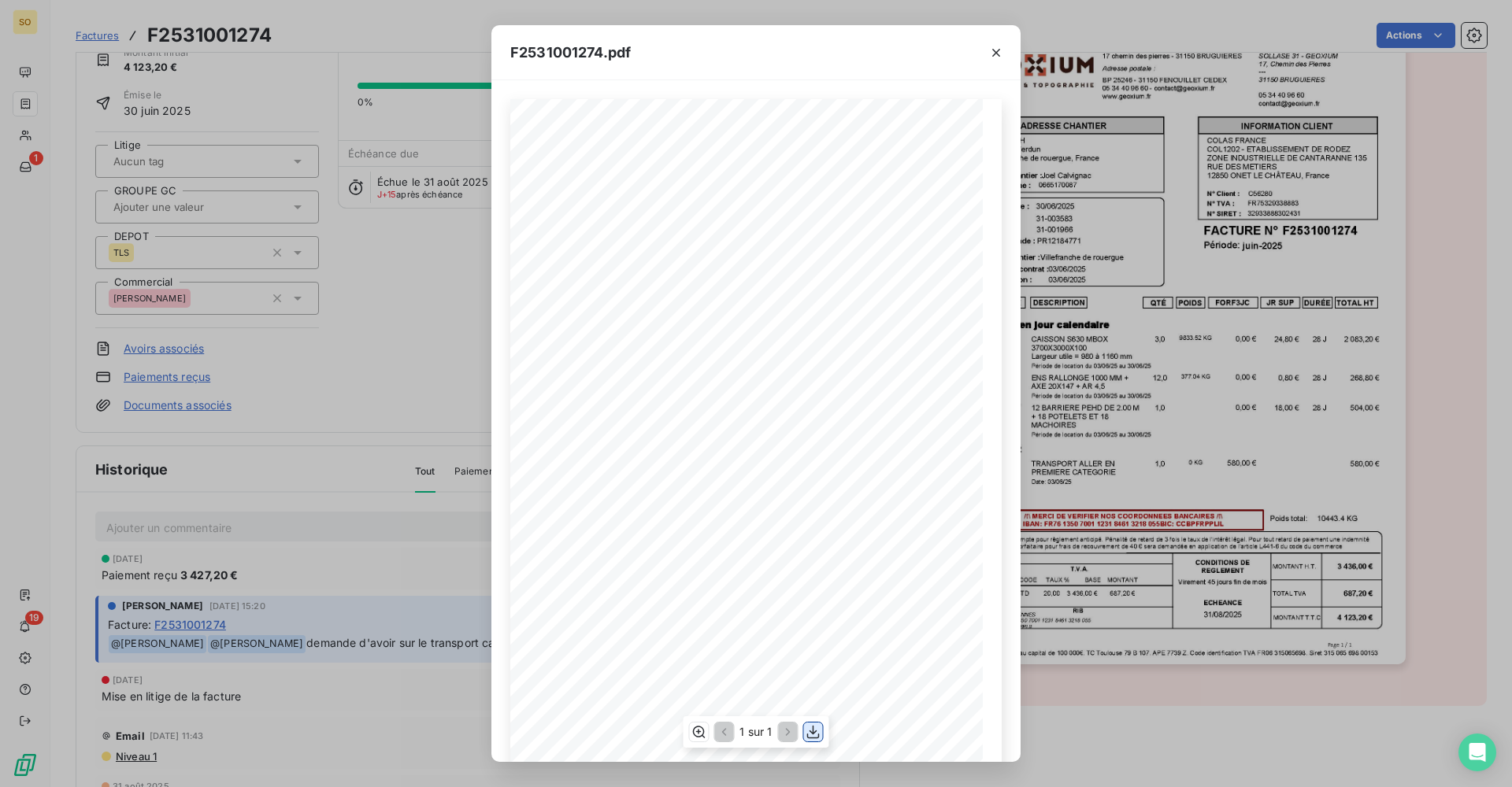
click at [812, 728] on icon "button" at bounding box center [813, 732] width 16 height 16
